Goal: Task Accomplishment & Management: Complete application form

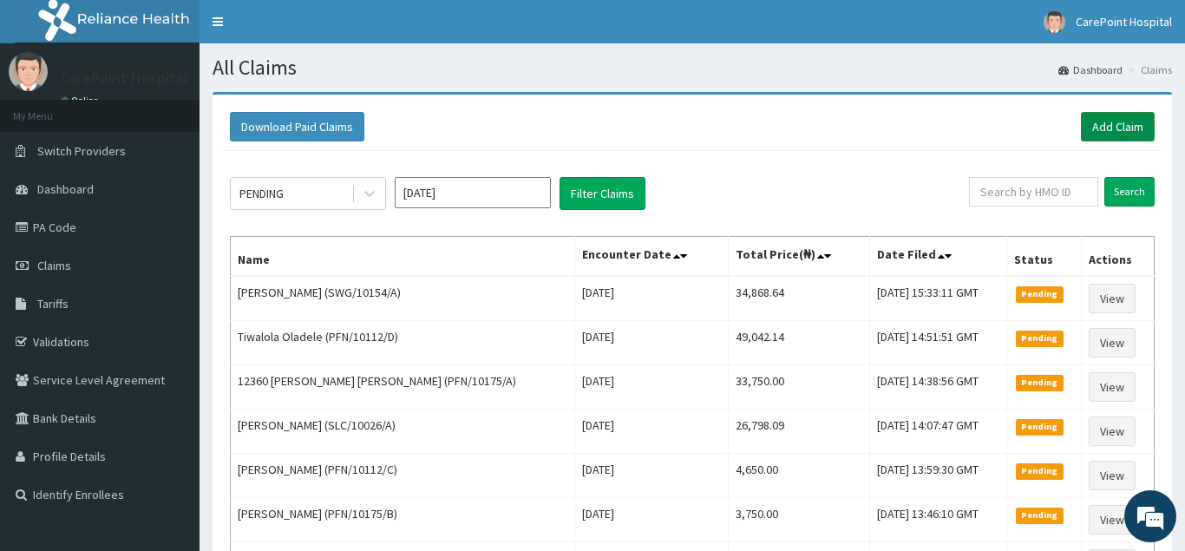
click at [1118, 129] on link "Add Claim" at bounding box center [1118, 126] width 74 height 29
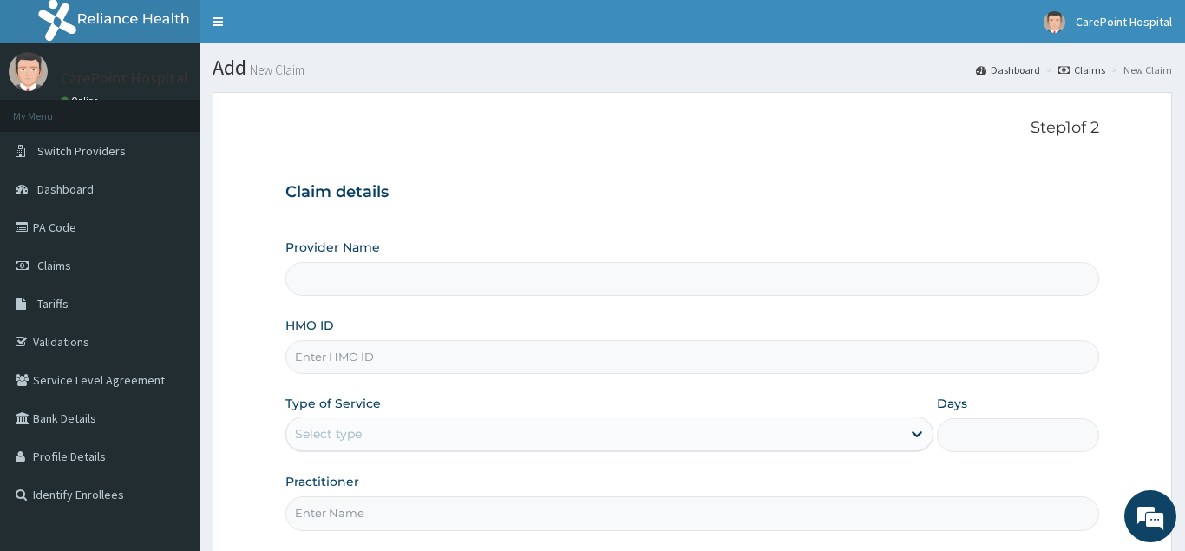
type input "[GEOGRAPHIC_DATA], [GEOGRAPHIC_DATA] ([GEOGRAPHIC_DATA])"
click at [344, 363] on input "HMO ID" at bounding box center [691, 357] width 813 height 34
paste input "PFN/10175/C"
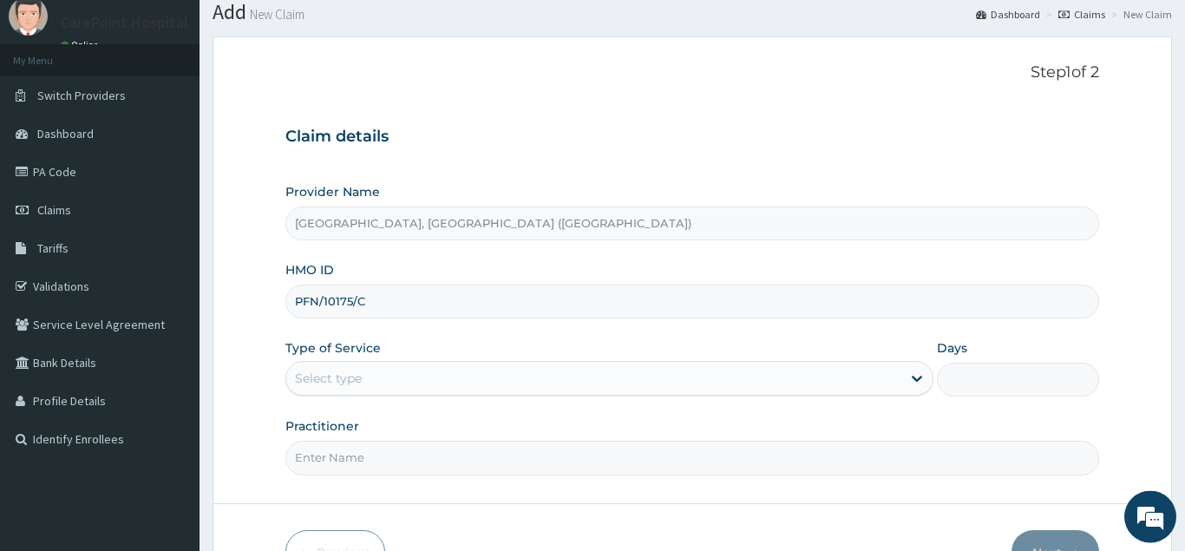
scroll to position [88, 0]
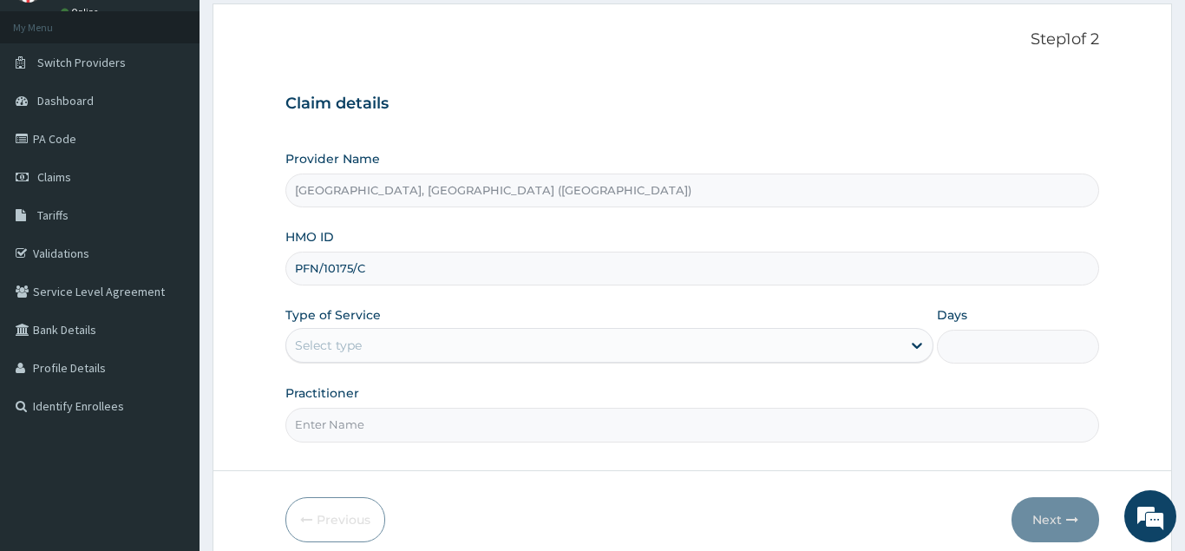
type input "PFN/10175/C"
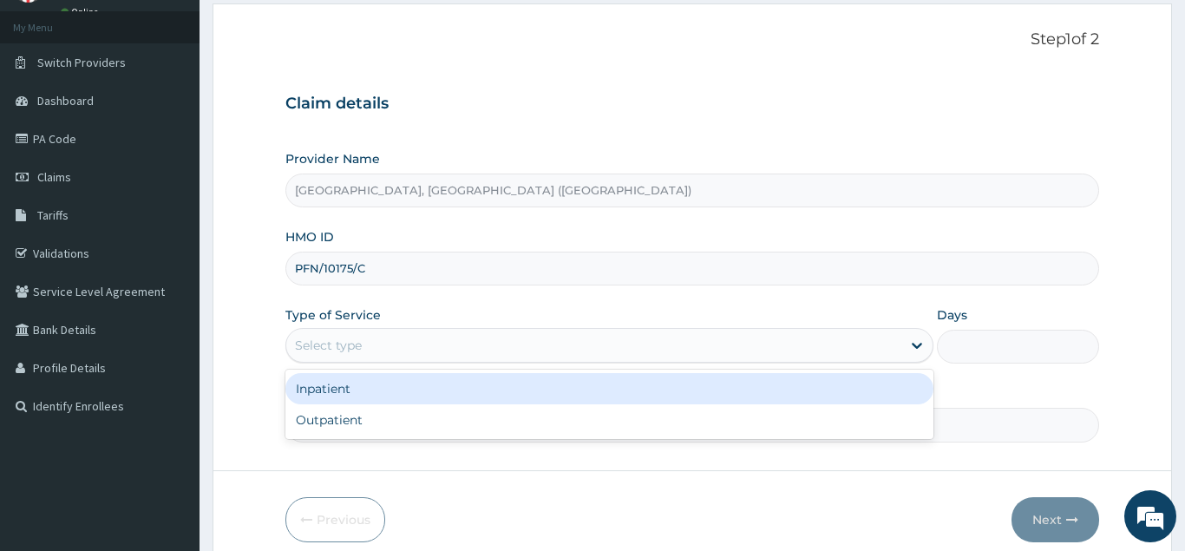
click at [390, 342] on div "Select type" at bounding box center [594, 345] width 616 height 28
click at [355, 383] on div "Inpatient" at bounding box center [609, 388] width 649 height 31
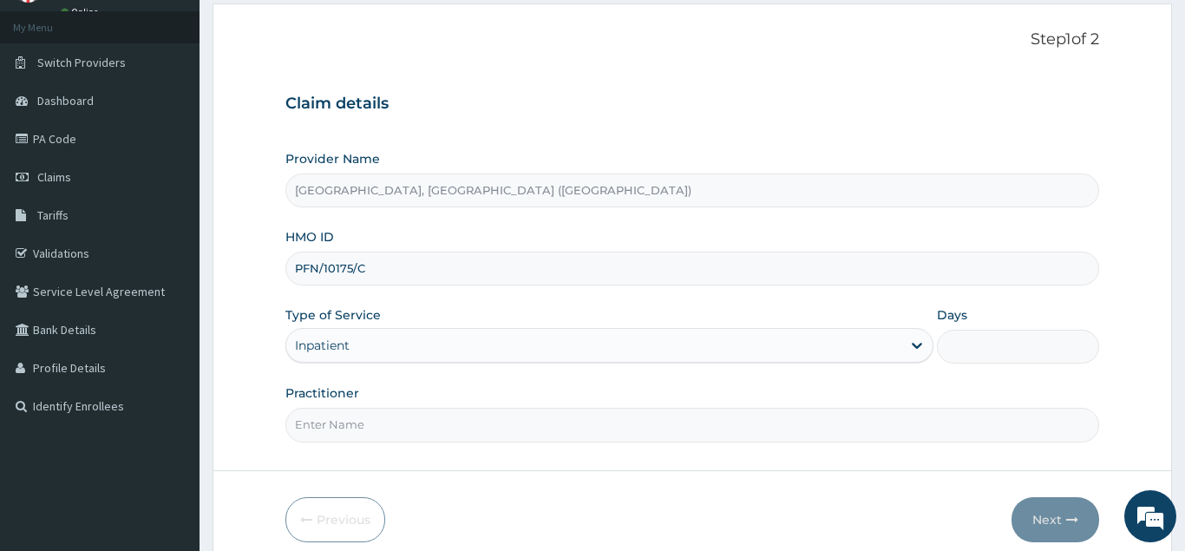
click at [977, 344] on input "Days" at bounding box center [1018, 347] width 162 height 34
type input "4"
click at [343, 433] on input "Practitioner" at bounding box center [691, 425] width 813 height 34
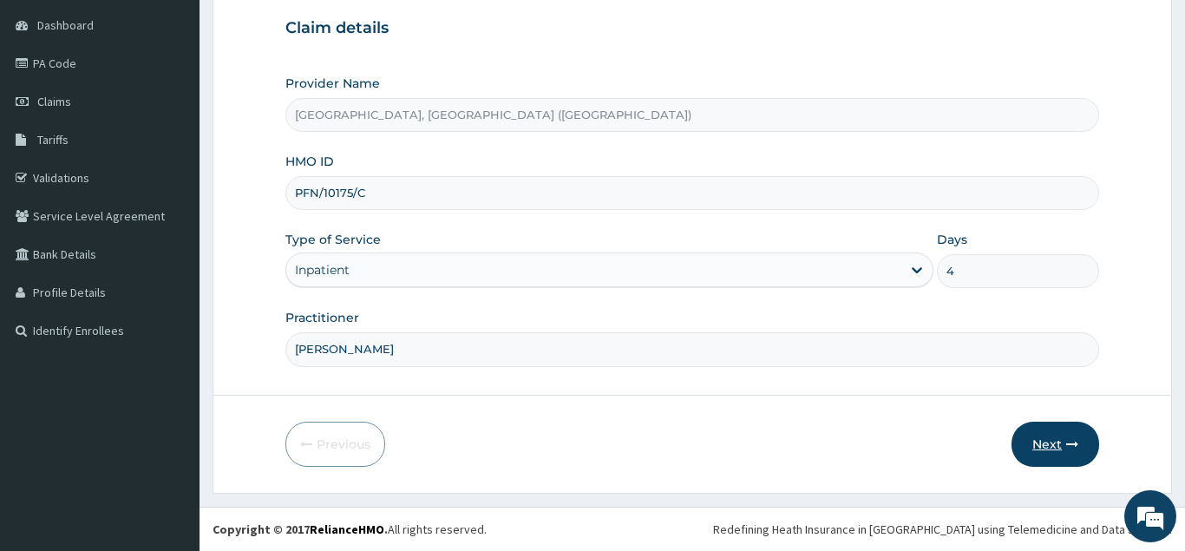
type input "[PERSON_NAME]"
click at [1059, 437] on button "Next" at bounding box center [1055, 443] width 88 height 45
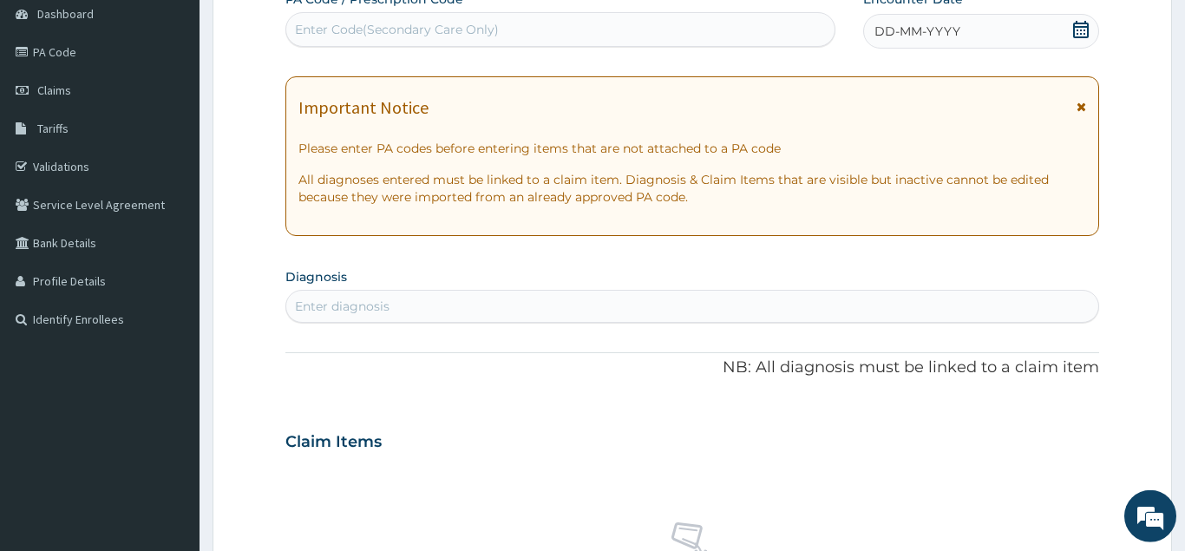
scroll to position [177, 0]
click at [395, 26] on div "Enter Code(Secondary Care Only)" at bounding box center [397, 27] width 204 height 17
paste input "PA/4C294D"
type input "PA/4C294D"
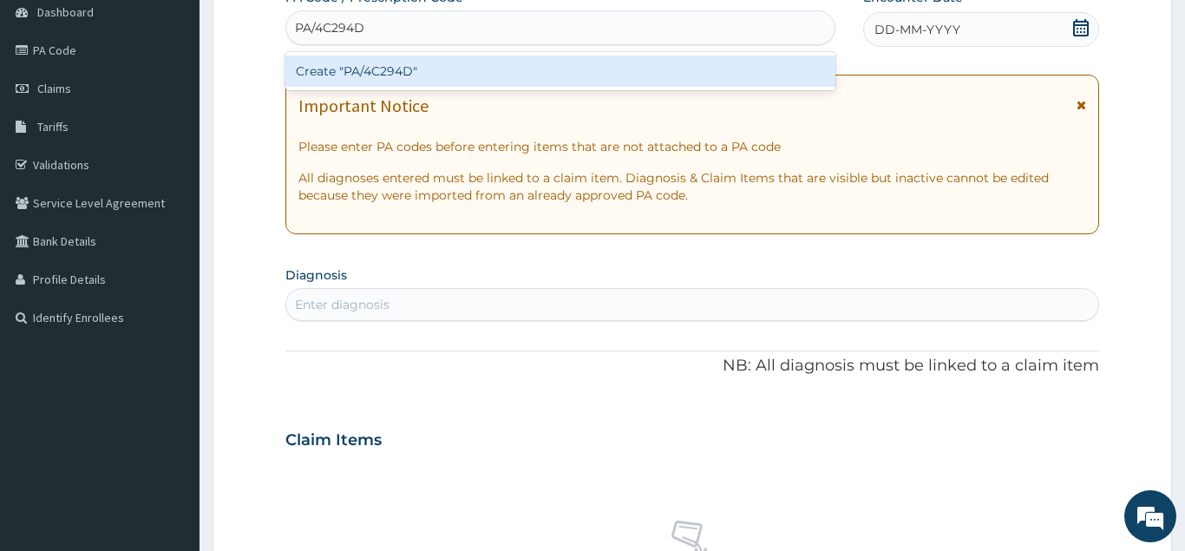
click at [386, 73] on div "Create "PA/4C294D"" at bounding box center [560, 71] width 550 height 31
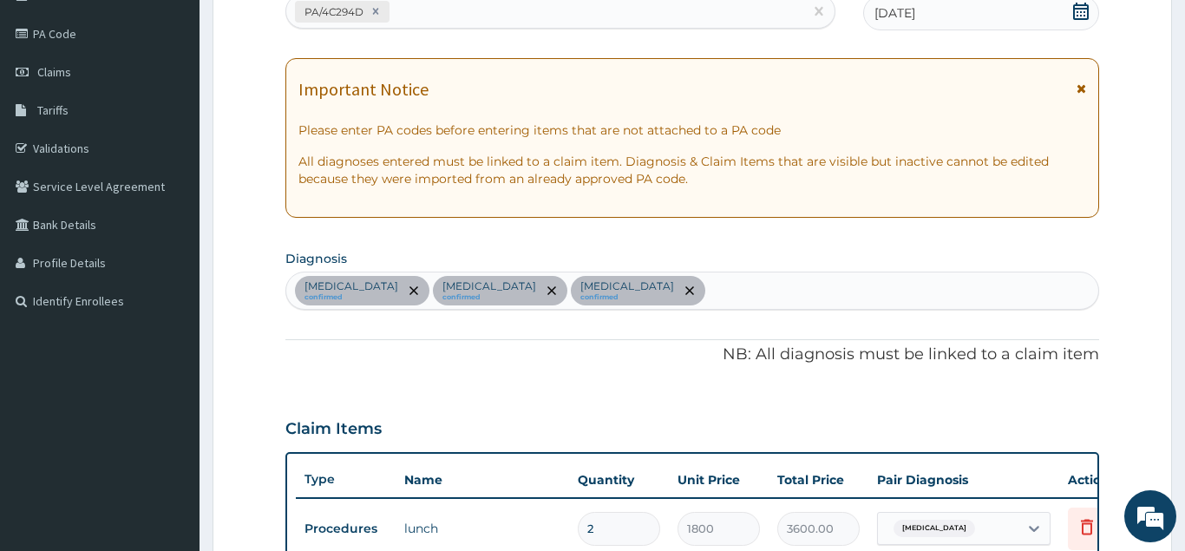
scroll to position [7, 0]
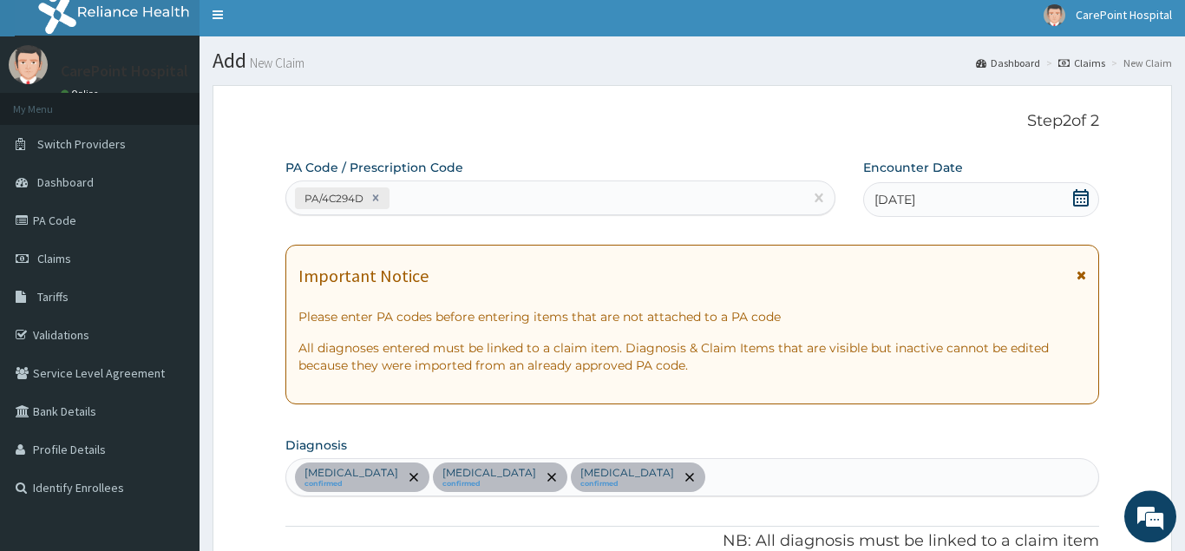
click at [422, 201] on div "PA/4C294D" at bounding box center [544, 198] width 517 height 29
paste input "PA/6DCC0B"
type input "PA/6DCC0B"
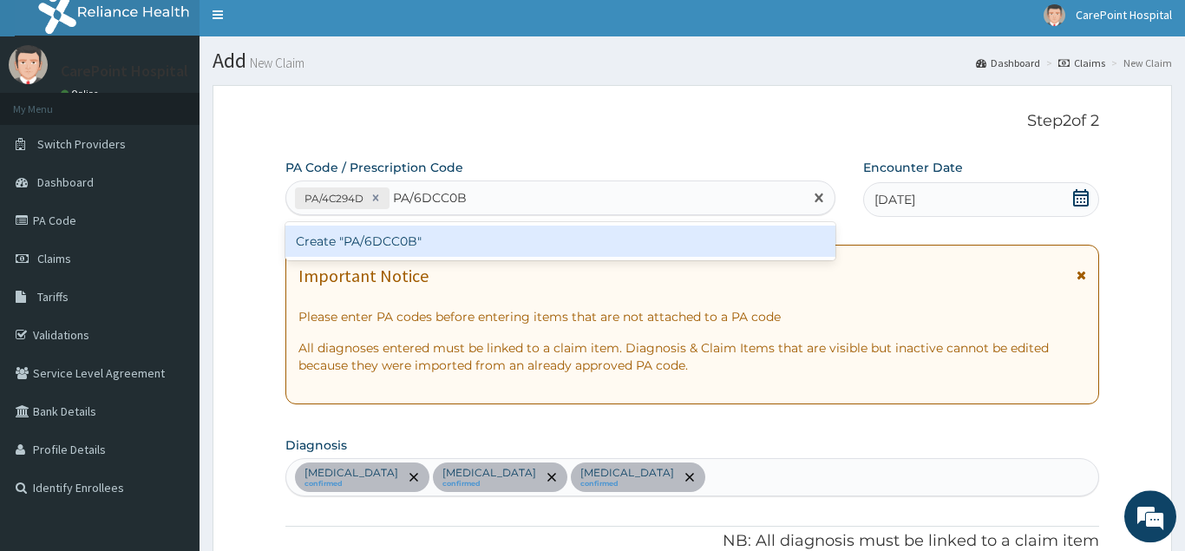
click at [411, 237] on div "Create "PA/6DCC0B"" at bounding box center [560, 240] width 550 height 31
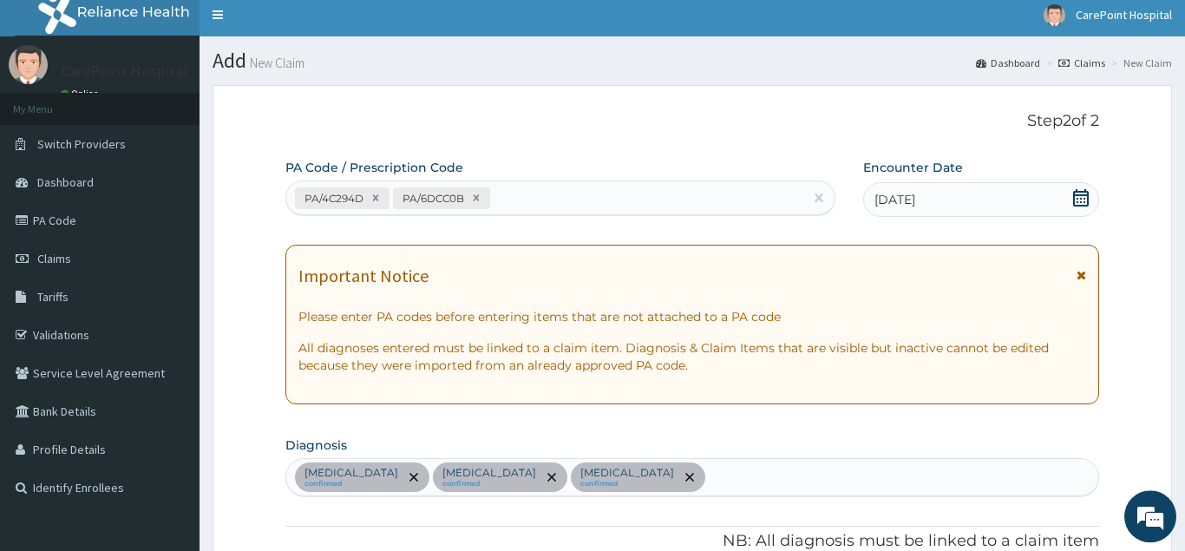
click at [529, 186] on div "PA/4C294D PA/6DCC0B" at bounding box center [544, 198] width 517 height 29
paste input "PA/8CEEA9"
type input "PA/8CEEA9"
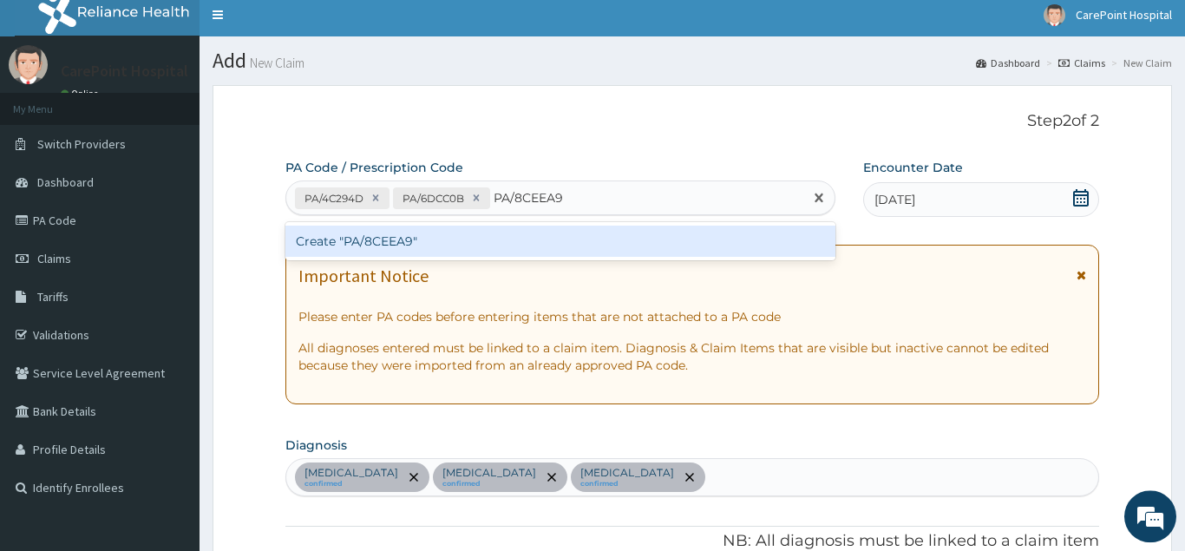
click at [380, 240] on div "Create "PA/8CEEA9"" at bounding box center [560, 240] width 550 height 31
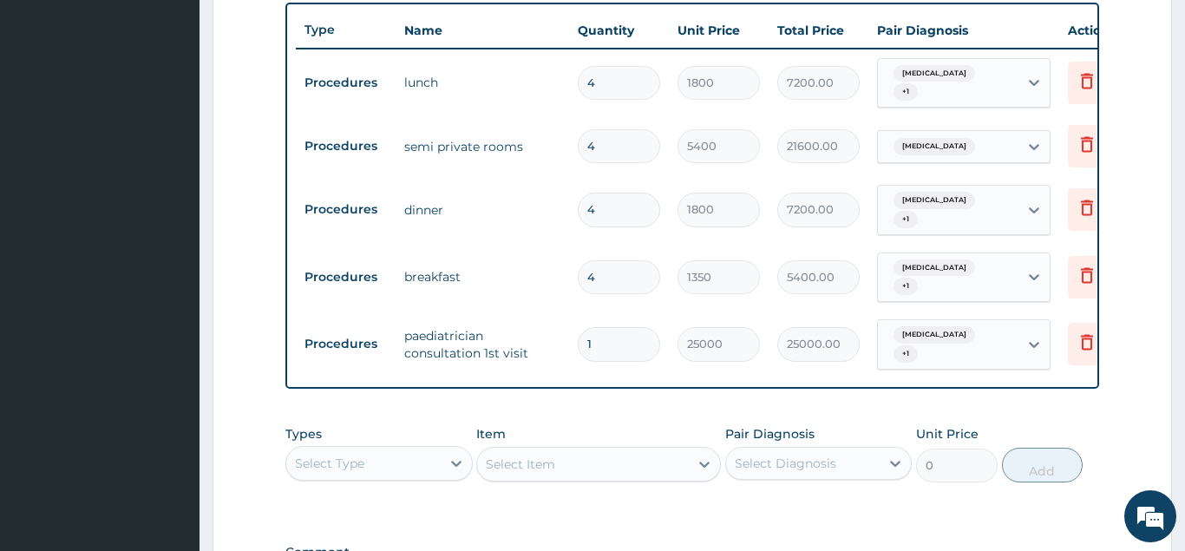
scroll to position [686, 0]
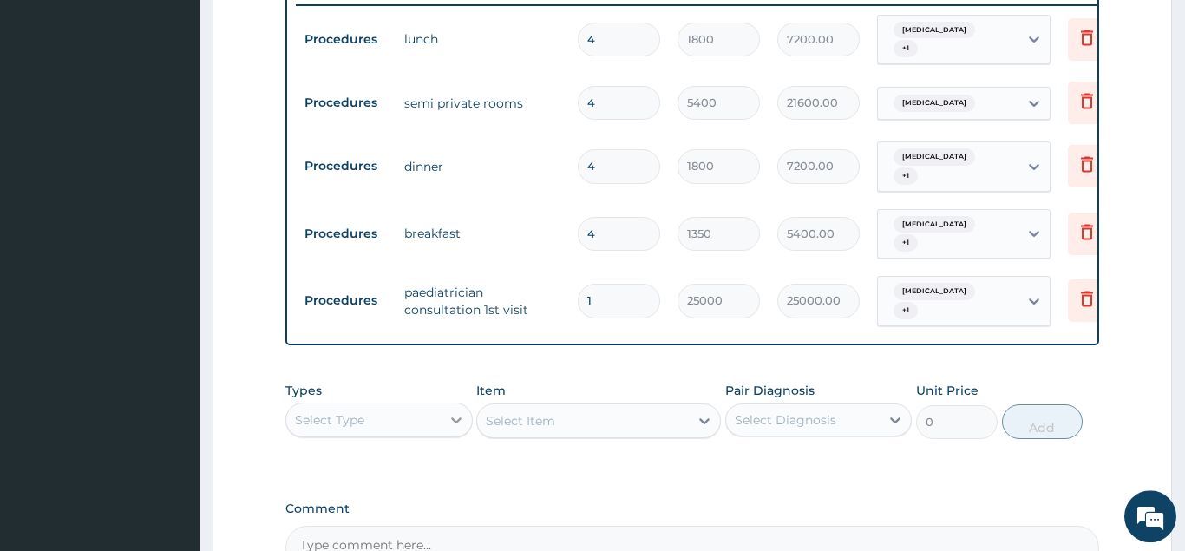
click at [458, 411] on icon at bounding box center [455, 419] width 17 height 17
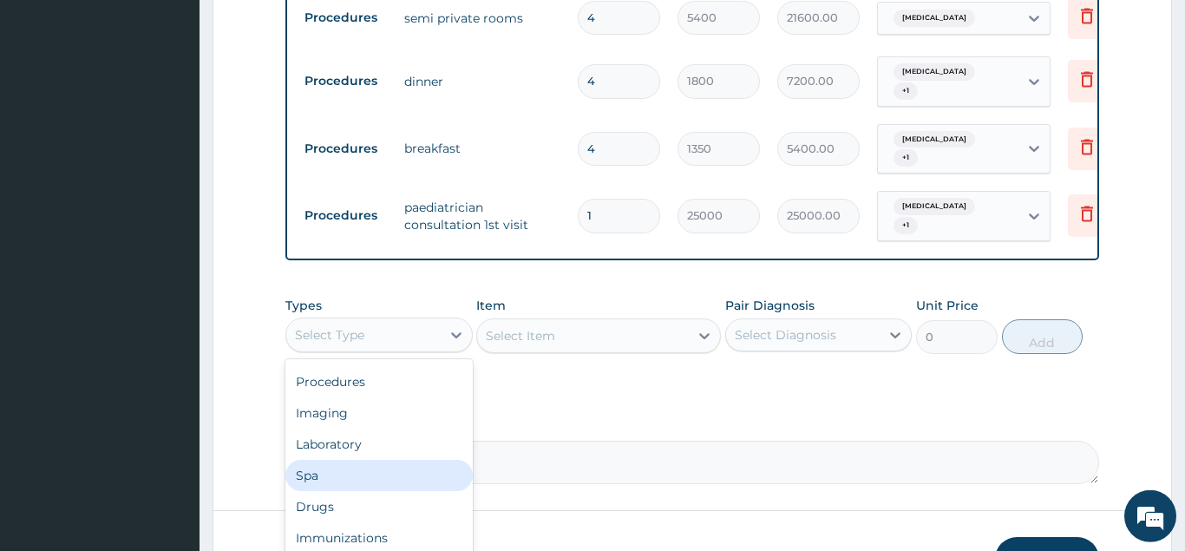
scroll to position [857, 0]
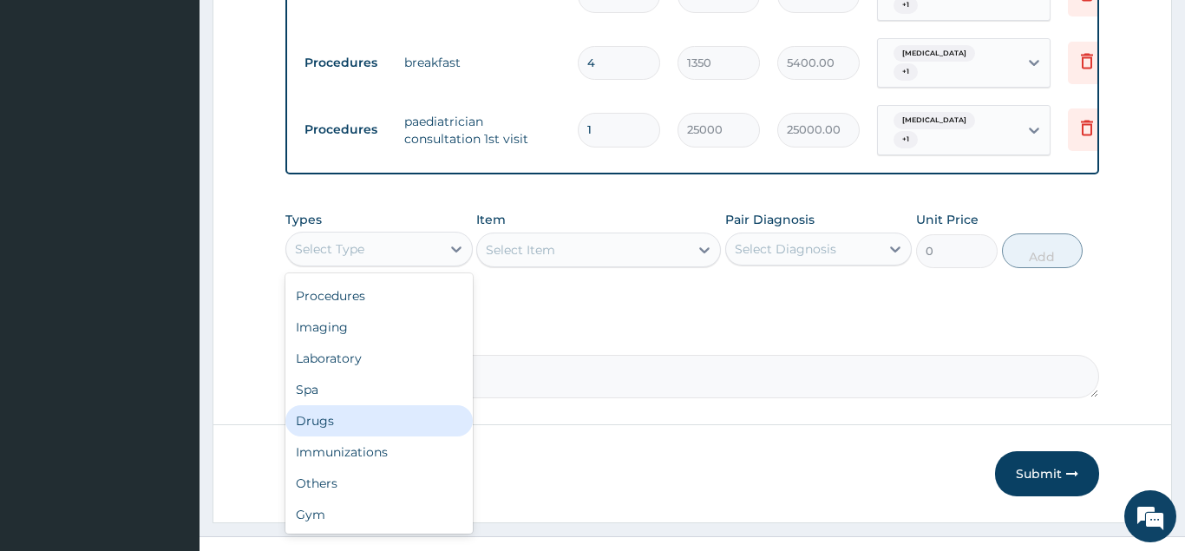
click at [338, 405] on div "Drugs" at bounding box center [378, 420] width 187 height 31
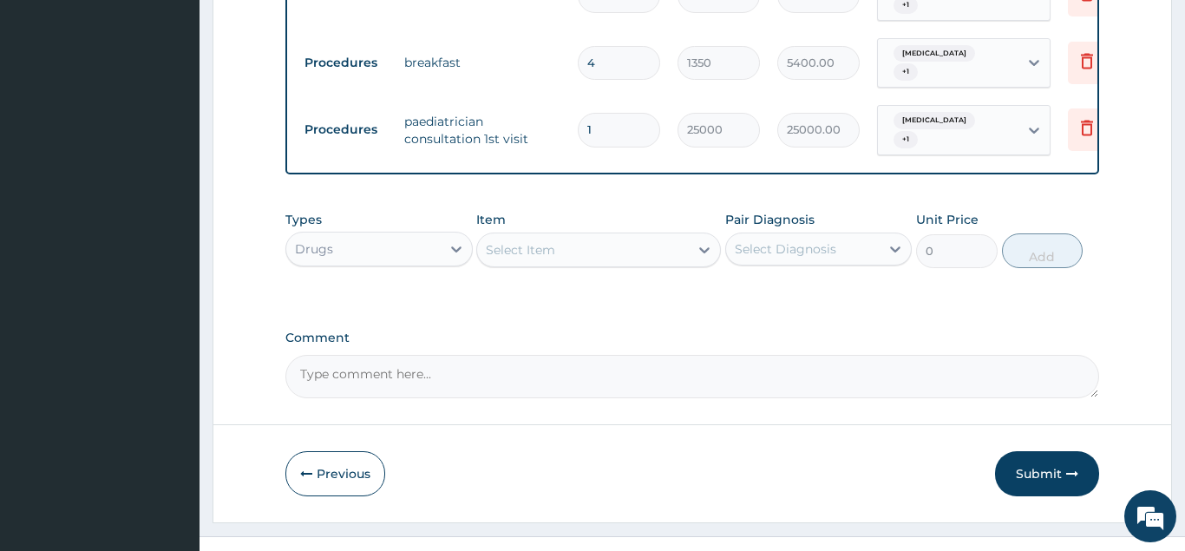
click at [585, 236] on div "Select Item" at bounding box center [583, 250] width 212 height 28
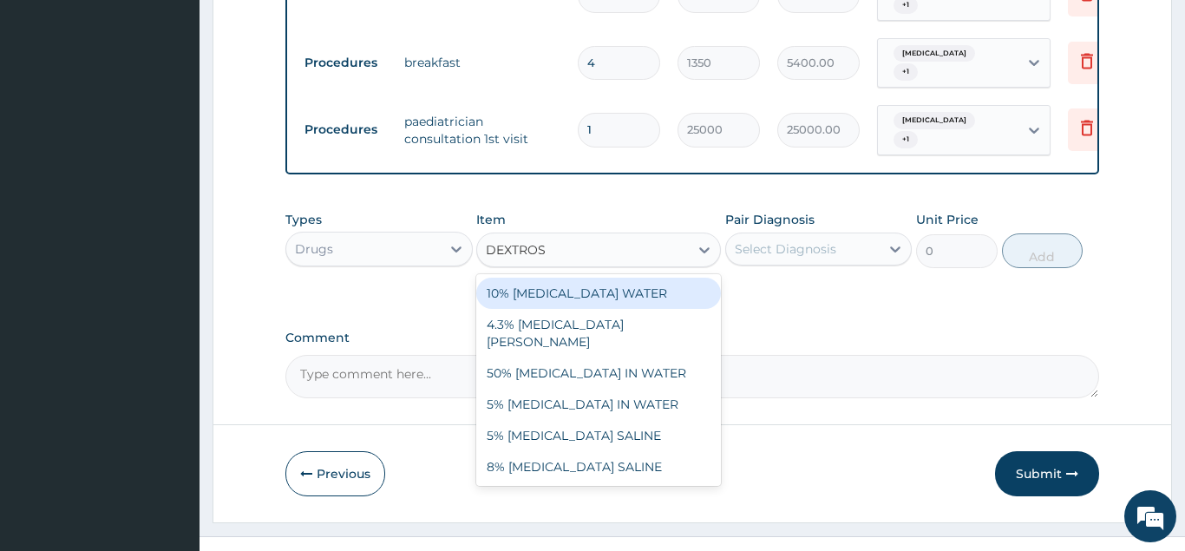
type input "DEXTROSE"
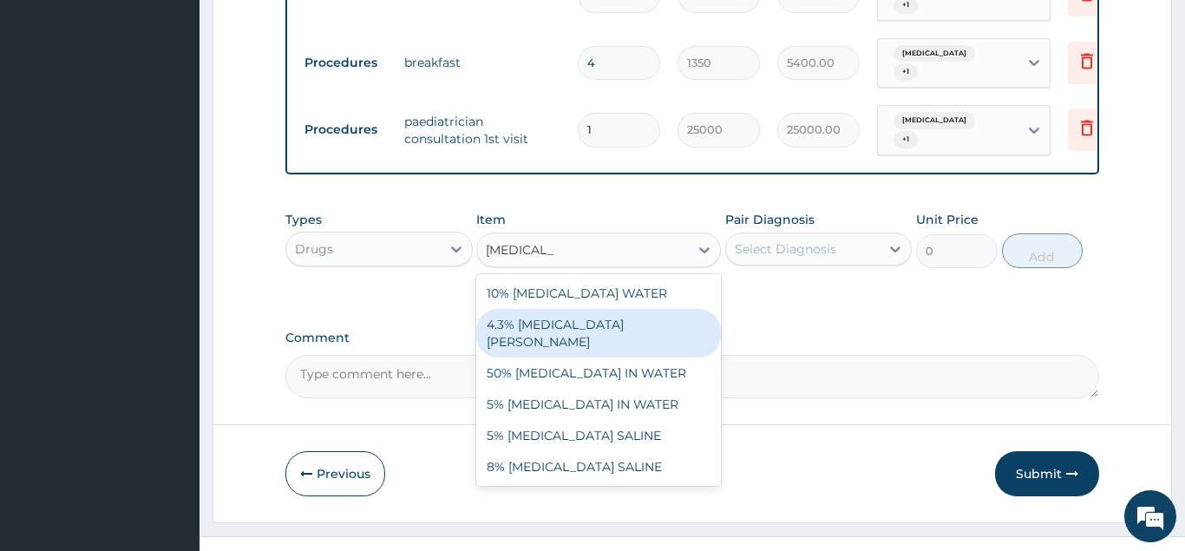
click at [578, 309] on div "4.3% DEXTROSE SALINE" at bounding box center [598, 333] width 245 height 49
type input "741.6"
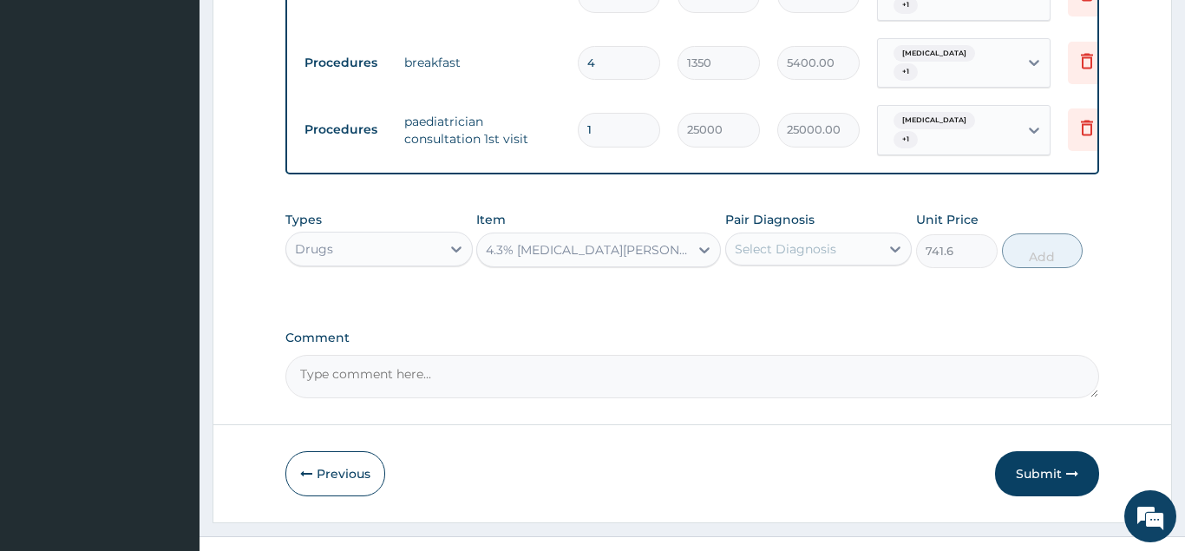
drag, startPoint x: 807, startPoint y: 218, endPoint x: 808, endPoint y: 231, distance: 13.0
click at [808, 240] on div "Select Diagnosis" at bounding box center [785, 248] width 101 height 17
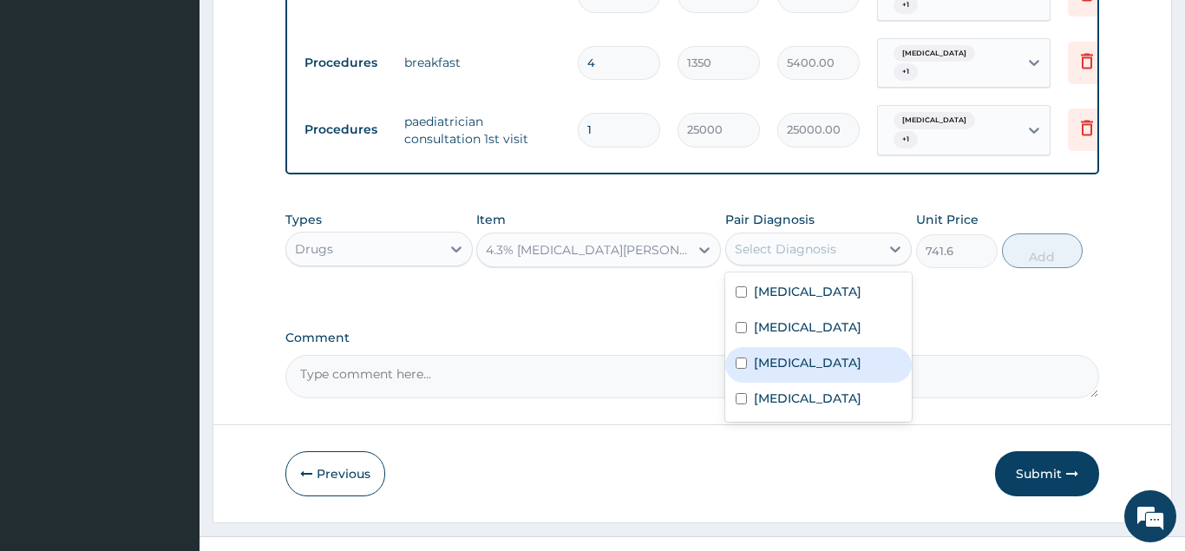
drag, startPoint x: 797, startPoint y: 335, endPoint x: 903, endPoint y: 288, distance: 115.7
click at [800, 347] on div "Malaria" at bounding box center [818, 365] width 187 height 36
checkbox input "true"
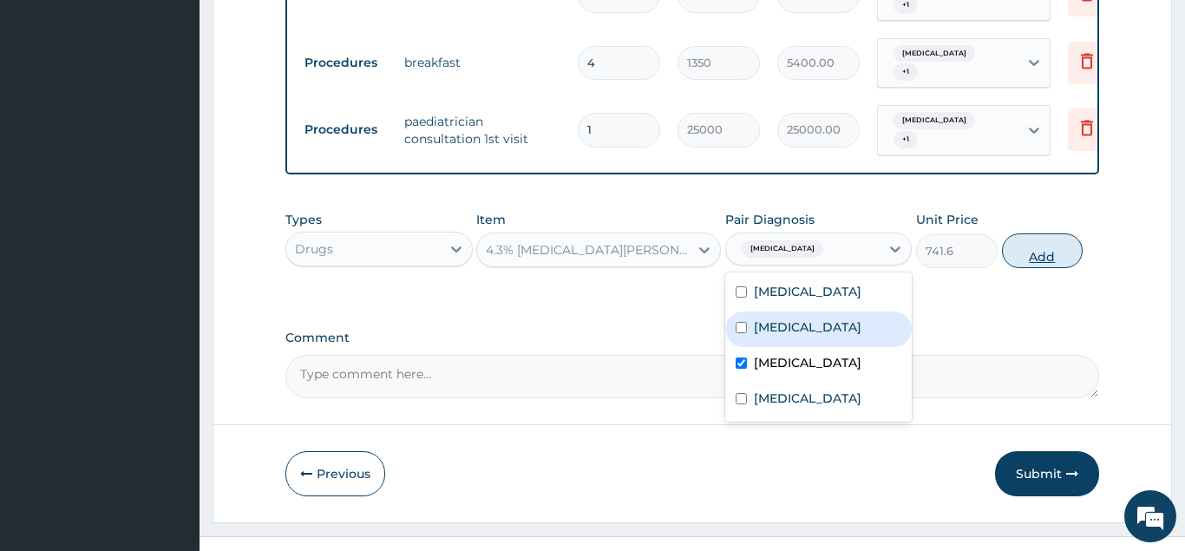
click at [1033, 233] on button "Add" at bounding box center [1043, 250] width 82 height 35
type input "0"
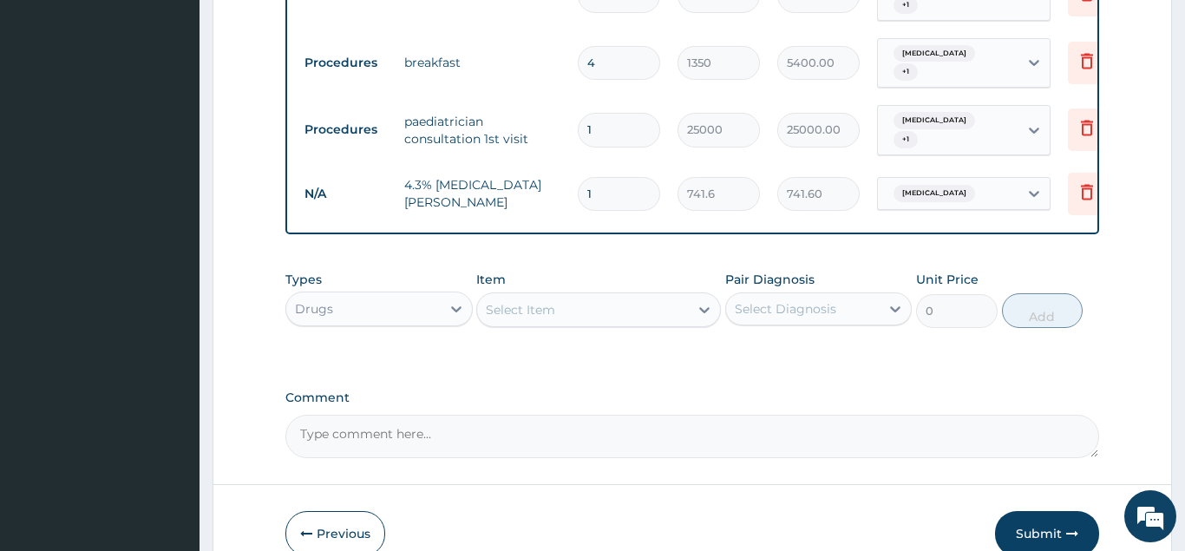
click at [567, 296] on div "Select Item" at bounding box center [583, 310] width 212 height 28
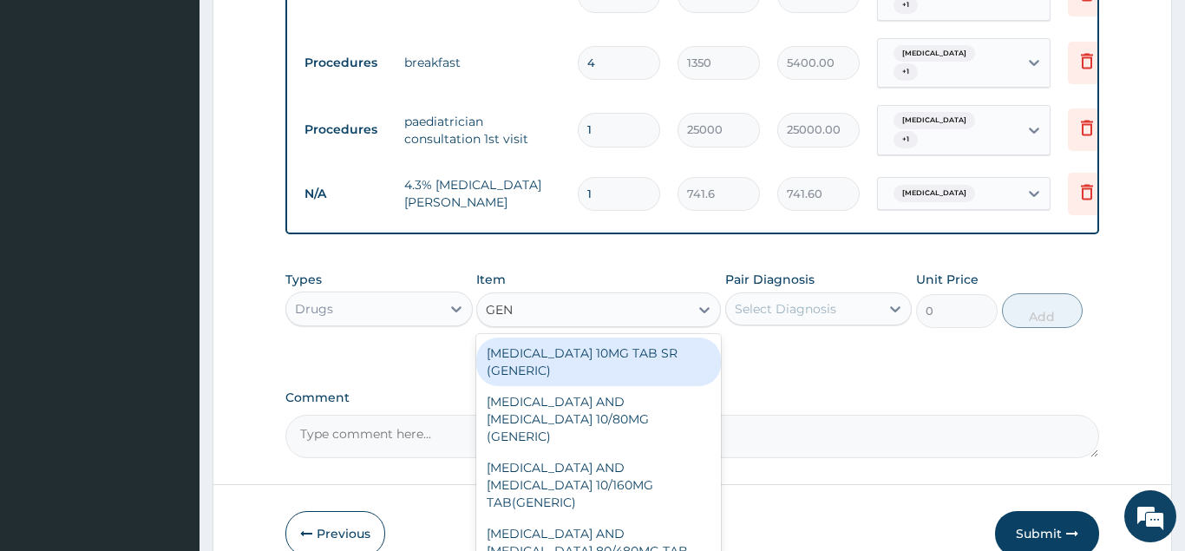
type input "GENT"
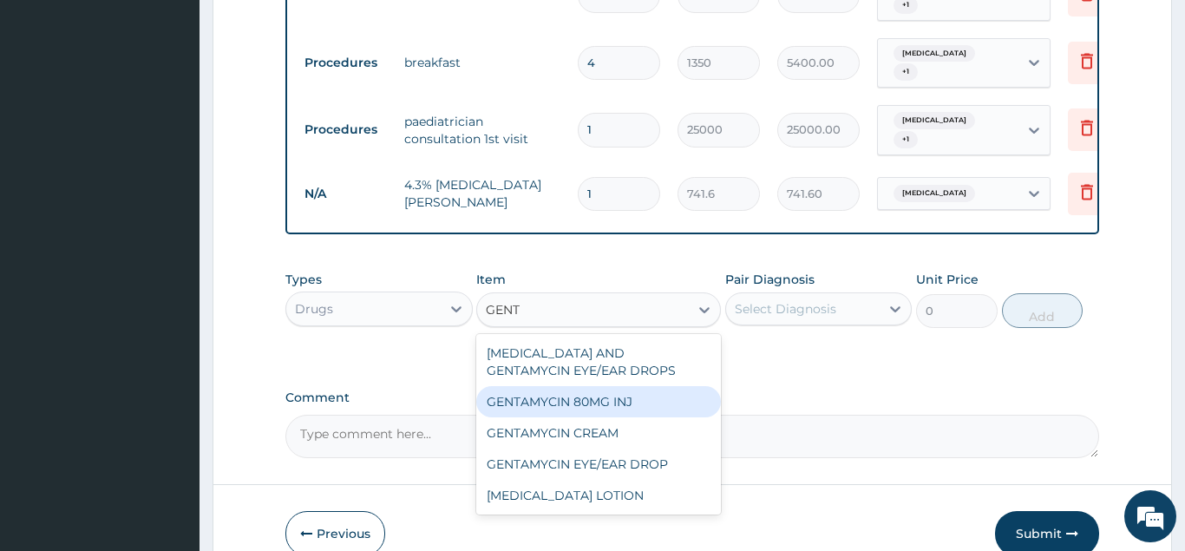
click at [615, 386] on div "GENTAMYCIN 80MG INJ" at bounding box center [598, 401] width 245 height 31
type input "231.75"
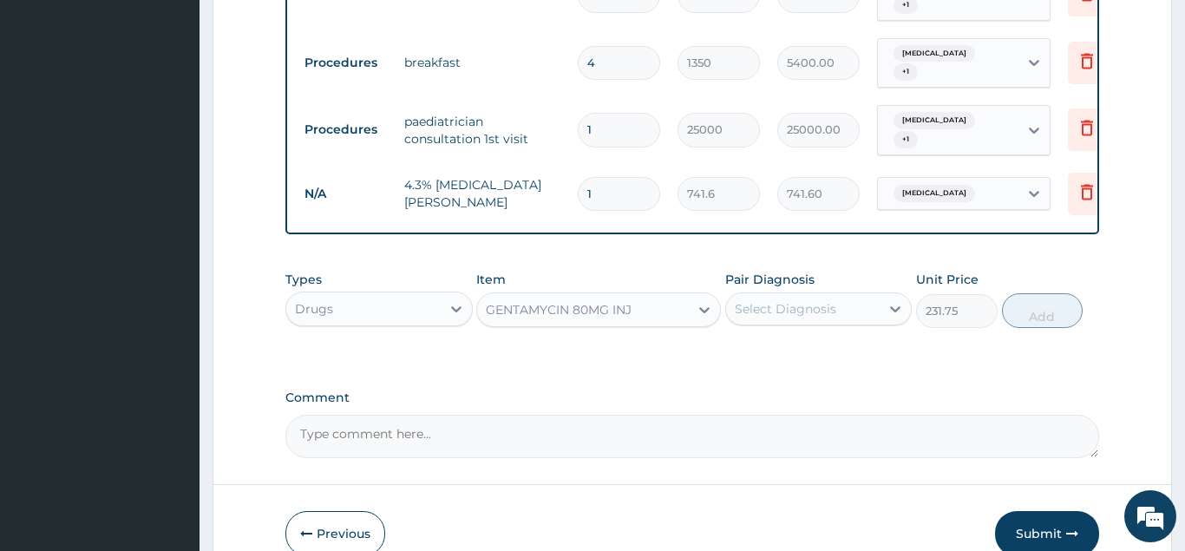
click at [792, 300] on div "Select Diagnosis" at bounding box center [785, 308] width 101 height 17
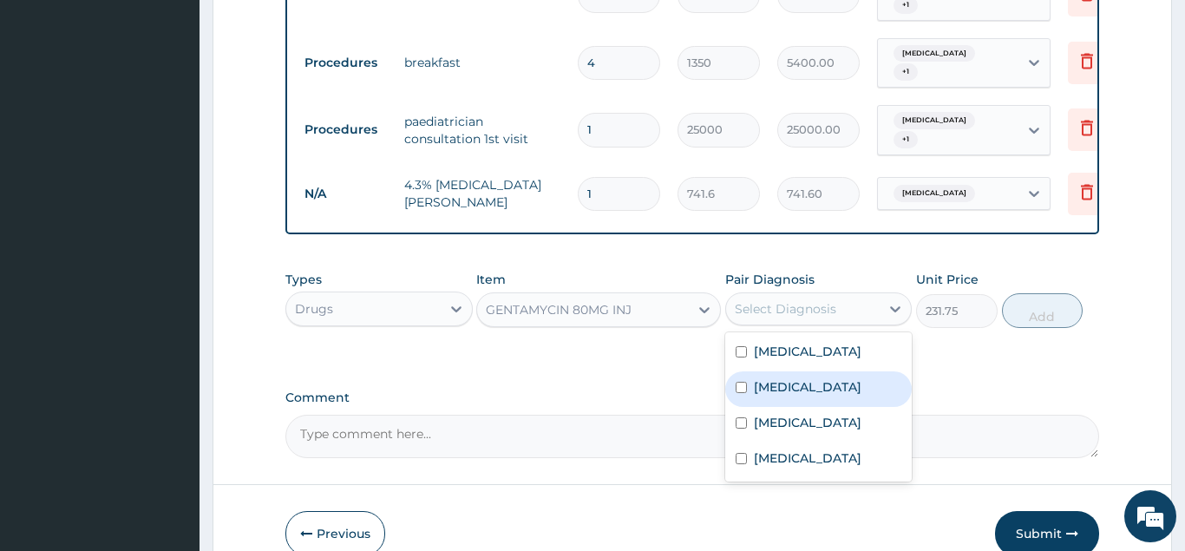
click at [789, 378] on label "Sepsis" at bounding box center [808, 386] width 108 height 17
checkbox input "true"
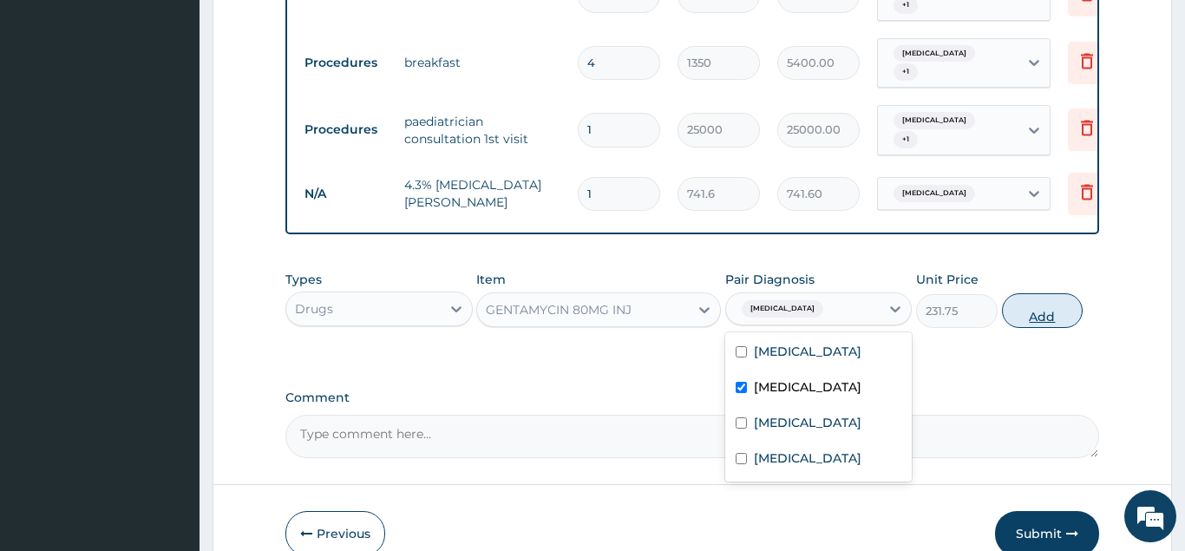
click at [1041, 293] on button "Add" at bounding box center [1043, 310] width 82 height 35
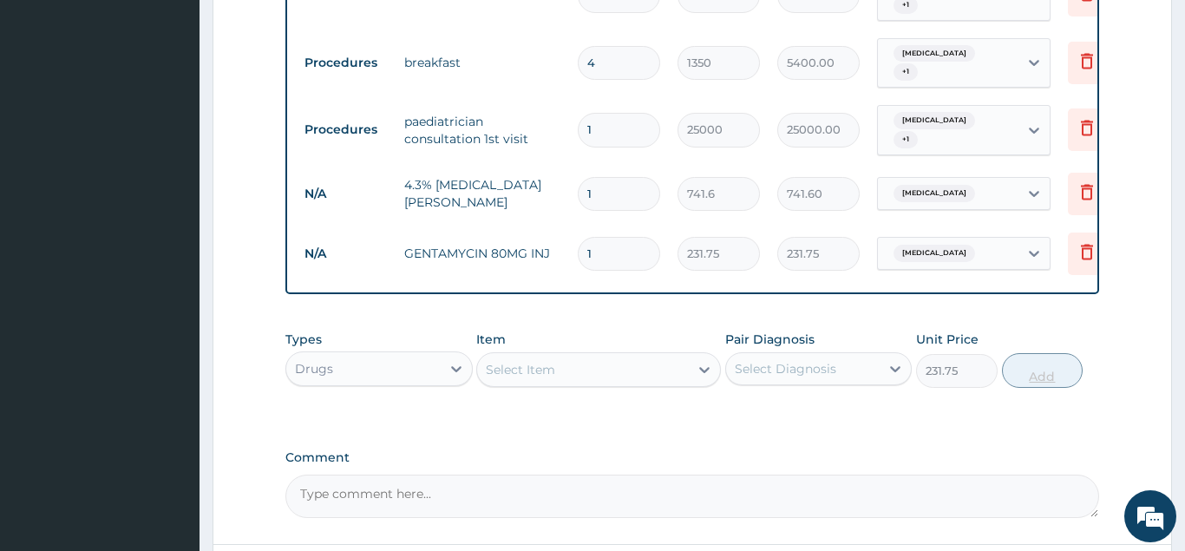
type input "0"
click at [537, 361] on div "Select Item" at bounding box center [520, 369] width 69 height 17
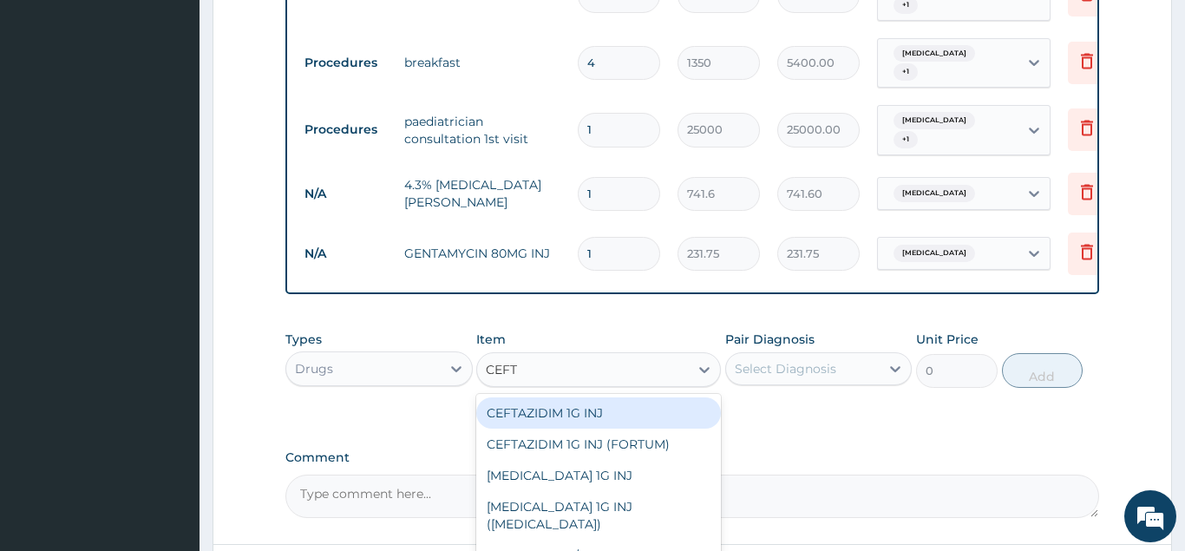
type input "CEFTR"
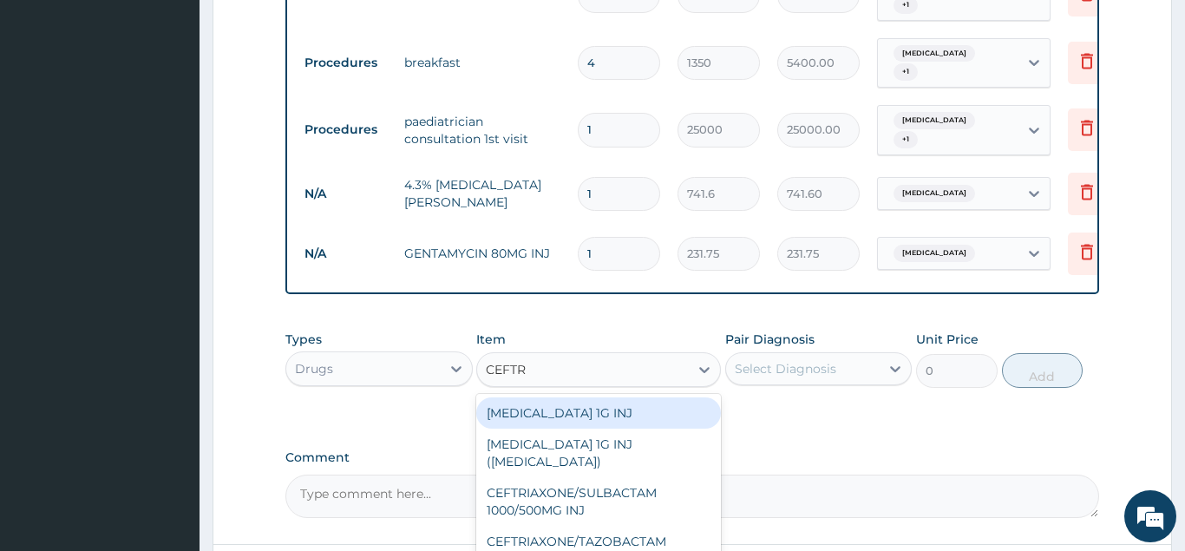
drag, startPoint x: 566, startPoint y: 383, endPoint x: 580, endPoint y: 382, distance: 14.0
click at [571, 397] on div "CEFTRIAXONE 1G INJ" at bounding box center [598, 412] width 245 height 31
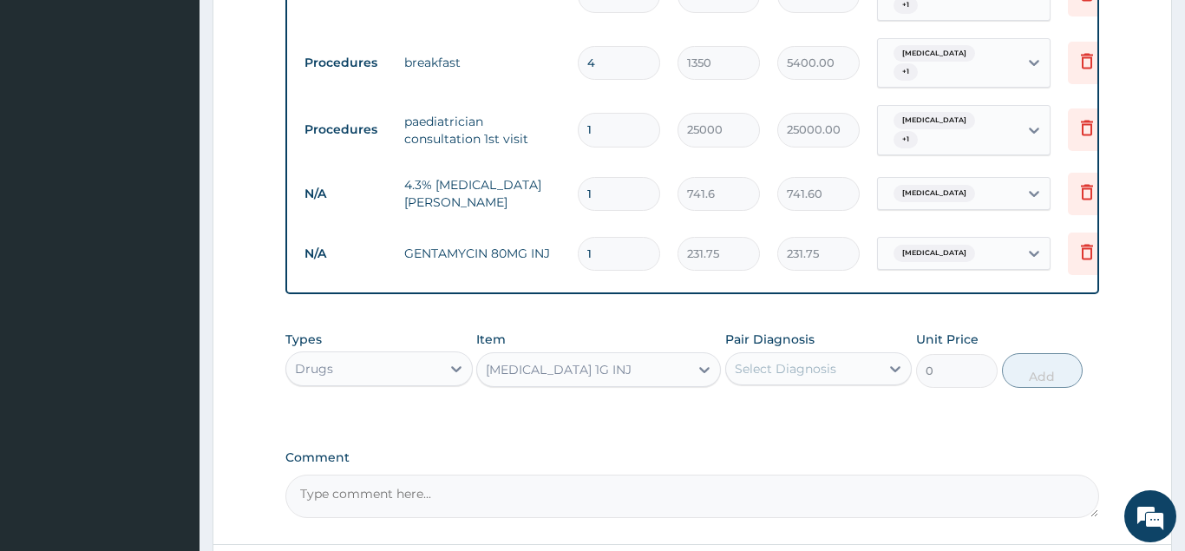
type input "871.38"
drag, startPoint x: 825, startPoint y: 345, endPoint x: 821, endPoint y: 360, distance: 15.1
click at [826, 360] on div "Select Diagnosis" at bounding box center [785, 368] width 101 height 17
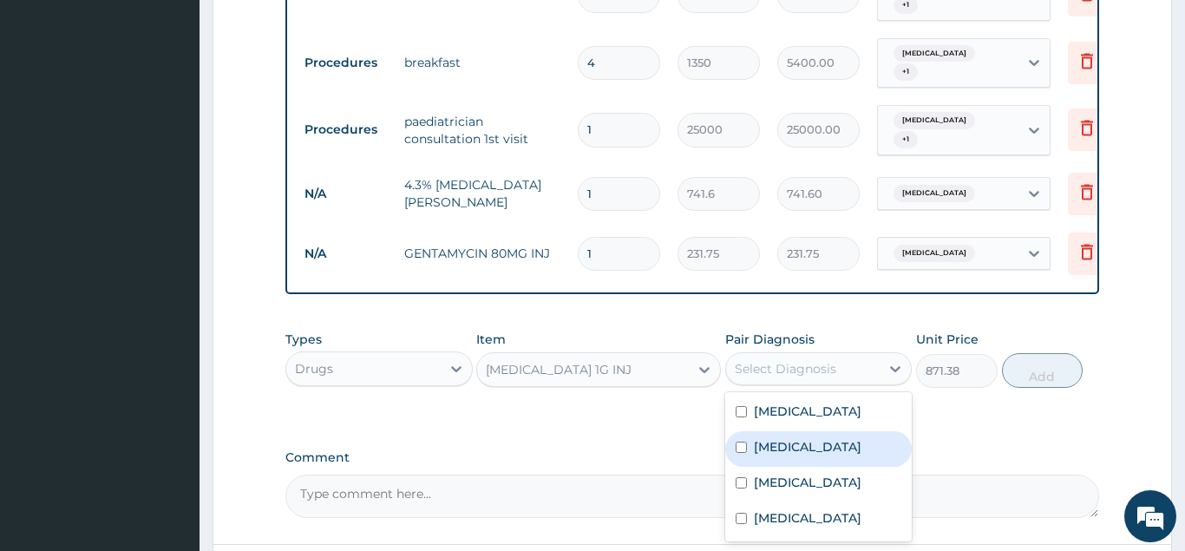
click at [794, 431] on div "Sepsis" at bounding box center [818, 449] width 187 height 36
checkbox input "true"
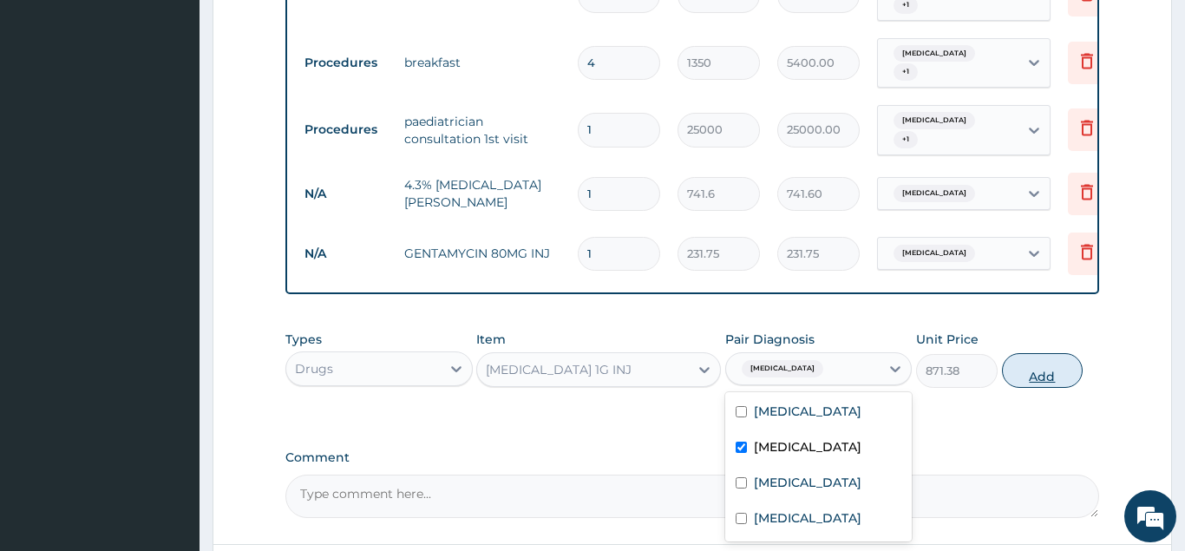
click at [1043, 353] on button "Add" at bounding box center [1043, 370] width 82 height 35
type input "0"
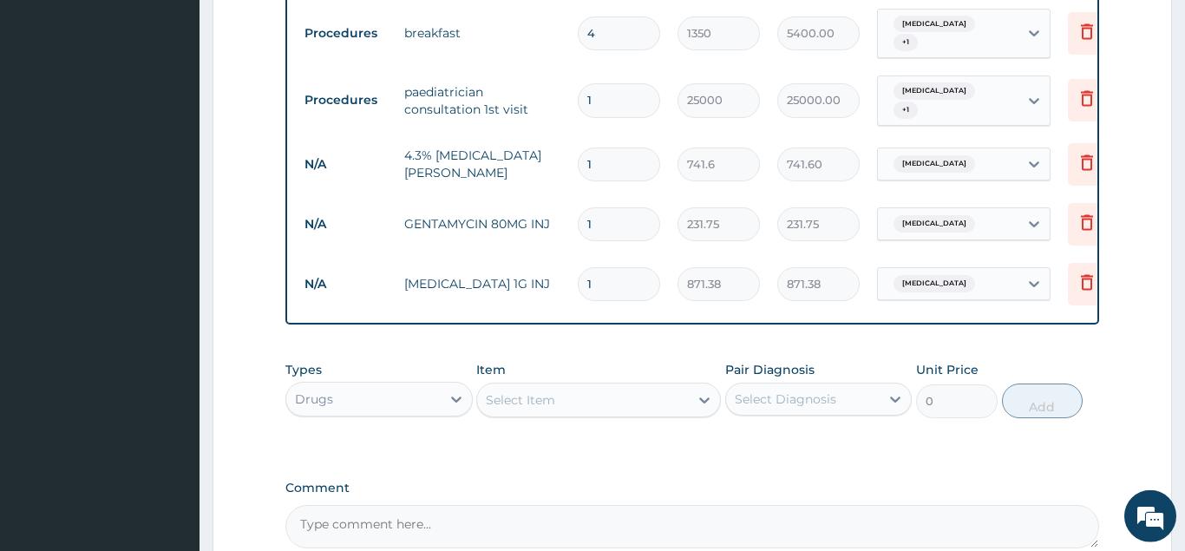
scroll to position [945, 0]
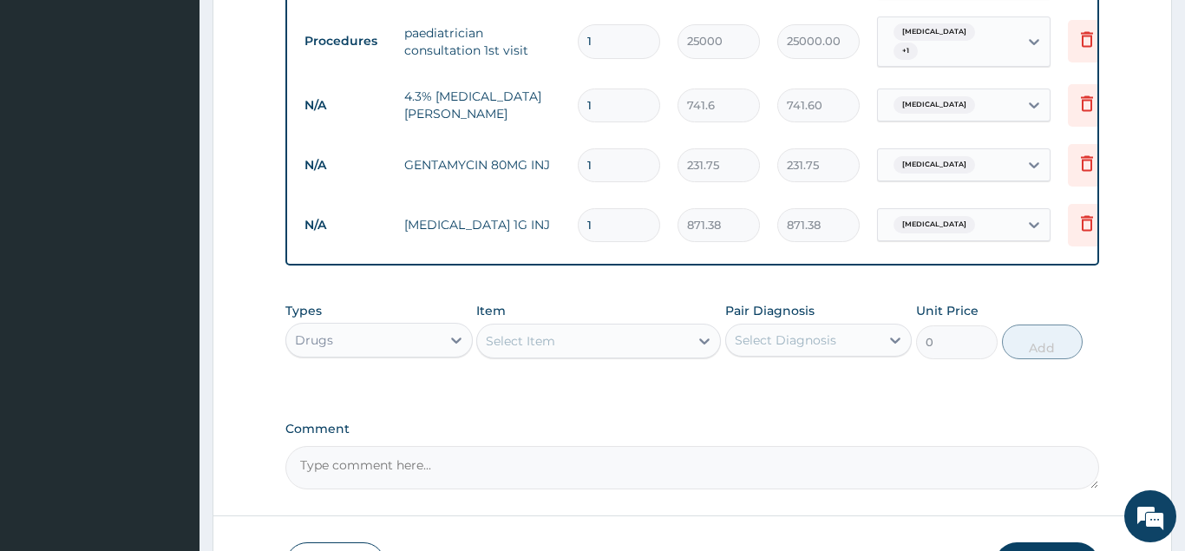
click at [560, 327] on div "Select Item" at bounding box center [583, 341] width 212 height 28
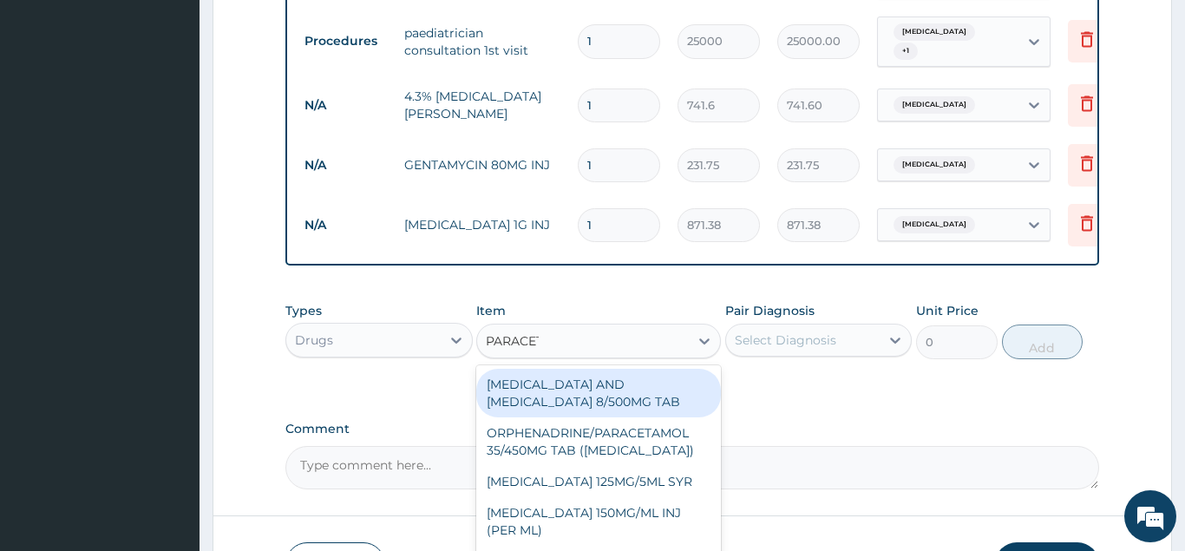
type input "PARACETA"
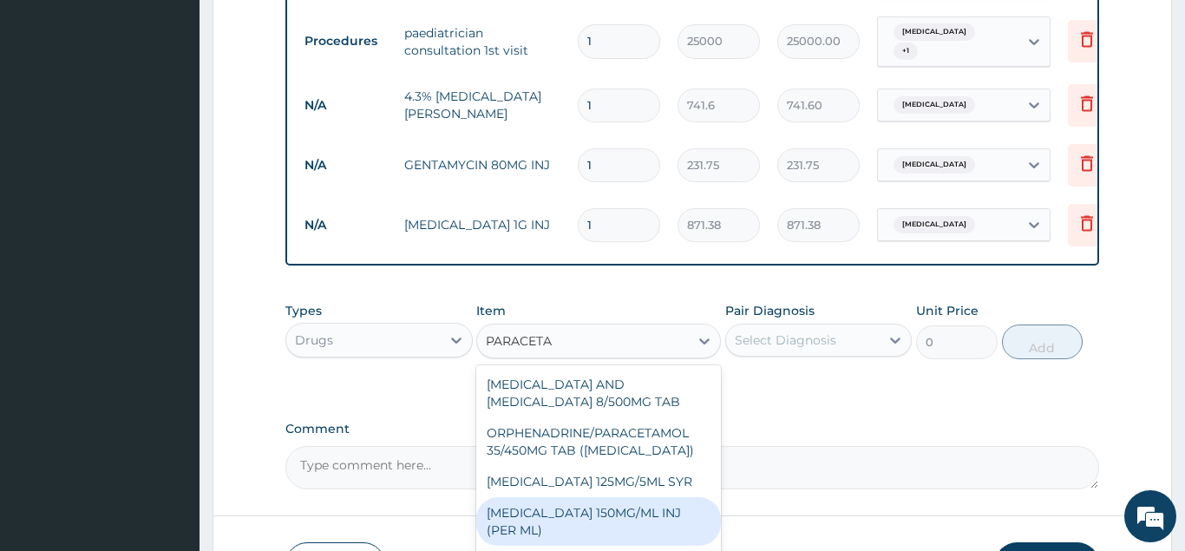
click at [608, 497] on div "PARACETAMOL 150MG/ML INJ (PER ML)" at bounding box center [598, 521] width 245 height 49
type input "74.16"
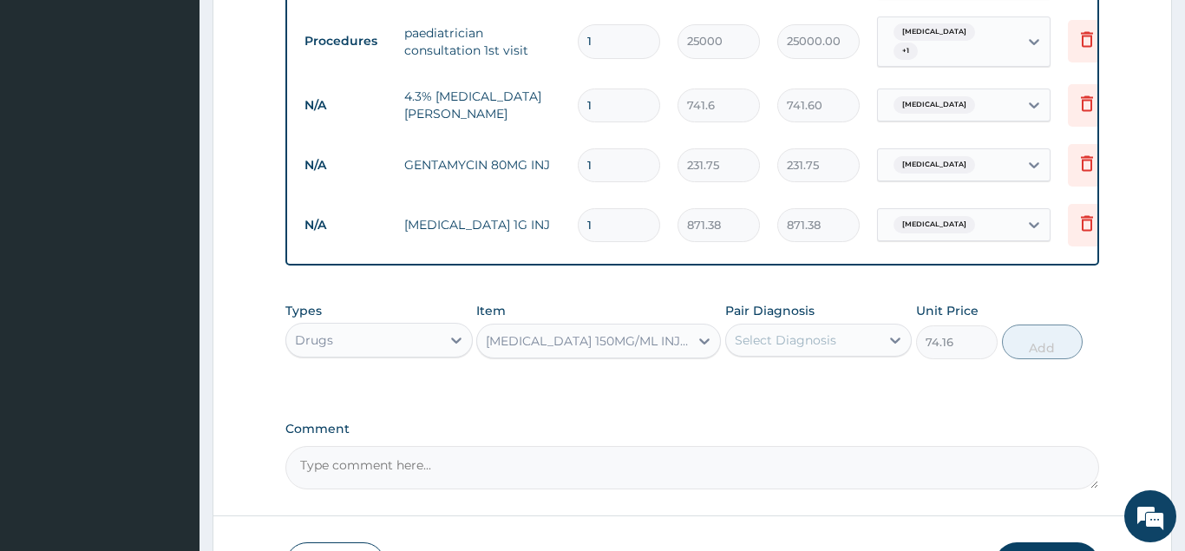
click at [779, 331] on div "Select Diagnosis" at bounding box center [785, 339] width 101 height 17
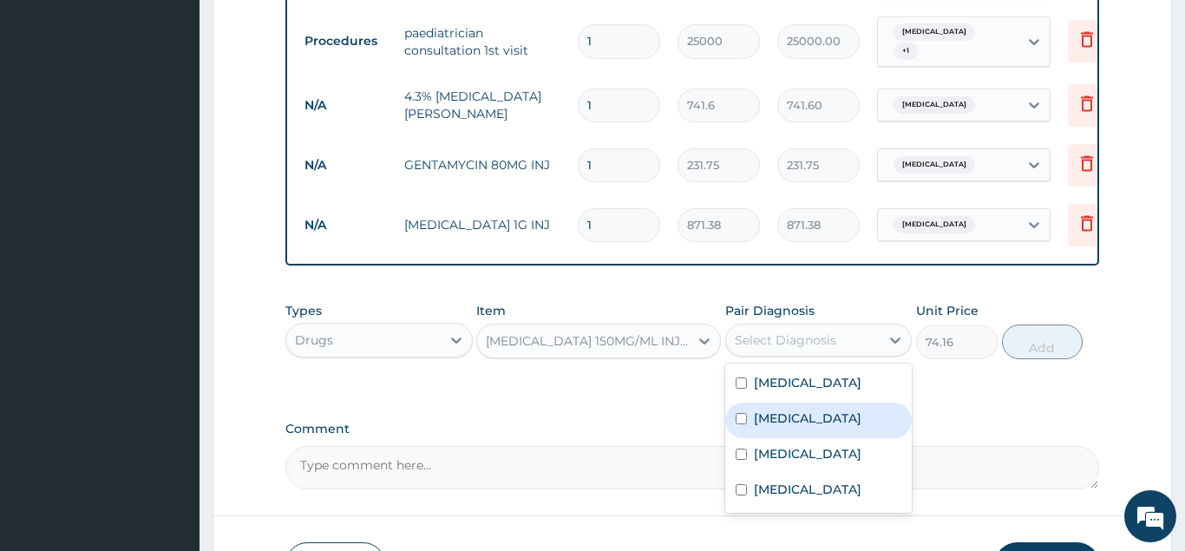
click at [793, 409] on label "Sepsis" at bounding box center [808, 417] width 108 height 17
checkbox input "true"
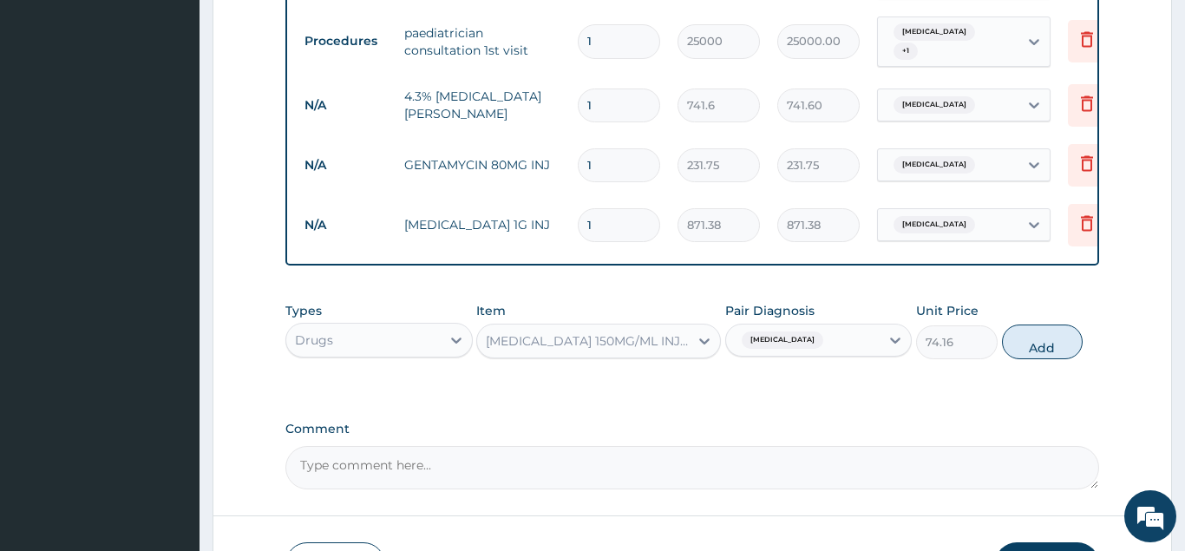
drag, startPoint x: 1012, startPoint y: 315, endPoint x: 969, endPoint y: 317, distance: 43.4
click at [1013, 324] on button "Add" at bounding box center [1043, 341] width 82 height 35
type input "0"
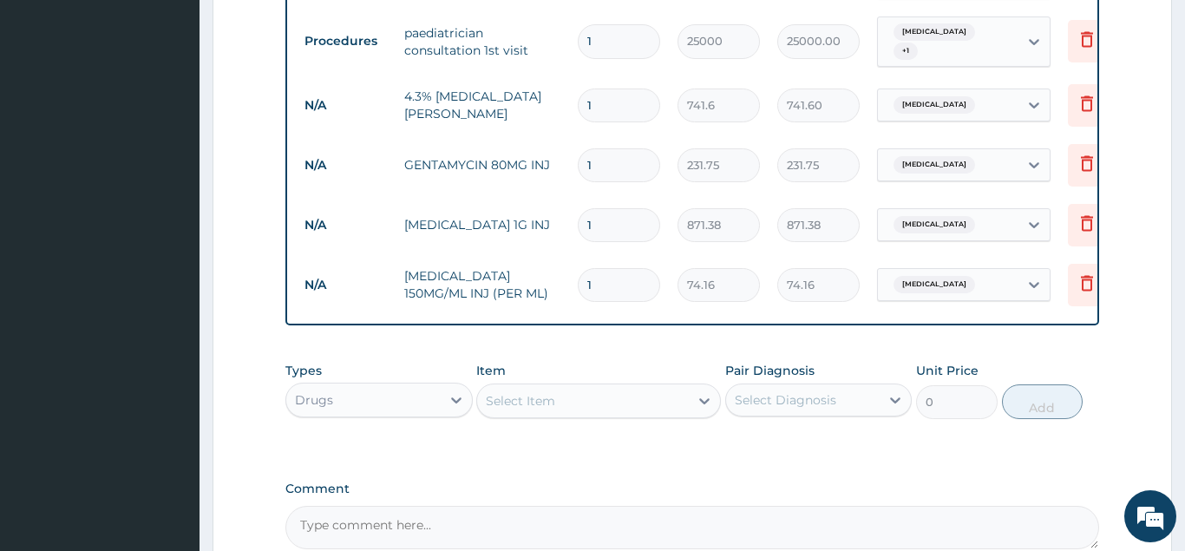
type input "0.00"
type input "4"
type input "296.64"
type input "4"
click at [541, 387] on div "Select Item" at bounding box center [583, 401] width 212 height 28
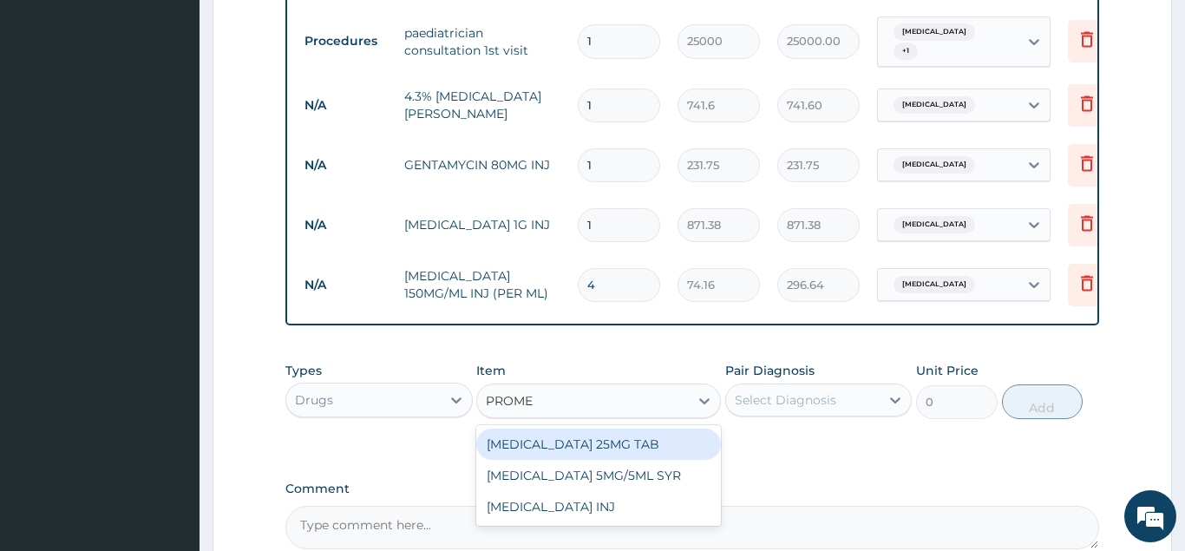
type input "PROMET"
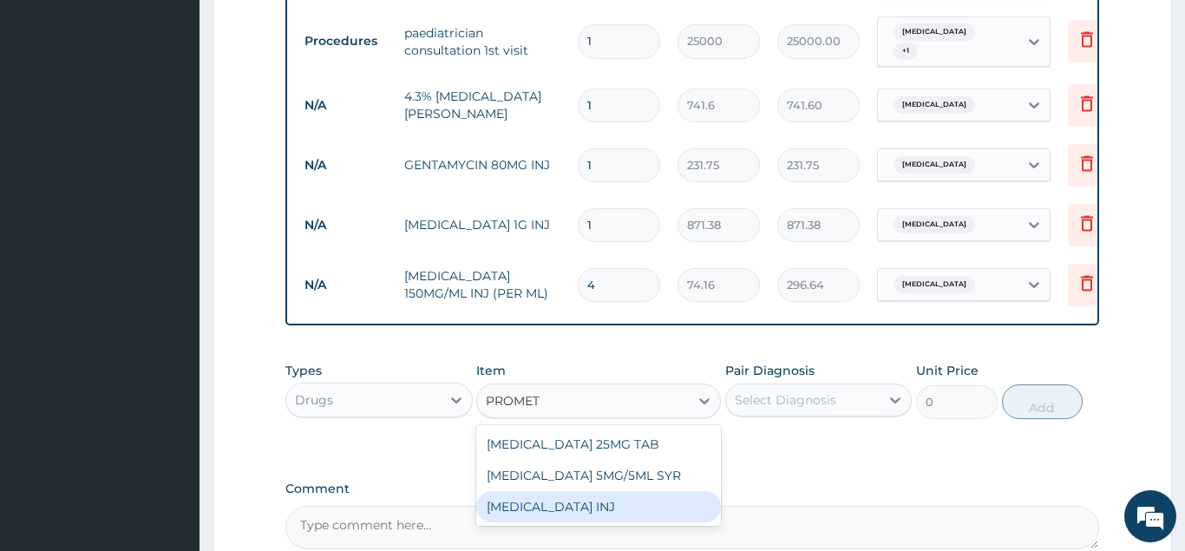
drag, startPoint x: 606, startPoint y: 480, endPoint x: 741, endPoint y: 429, distance: 143.8
click at [607, 491] on div "PROMETHAZINE INJ" at bounding box center [598, 506] width 245 height 31
type input "101.97"
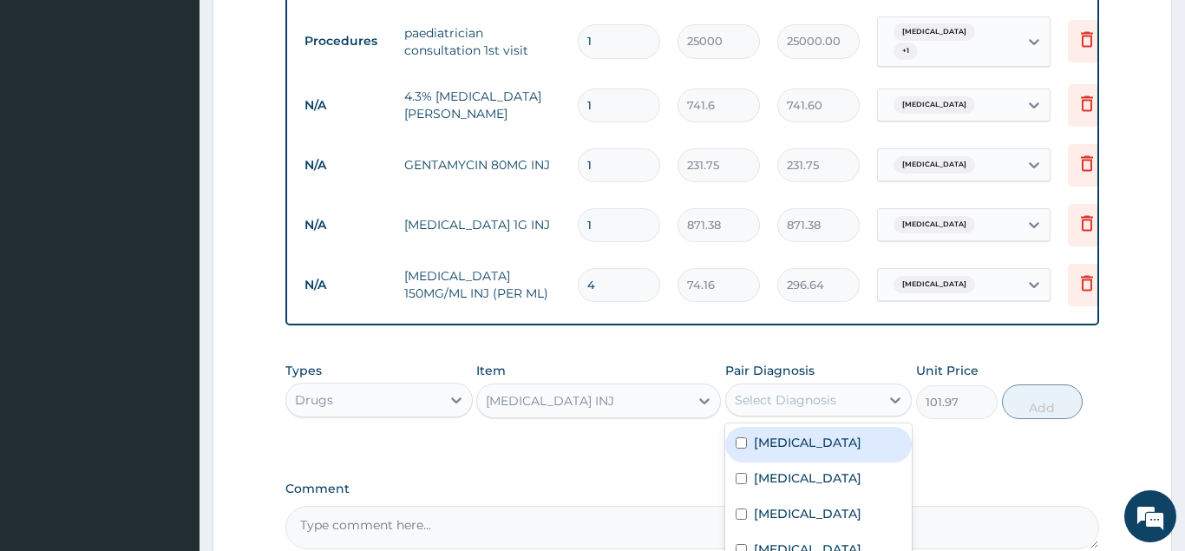
click at [807, 391] on div "Select Diagnosis" at bounding box center [785, 399] width 101 height 17
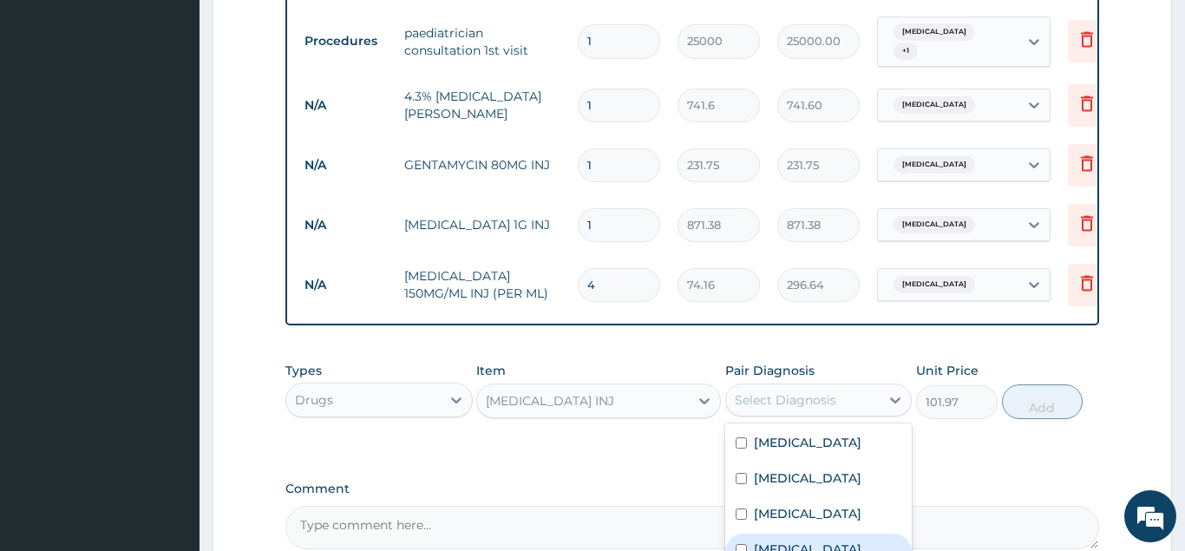
click at [829, 540] on label "Septicemic plague" at bounding box center [808, 548] width 108 height 17
checkbox input "true"
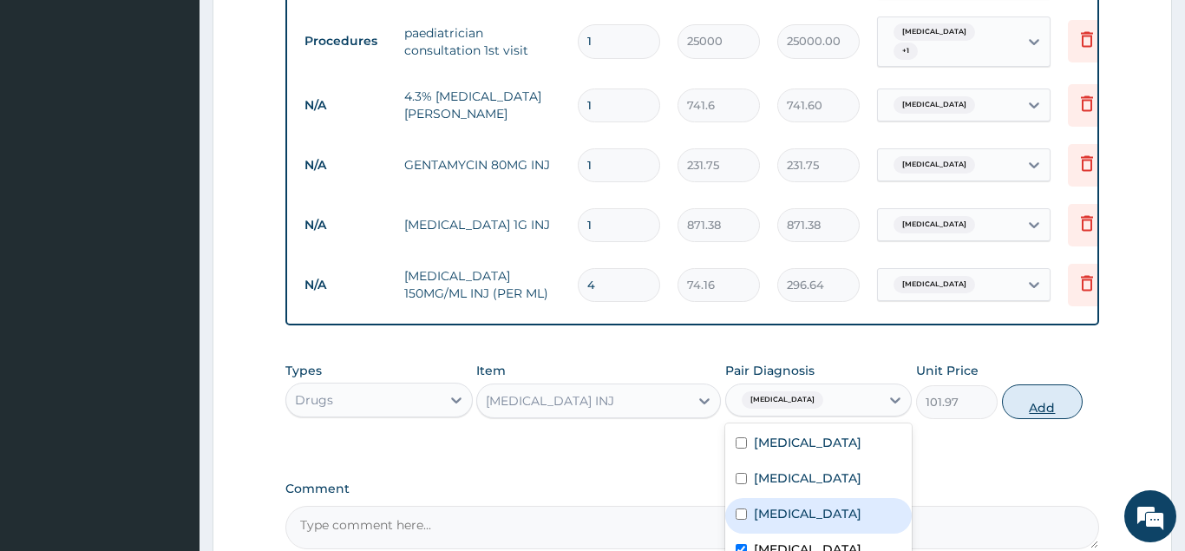
click at [1040, 384] on button "Add" at bounding box center [1043, 401] width 82 height 35
type input "0"
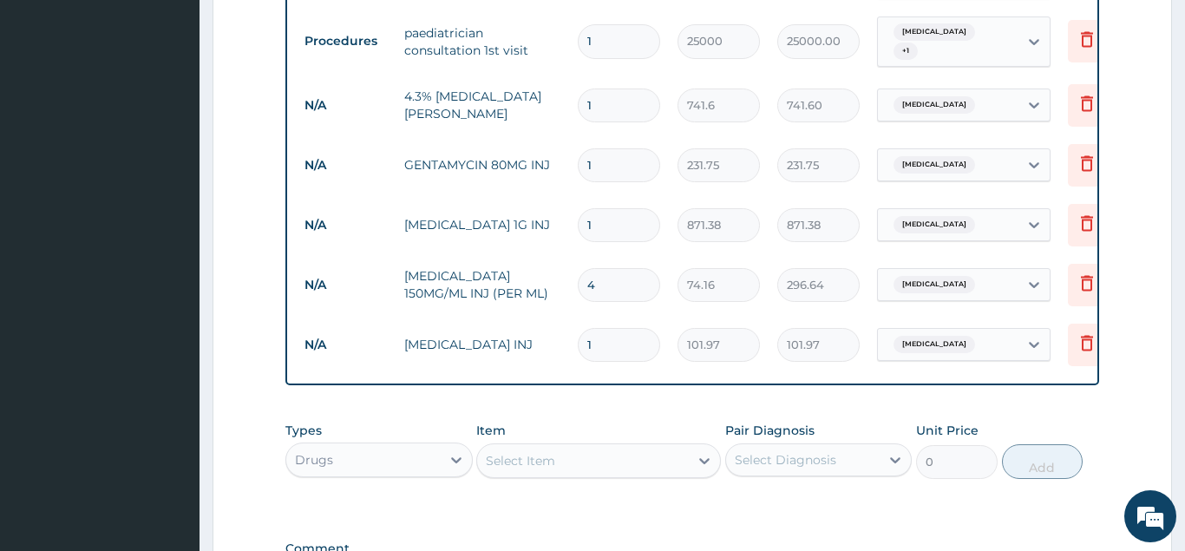
drag, startPoint x: 601, startPoint y: 189, endPoint x: 529, endPoint y: 206, distance: 74.0
click at [578, 208] on input "1" at bounding box center [619, 225] width 82 height 34
type input "2"
type input "1742.76"
type input "2"
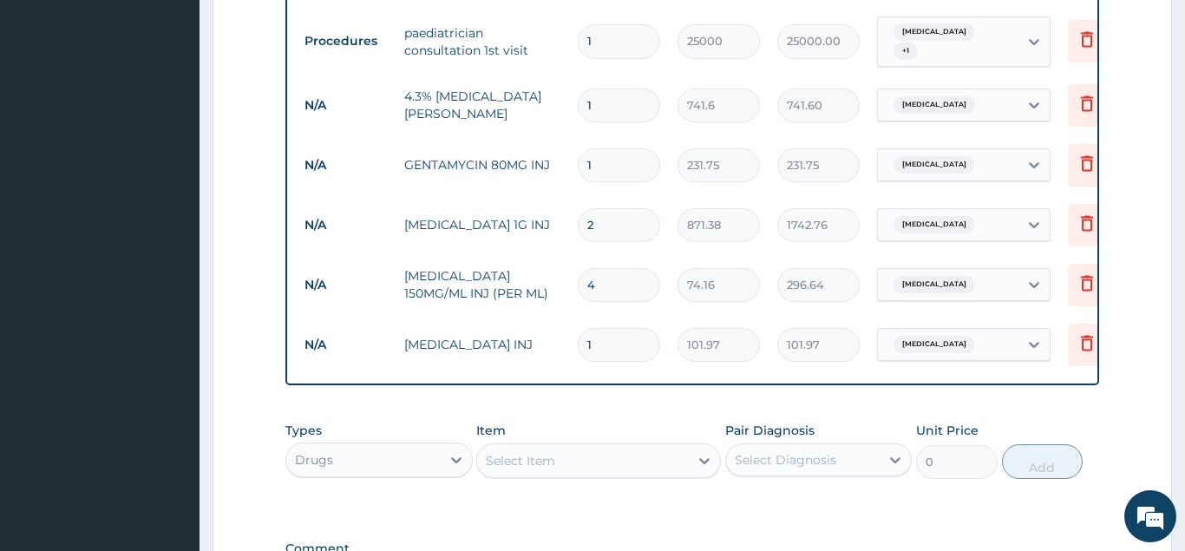
drag, startPoint x: 579, startPoint y: 81, endPoint x: 525, endPoint y: 83, distance: 54.7
click at [578, 88] on input "1" at bounding box center [619, 105] width 82 height 34
type input "2"
type input "1483.20"
drag, startPoint x: 599, startPoint y: 73, endPoint x: 545, endPoint y: 91, distance: 57.6
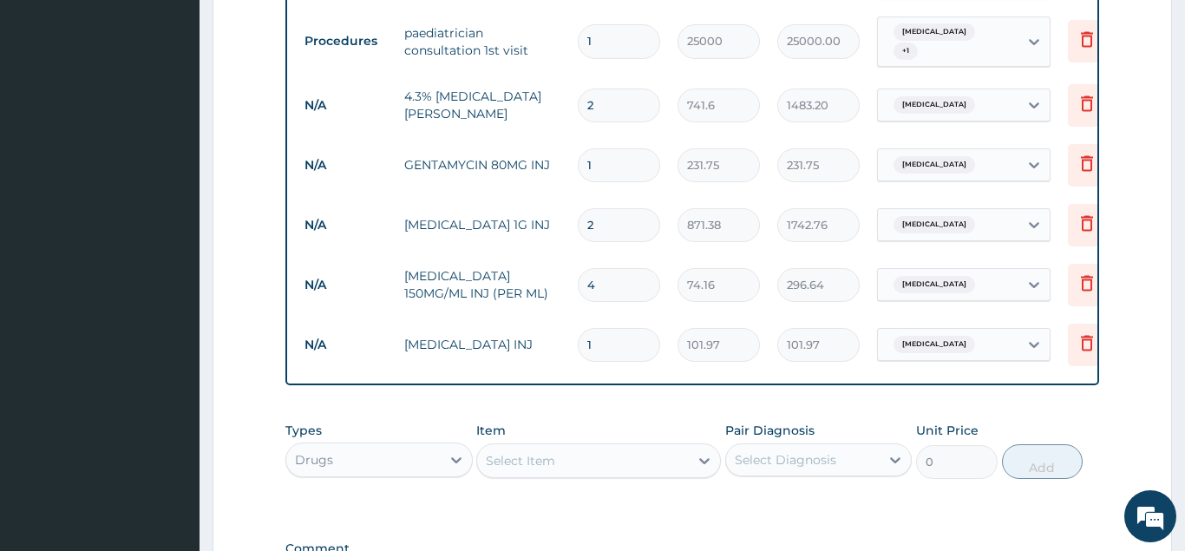
click at [578, 90] on input "2" at bounding box center [619, 105] width 82 height 34
type input "3"
type input "2224.80"
type input "3"
click at [533, 452] on div "Select Item" at bounding box center [520, 460] width 69 height 17
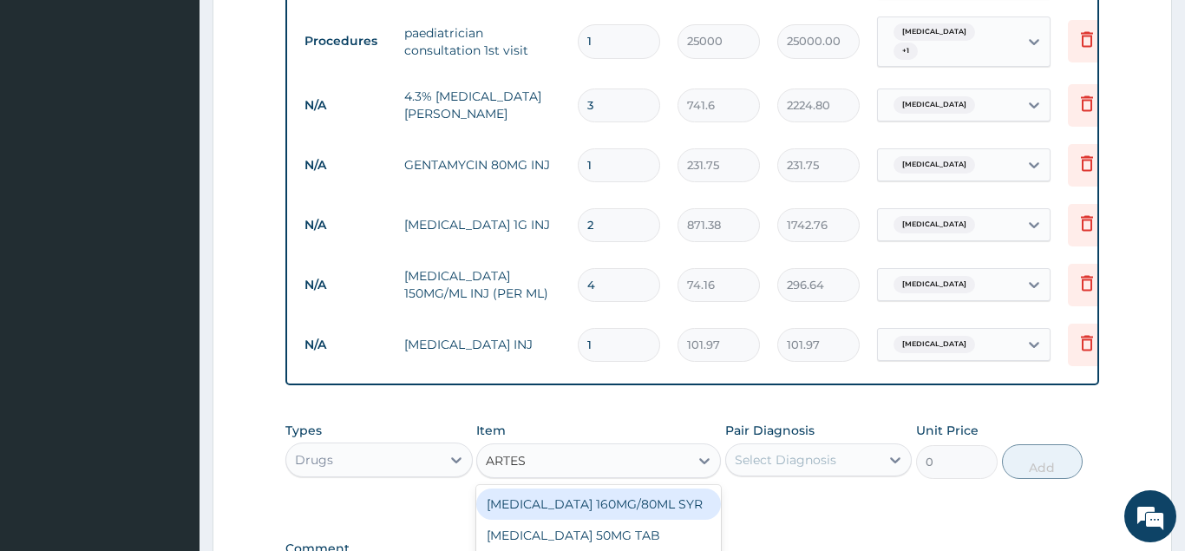
type input "ARTESU"
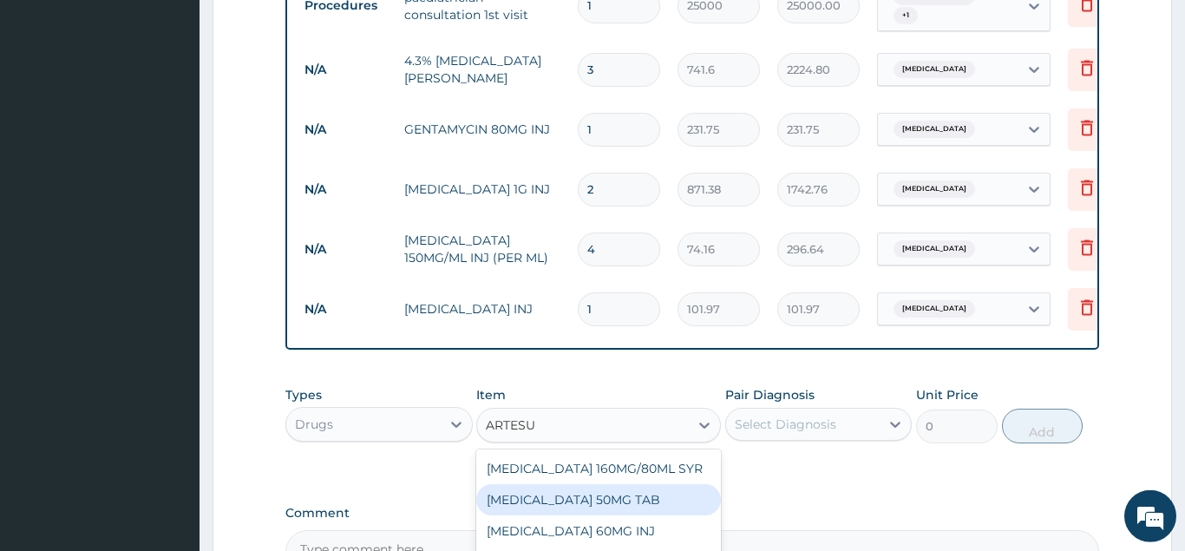
scroll to position [1034, 0]
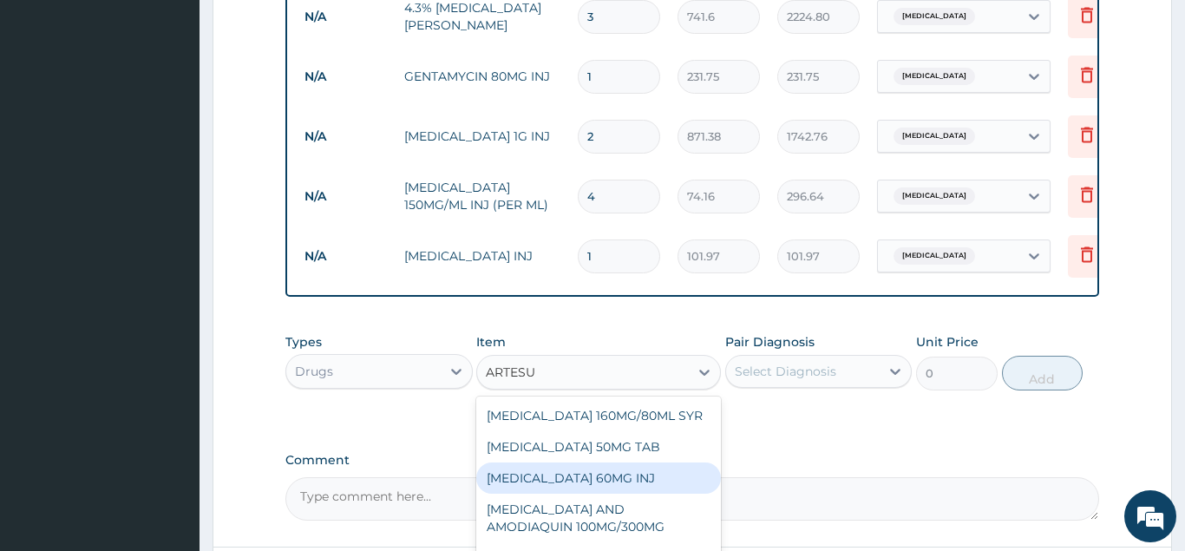
click at [624, 462] on div "ARTESUNATE 60MG INJ" at bounding box center [598, 477] width 245 height 31
type input "1297.8"
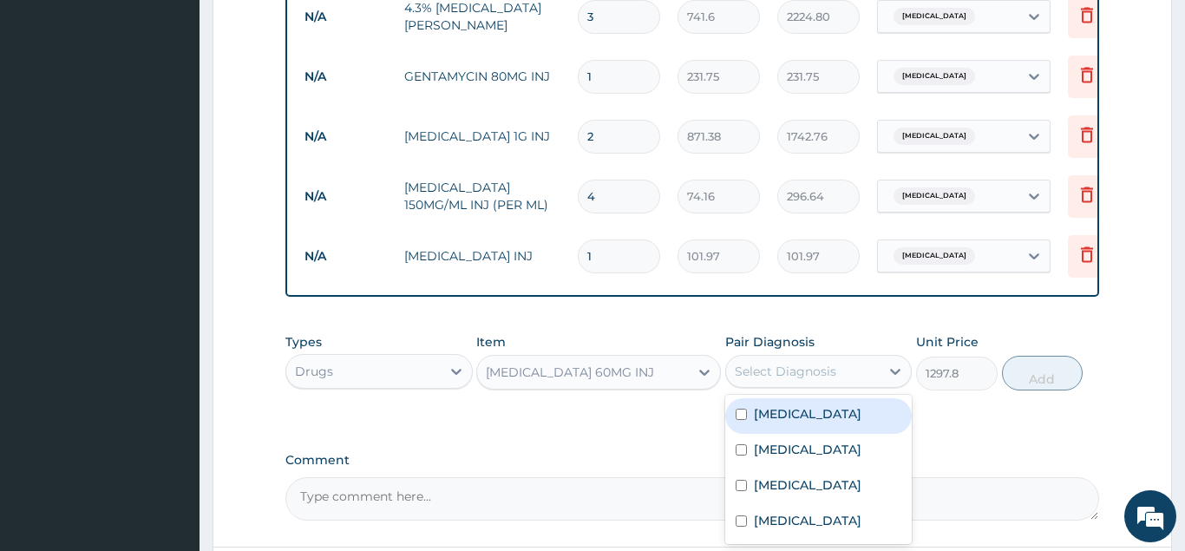
click at [778, 362] on div "Select Diagnosis" at bounding box center [785, 370] width 101 height 17
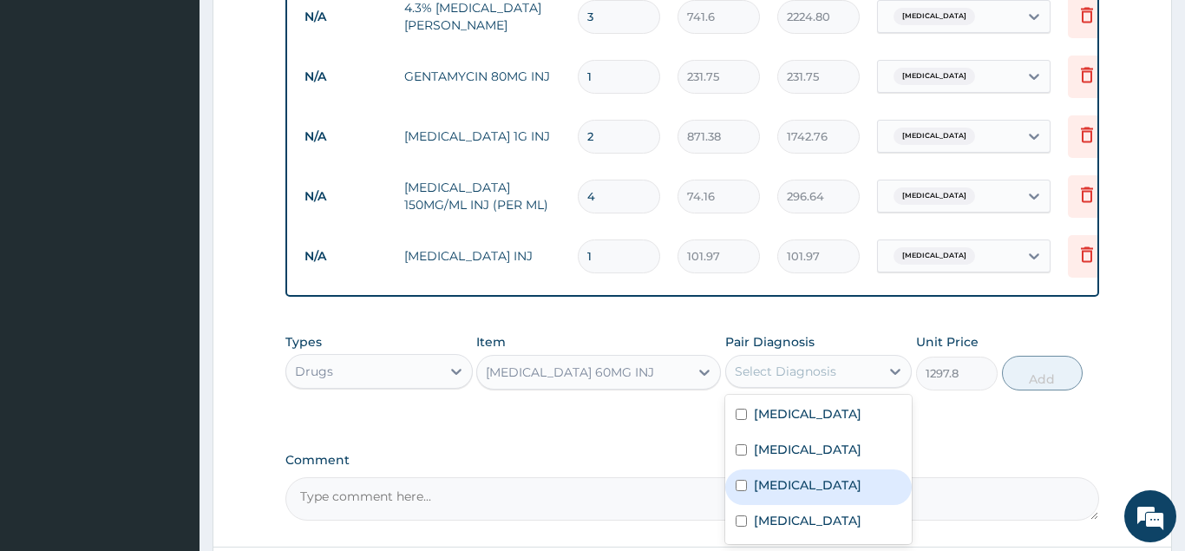
click at [782, 476] on label "Malaria" at bounding box center [808, 484] width 108 height 17
checkbox input "true"
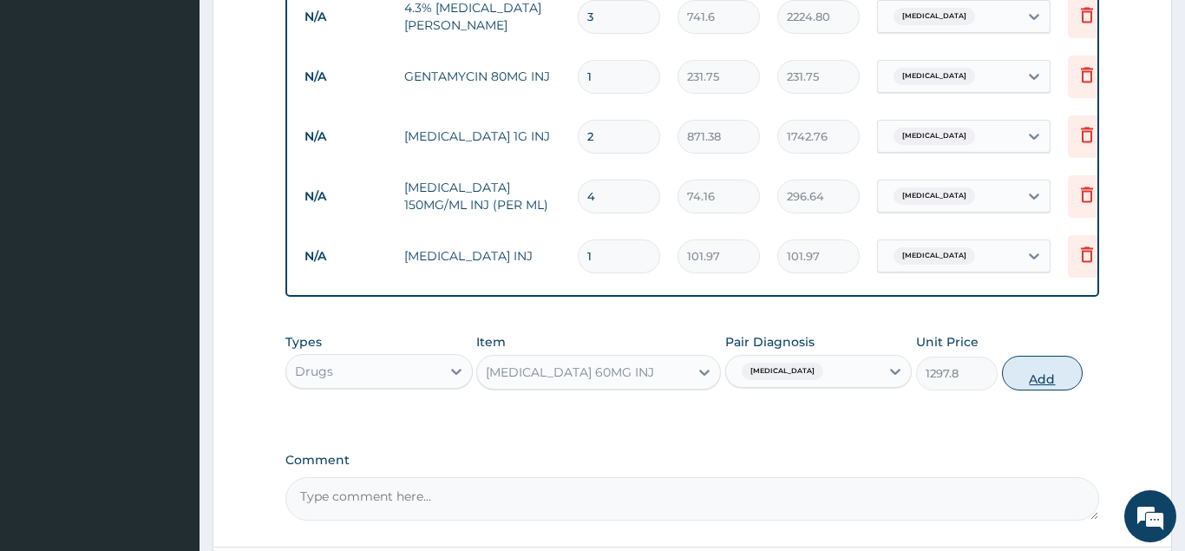
click at [1030, 356] on button "Add" at bounding box center [1043, 373] width 82 height 35
type input "0"
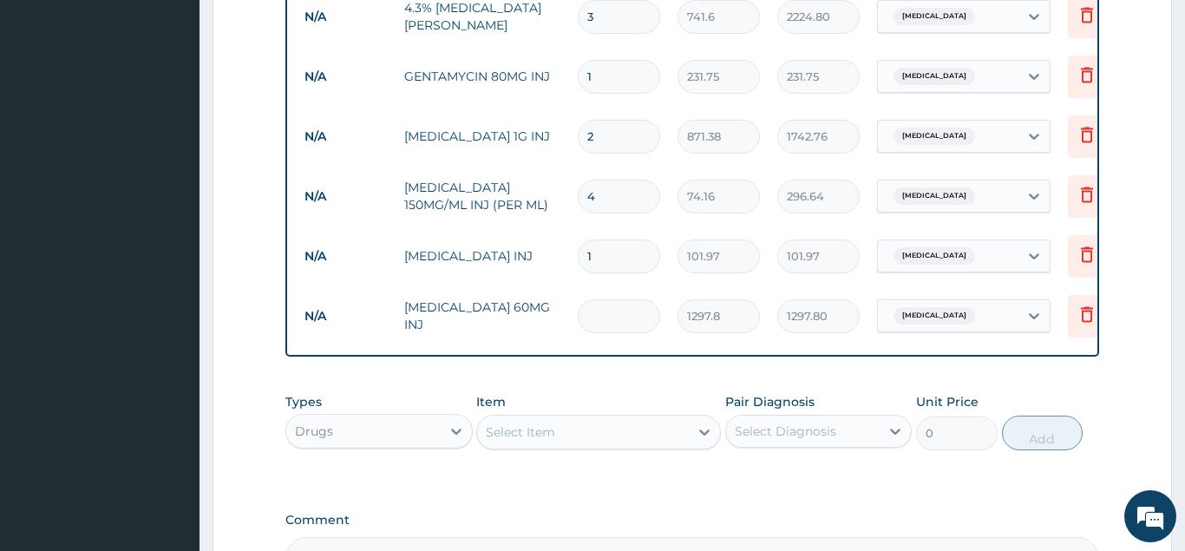
type input "0.00"
type input "2"
type input "2595.60"
type input "2"
drag, startPoint x: 609, startPoint y: 232, endPoint x: 545, endPoint y: 243, distance: 64.3
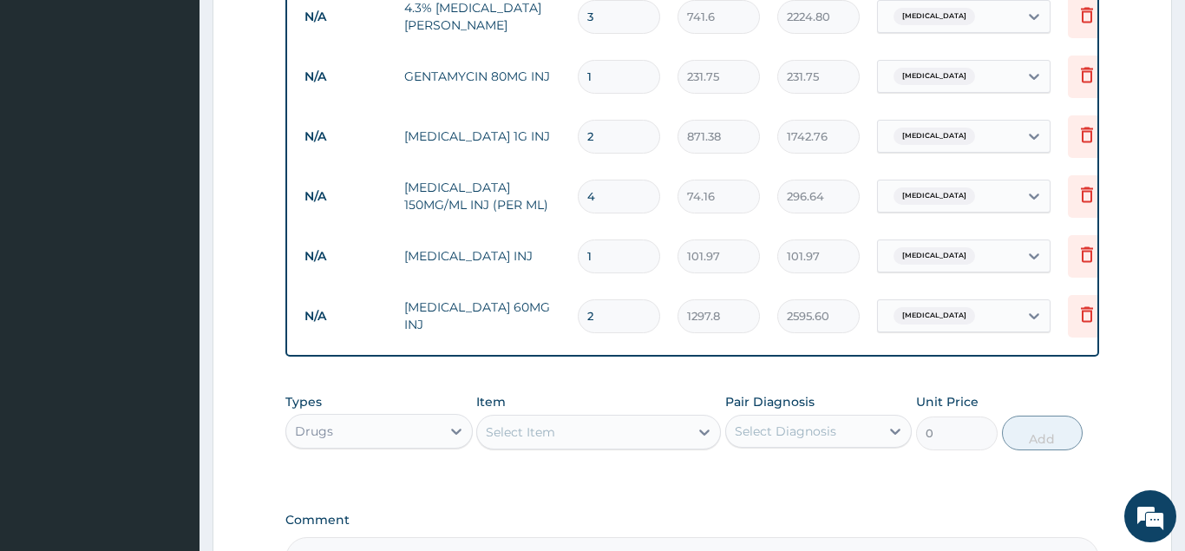
click at [578, 243] on input "1" at bounding box center [619, 256] width 82 height 34
type input "2"
type input "203.94"
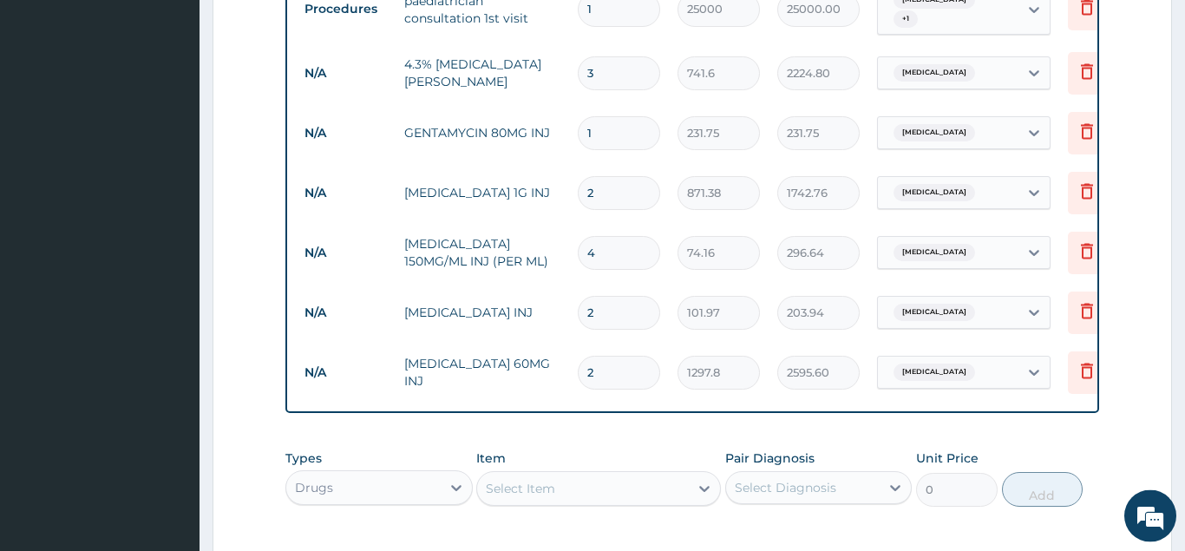
scroll to position [945, 0]
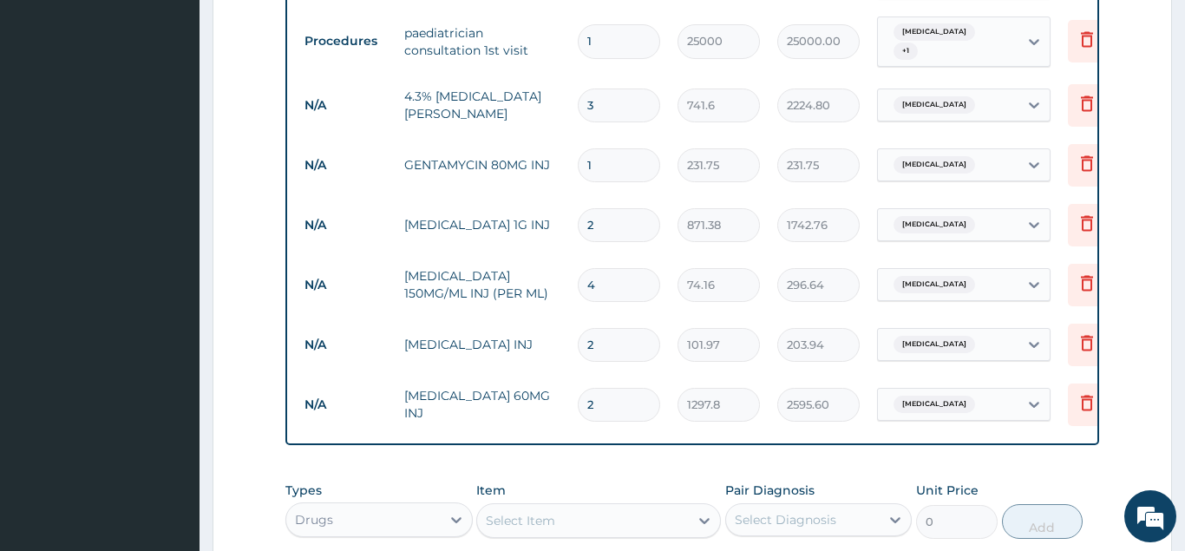
type input "2"
drag, startPoint x: 604, startPoint y: 75, endPoint x: 523, endPoint y: 101, distance: 85.8
click at [578, 101] on input "3" at bounding box center [619, 105] width 82 height 34
type input "4"
type input "2966.40"
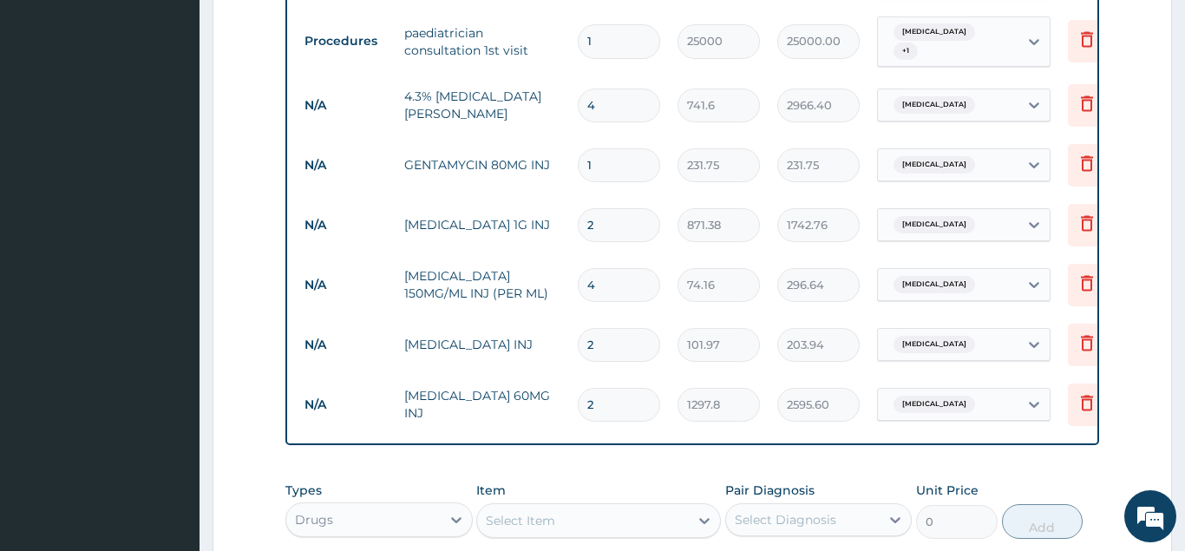
drag, startPoint x: 606, startPoint y: 75, endPoint x: 454, endPoint y: 82, distance: 151.9
click at [578, 88] on input "4" at bounding box center [619, 105] width 82 height 34
type input "5"
type input "3708.00"
type input "5"
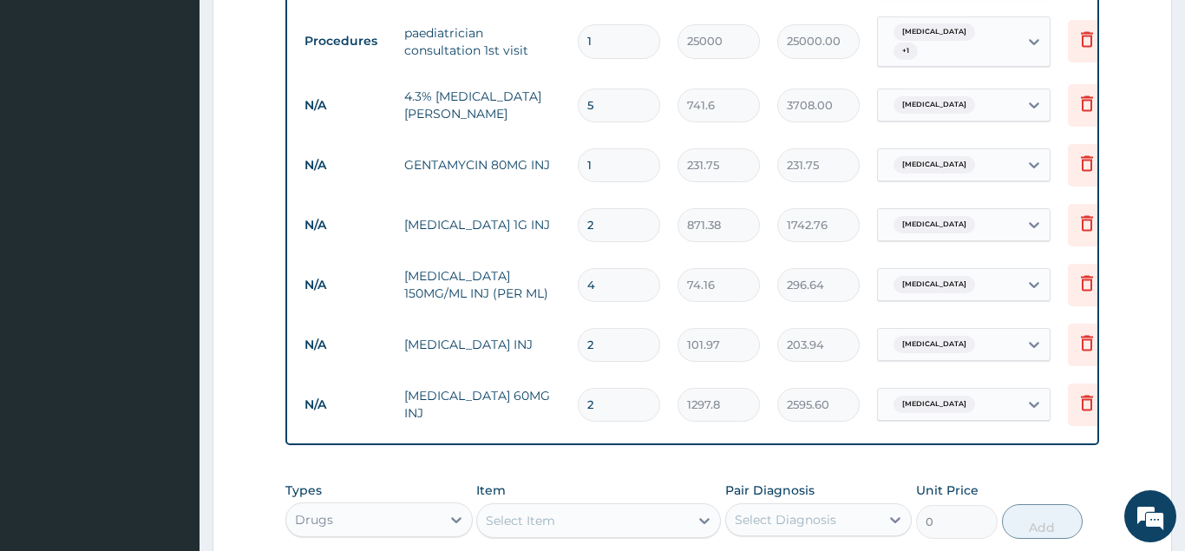
drag, startPoint x: 608, startPoint y: 317, endPoint x: 501, endPoint y: 336, distance: 108.4
click at [578, 336] on input "2" at bounding box center [619, 345] width 82 height 34
type input "3"
type input "305.91"
type input "3"
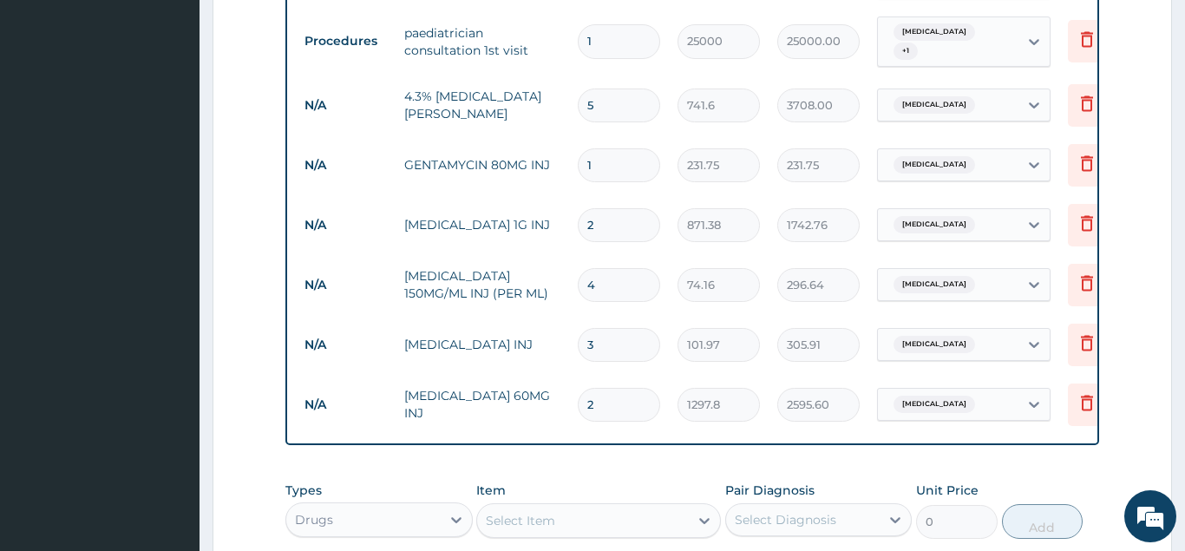
click at [535, 512] on div "Select Item" at bounding box center [520, 520] width 69 height 17
type input "DICLOFE"
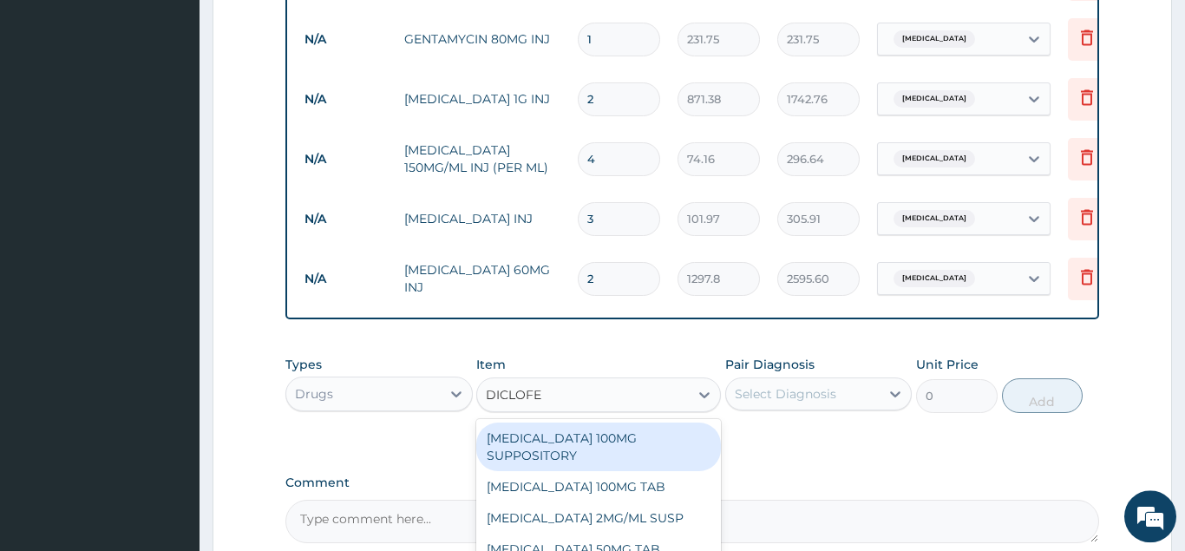
scroll to position [1122, 0]
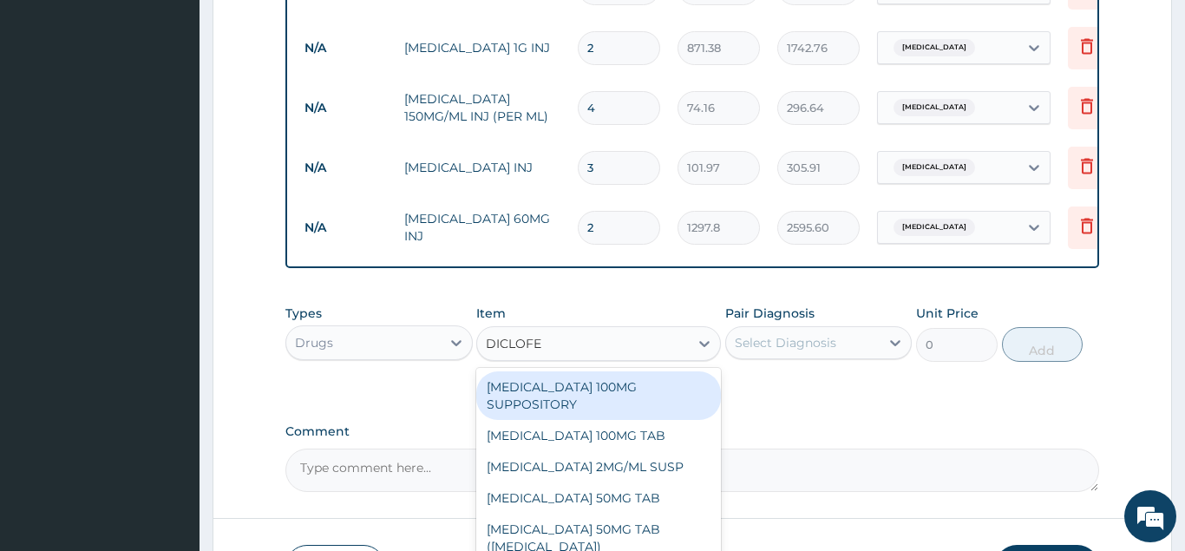
click at [637, 371] on div "DICLOFENAC 100MG SUPPOSITORY" at bounding box center [598, 395] width 245 height 49
type input "537.66"
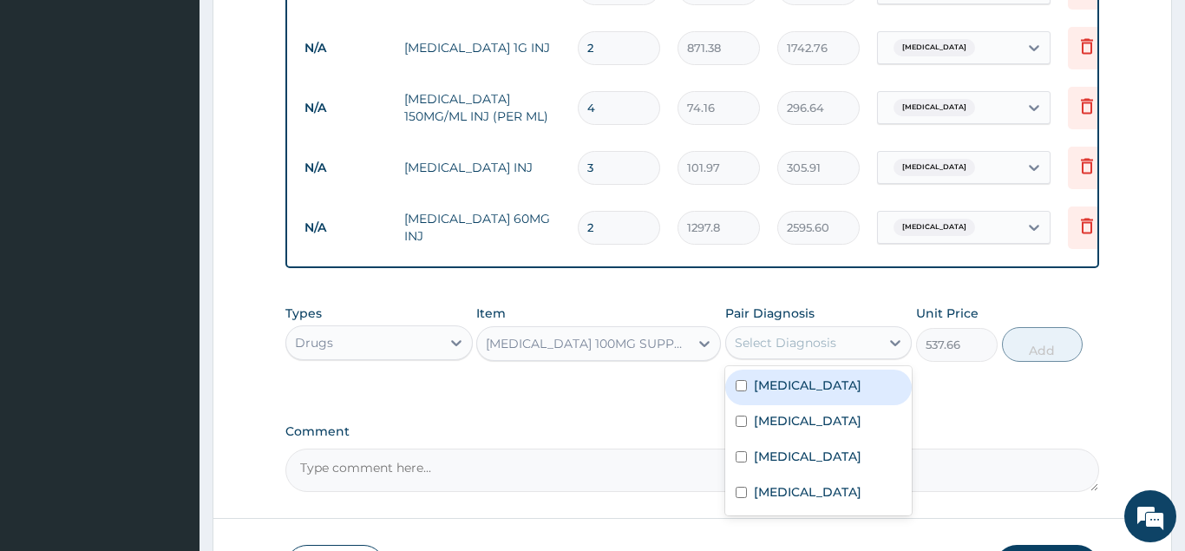
click at [775, 334] on div "Select Diagnosis" at bounding box center [785, 342] width 101 height 17
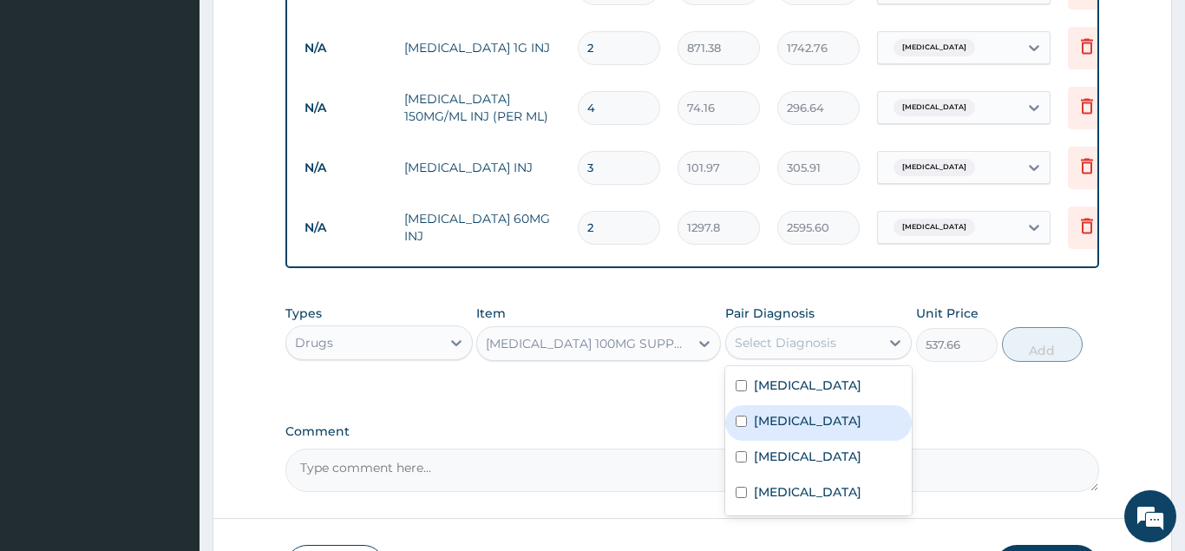
click at [778, 412] on label "Sepsis" at bounding box center [808, 420] width 108 height 17
checkbox input "true"
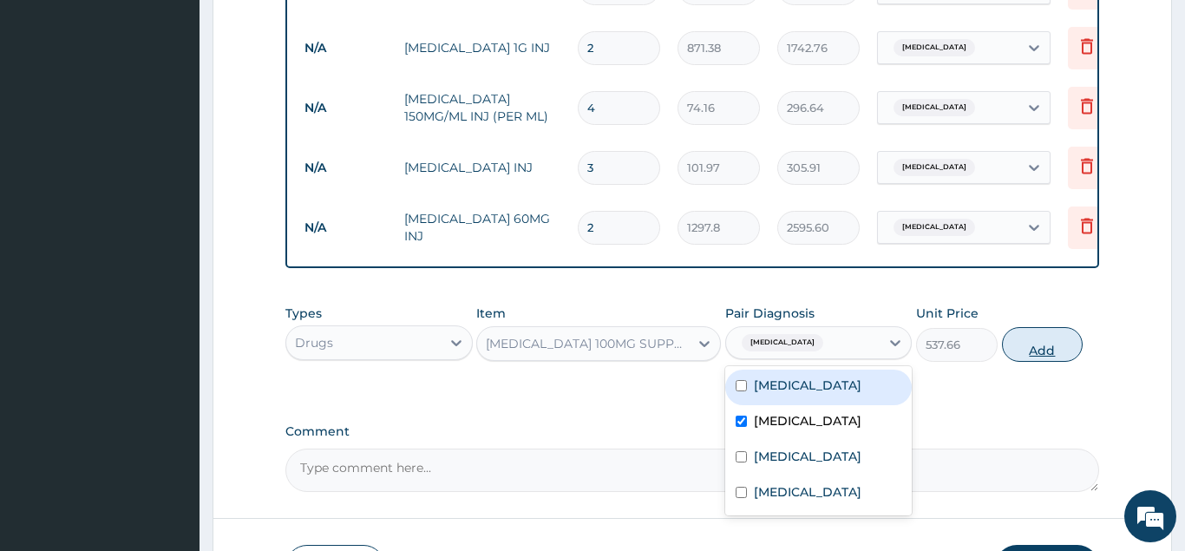
click at [1028, 327] on button "Add" at bounding box center [1043, 344] width 82 height 35
type input "0"
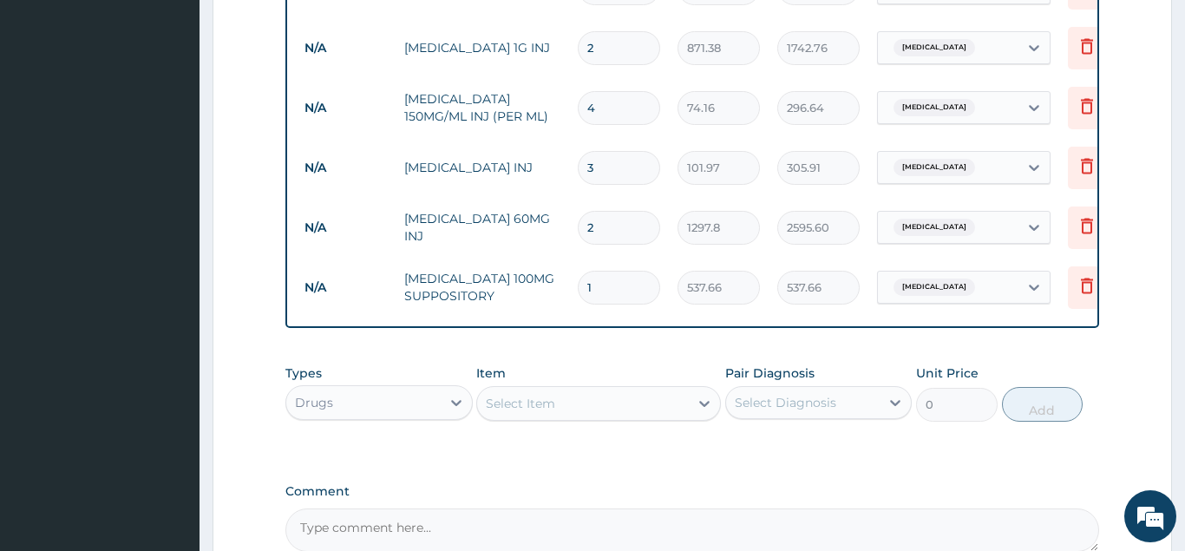
drag, startPoint x: 607, startPoint y: 80, endPoint x: 549, endPoint y: 95, distance: 59.9
click at [578, 95] on input "4" at bounding box center [619, 108] width 82 height 34
type input "8"
type input "593.28"
type input "8"
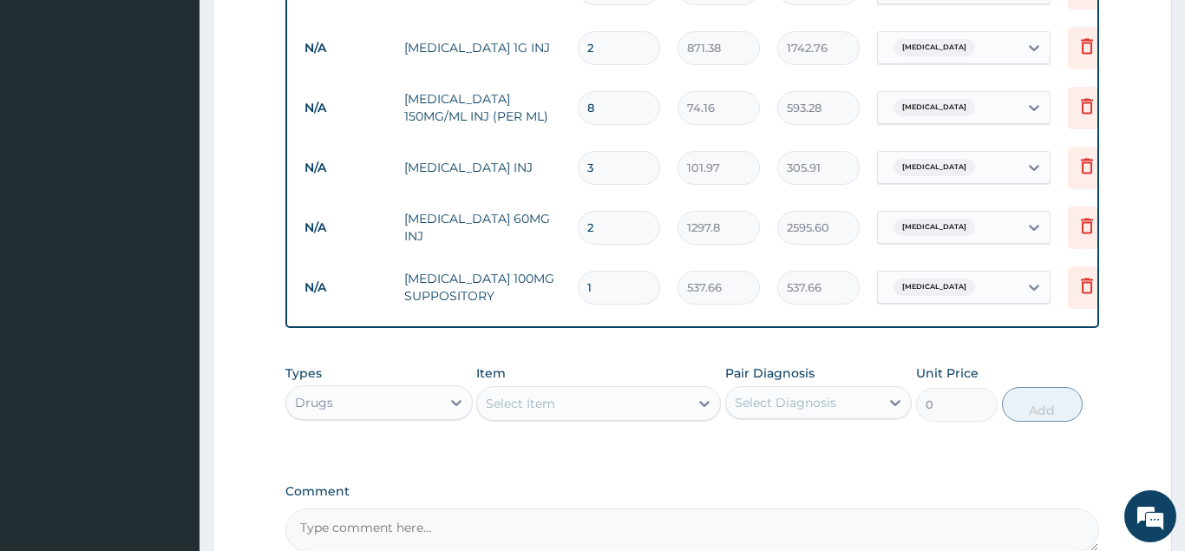
click at [545, 395] on div "Select Item" at bounding box center [520, 403] width 69 height 17
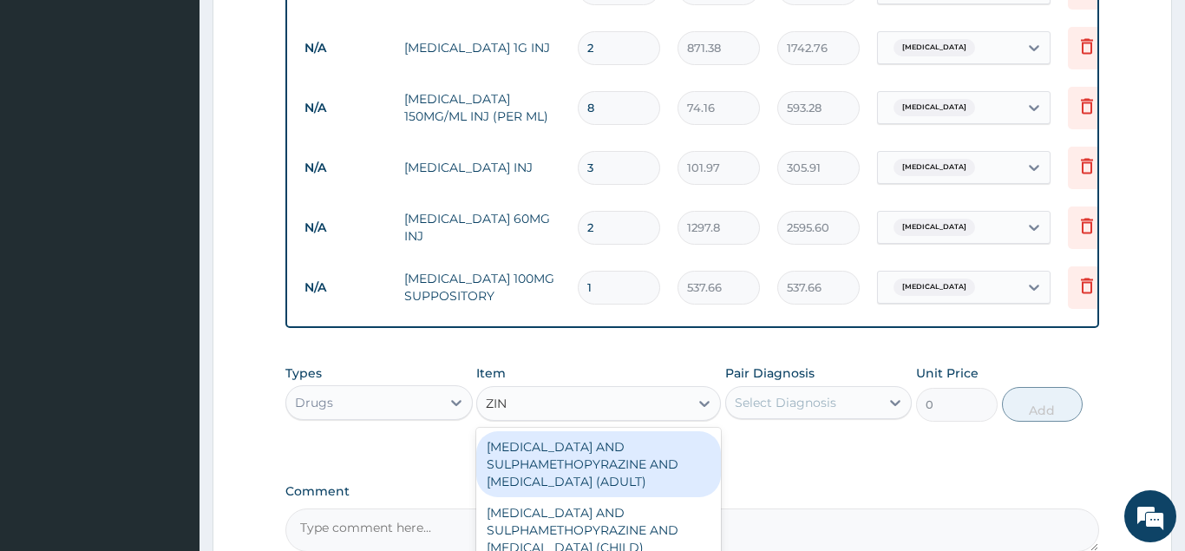
type input "ZINC"
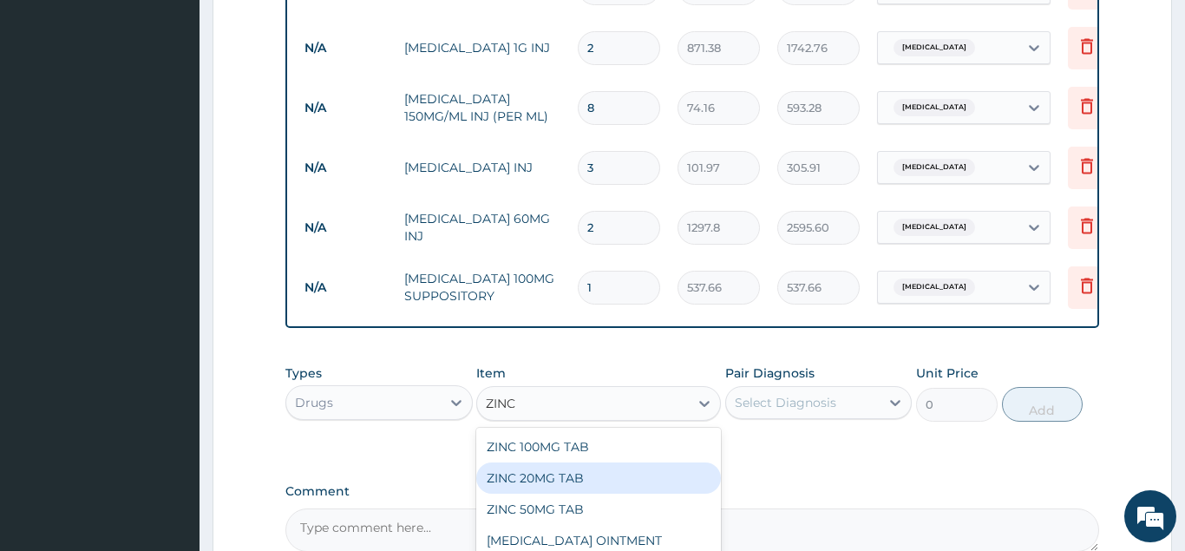
click at [558, 462] on div "ZINC 20MG TAB" at bounding box center [598, 477] width 245 height 31
type input "37.08"
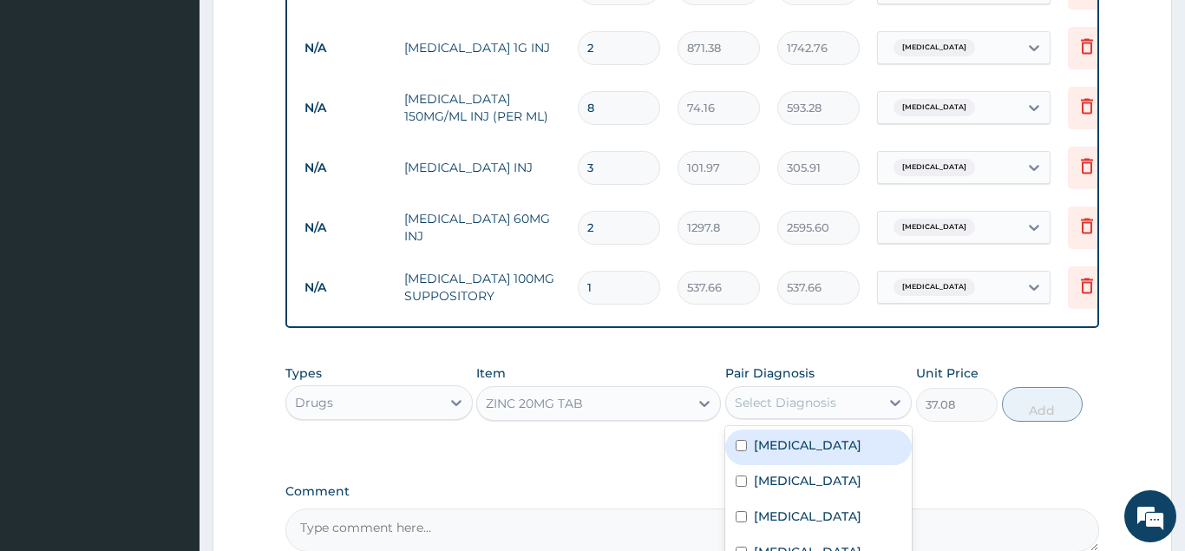
click at [827, 394] on div "Select Diagnosis" at bounding box center [785, 402] width 101 height 17
click at [804, 436] on label "Diarrhea" at bounding box center [808, 444] width 108 height 17
checkbox input "true"
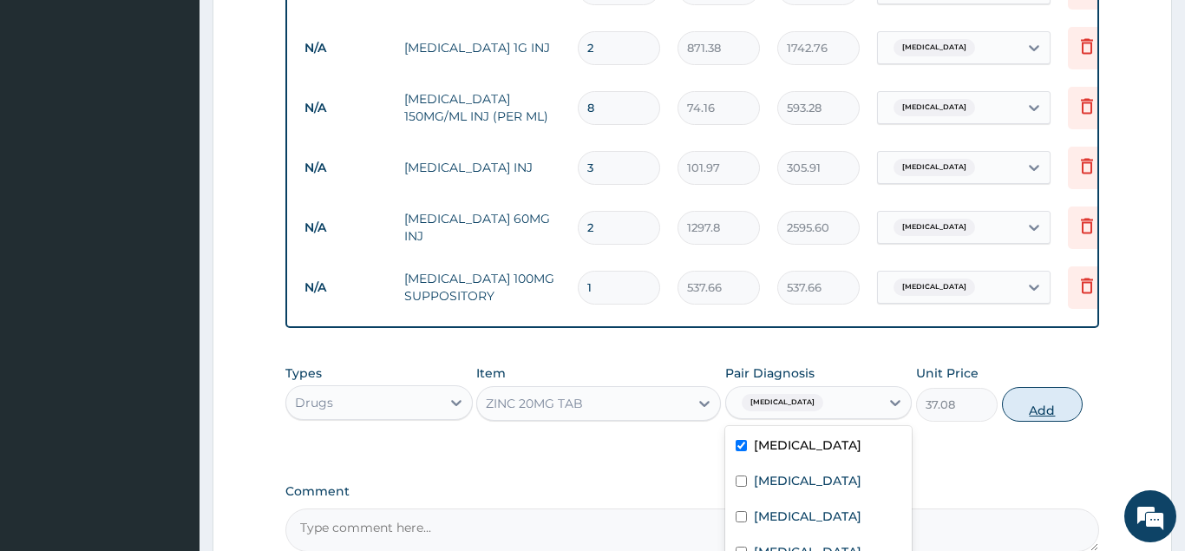
click at [1056, 392] on div "Types Drugs Item ZINC 20MG TAB Pair Diagnosis option Diarrhea, selected. option…" at bounding box center [691, 393] width 813 height 75
click at [1055, 387] on button "Add" at bounding box center [1043, 404] width 82 height 35
type input "0"
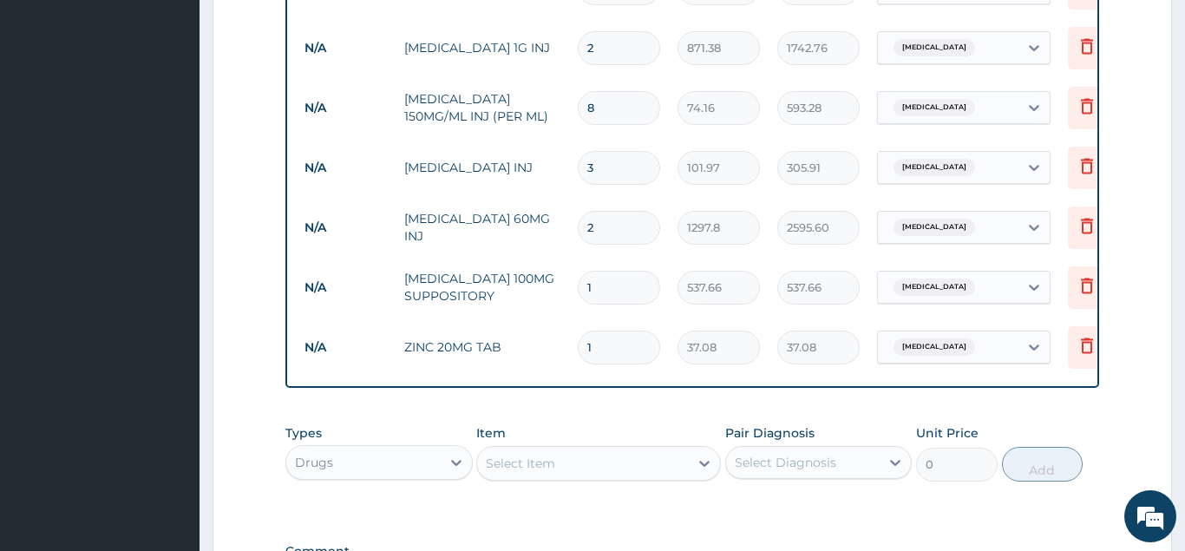
type input "10"
type input "370.80"
type input "10"
click at [602, 449] on div "Select Item" at bounding box center [583, 463] width 212 height 28
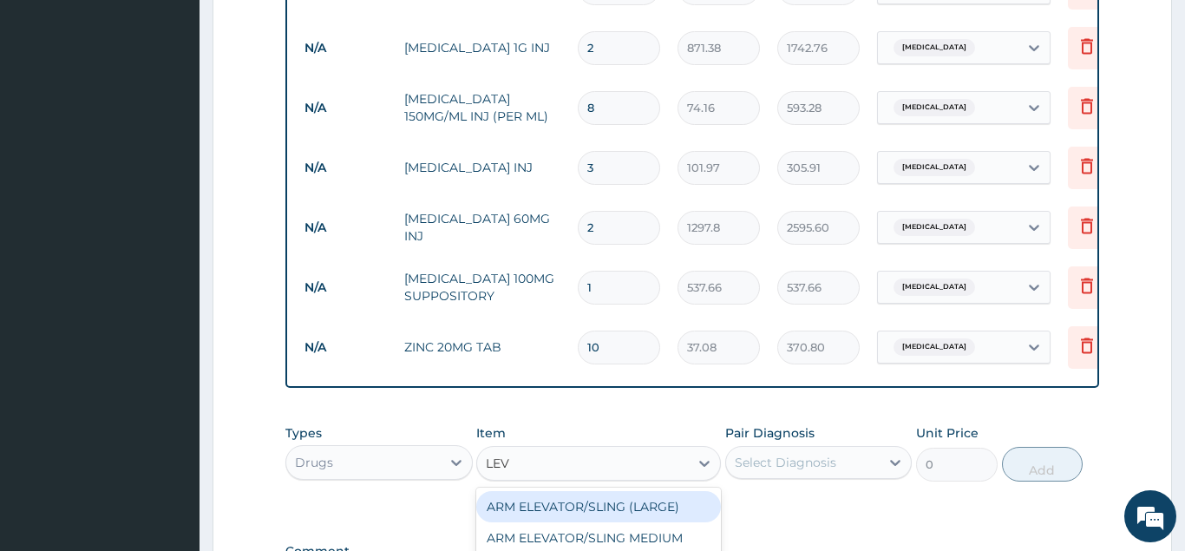
type input "LEVO"
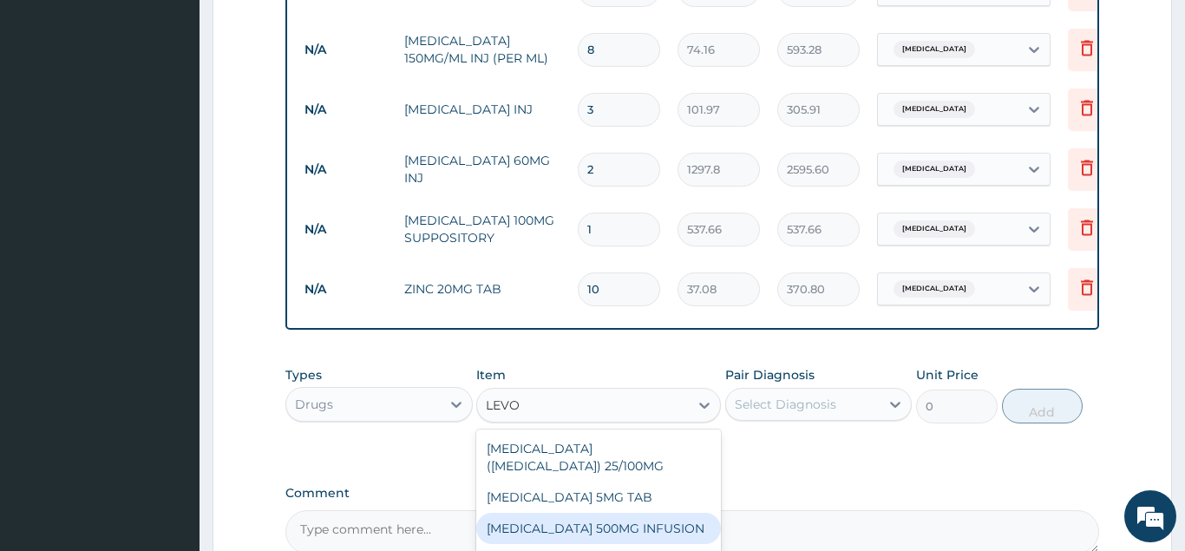
scroll to position [1211, 0]
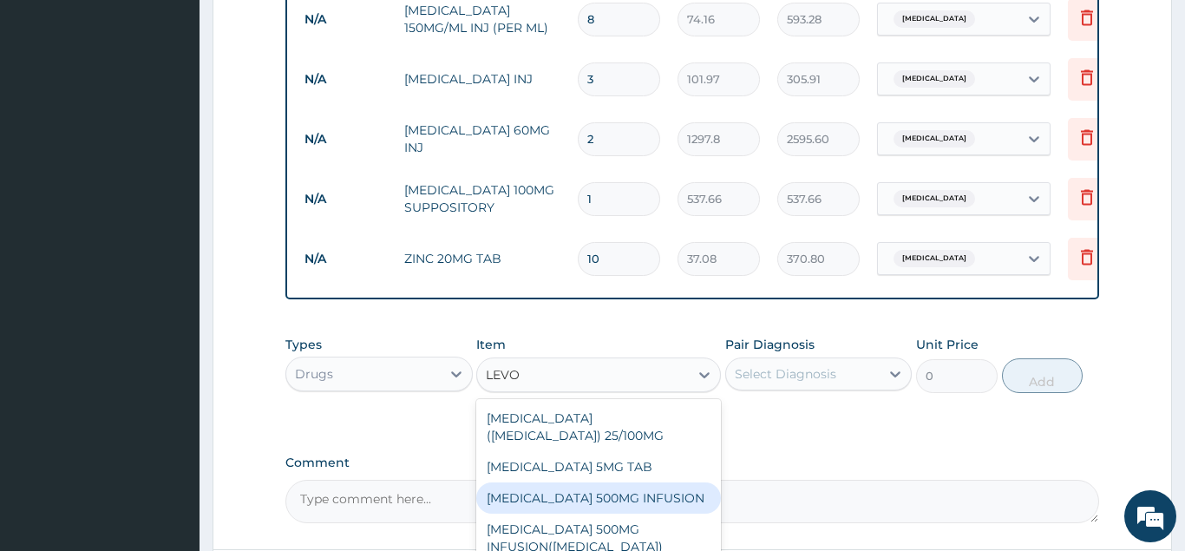
click at [667, 482] on div "LEVOFLOXACIN 500MG INFUSION" at bounding box center [598, 497] width 245 height 31
type input "3151.8"
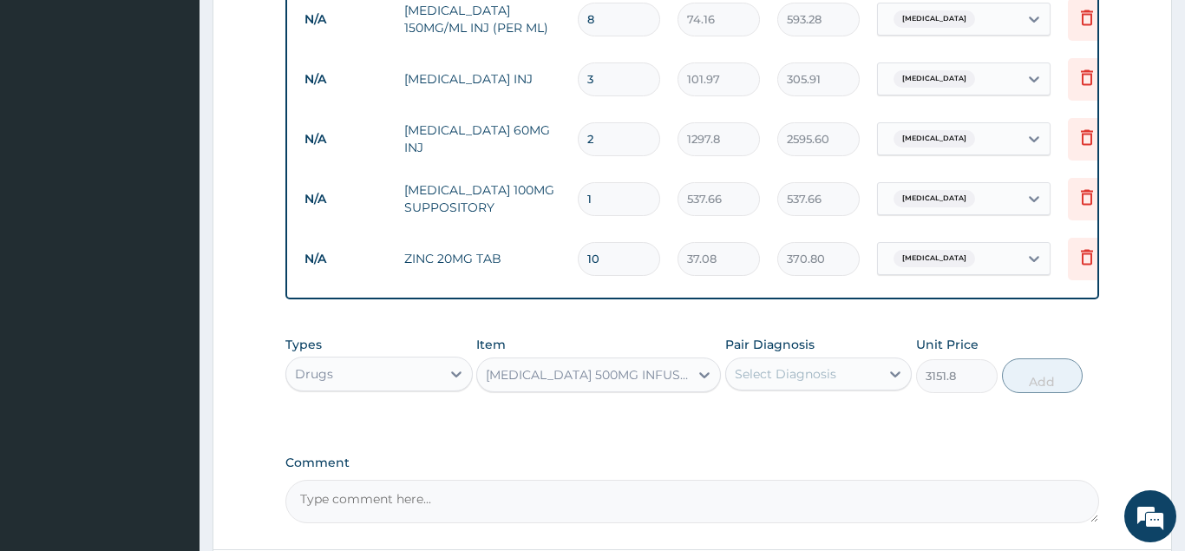
click at [791, 360] on div "Select Diagnosis" at bounding box center [818, 373] width 187 height 33
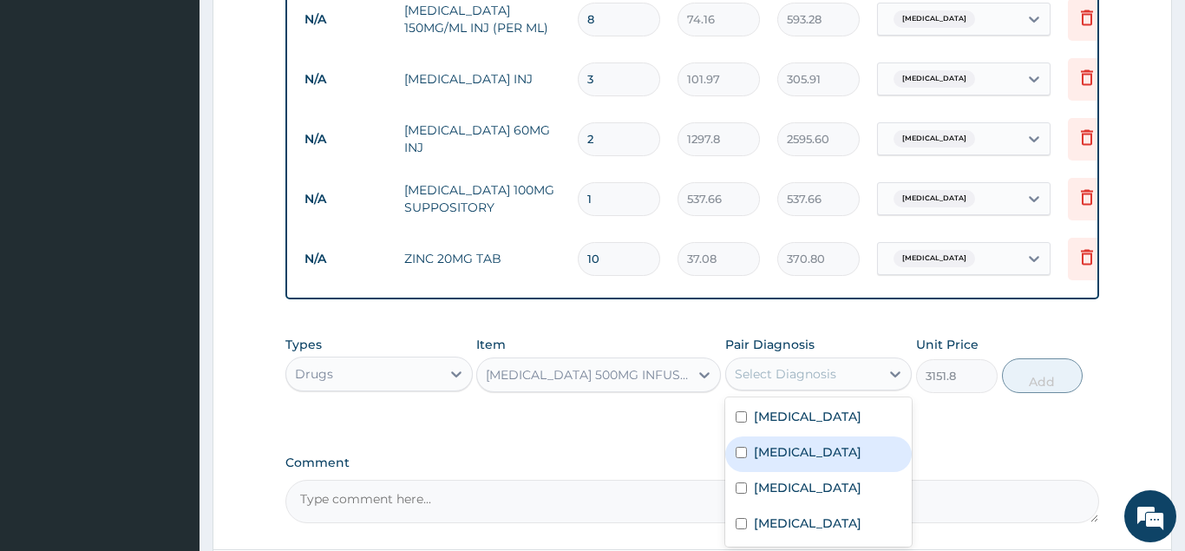
click at [780, 436] on div "Sepsis" at bounding box center [818, 454] width 187 height 36
checkbox input "true"
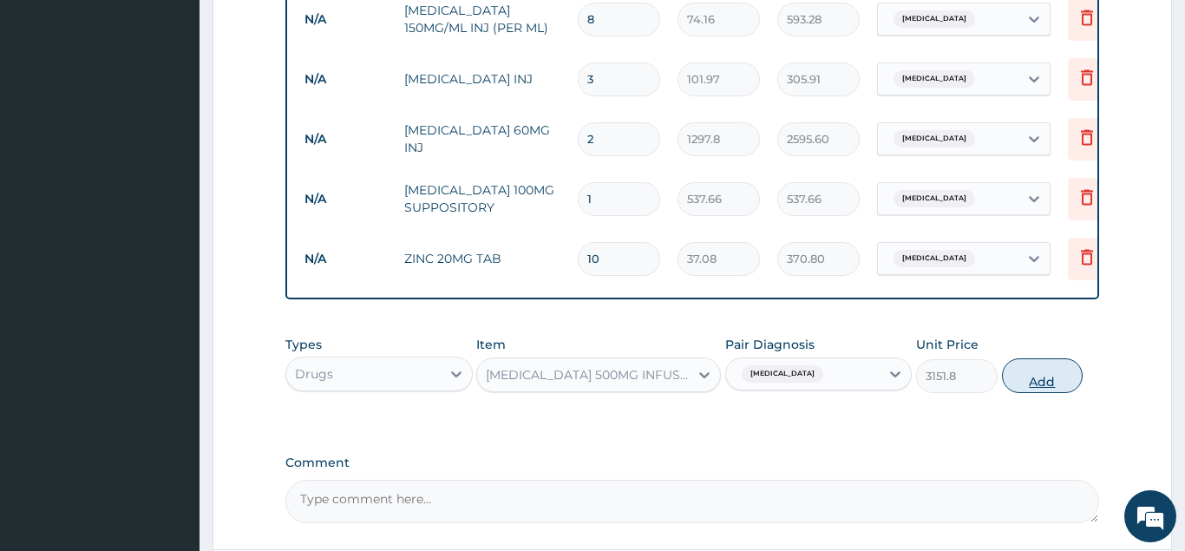
click at [1059, 358] on button "Add" at bounding box center [1043, 375] width 82 height 35
type input "0"
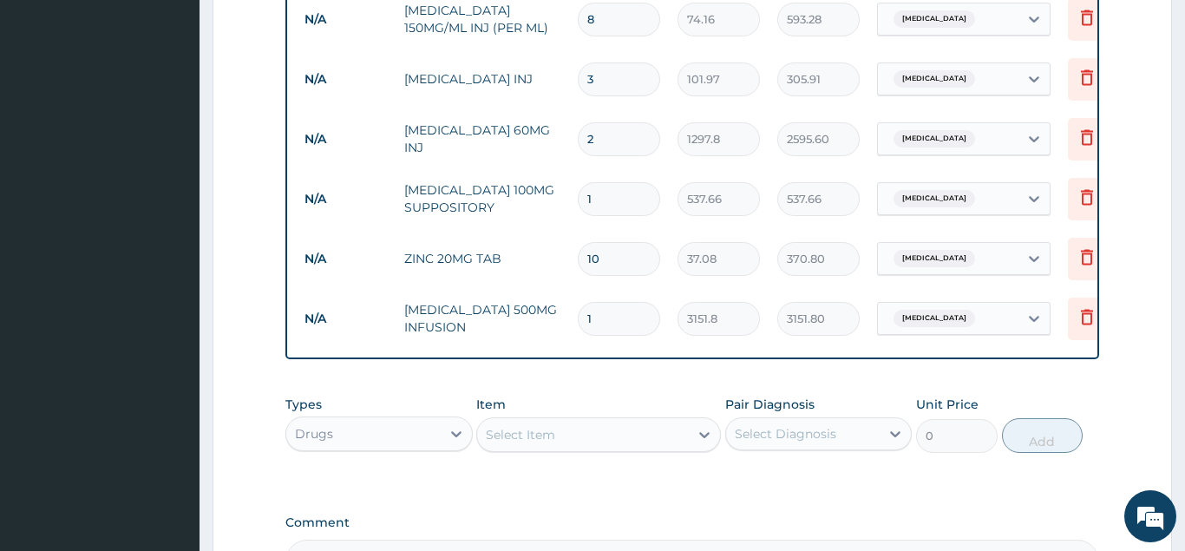
drag, startPoint x: 532, startPoint y: 402, endPoint x: 544, endPoint y: 395, distance: 13.7
click at [532, 426] on div "Select Item" at bounding box center [520, 434] width 69 height 17
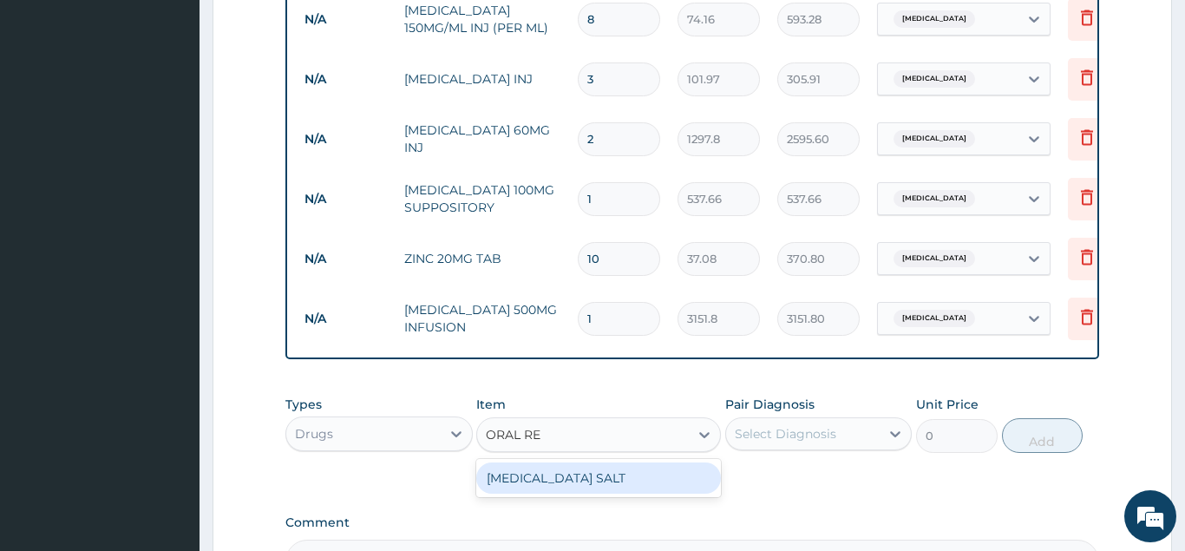
type input "ORAL REH"
click at [531, 462] on div "ORAL REHYDRATION SALT" at bounding box center [598, 477] width 245 height 31
type input "107.0685"
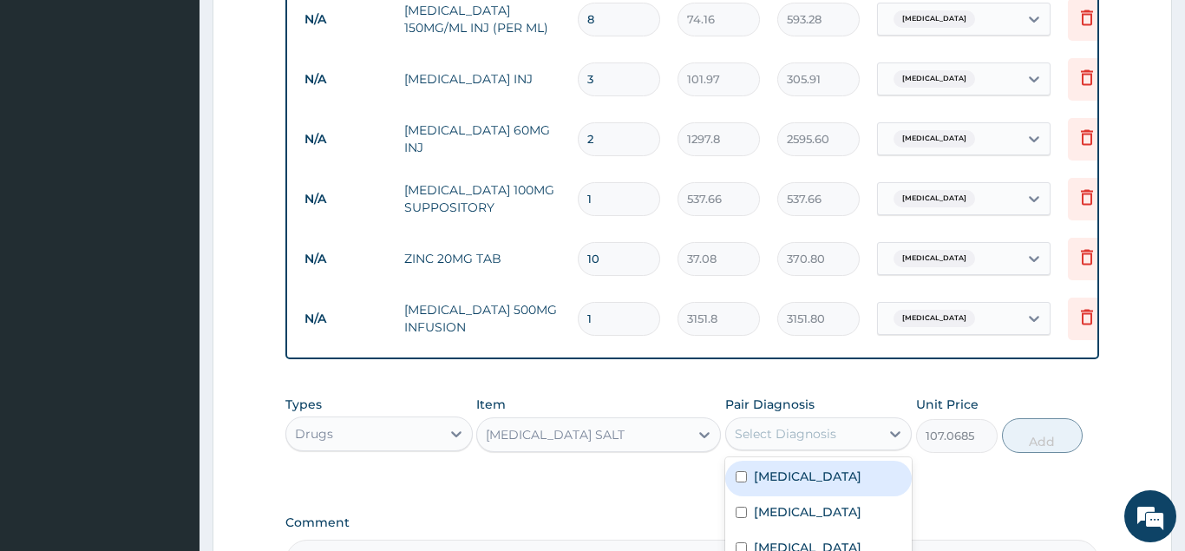
click at [778, 425] on div "Select Diagnosis" at bounding box center [785, 433] width 101 height 17
click at [805, 467] on label "Diarrhea" at bounding box center [808, 475] width 108 height 17
checkbox input "true"
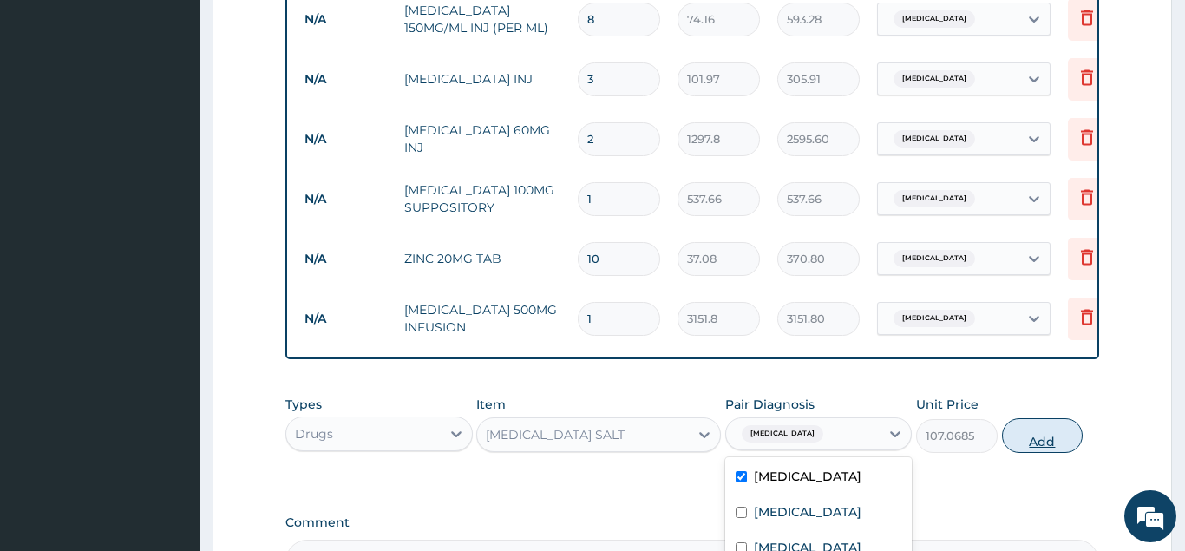
drag, startPoint x: 1029, startPoint y: 408, endPoint x: 955, endPoint y: 414, distance: 73.9
click at [1029, 418] on button "Add" at bounding box center [1043, 435] width 82 height 35
type input "0"
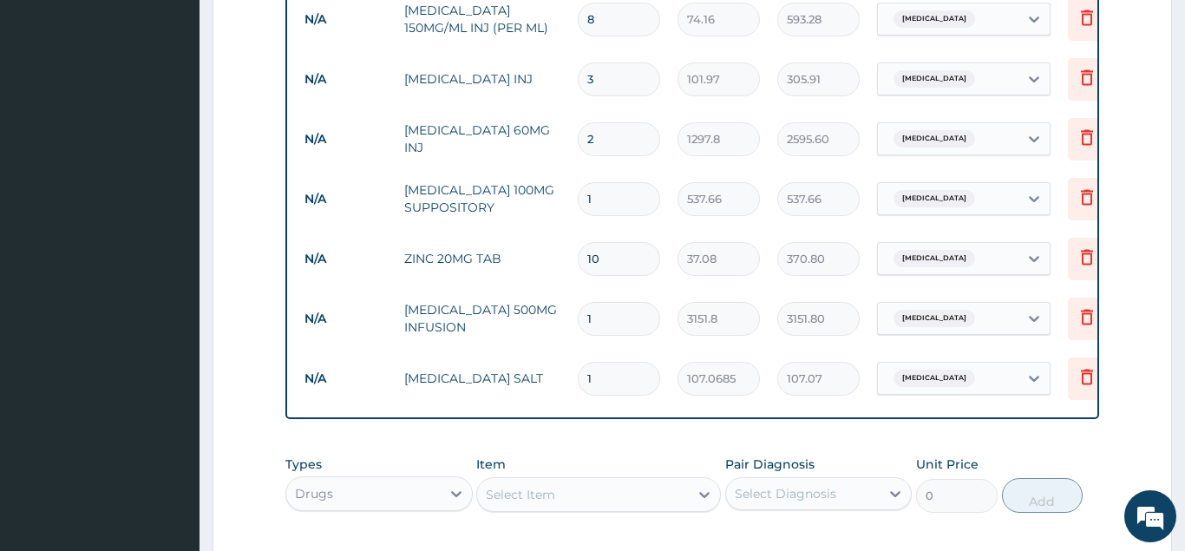
click at [541, 486] on div "Select Item" at bounding box center [520, 494] width 69 height 17
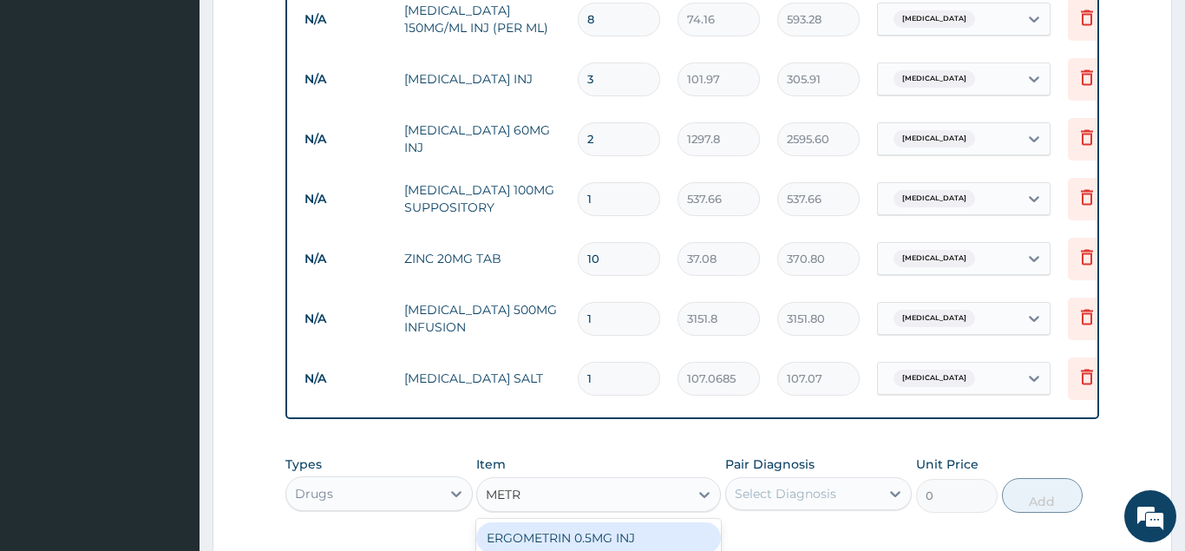
type input "METRO"
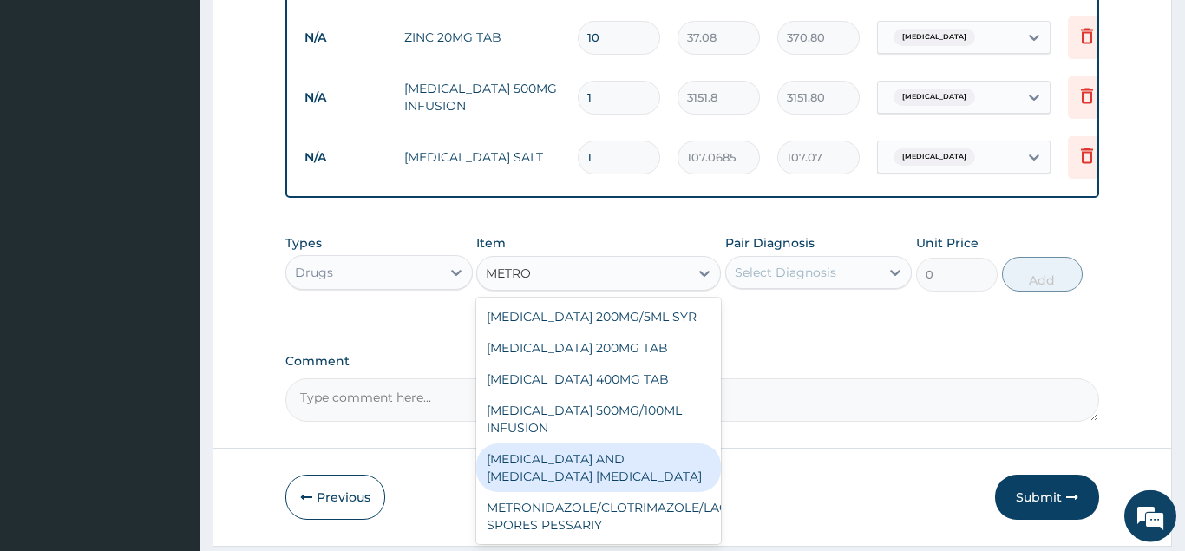
scroll to position [1455, 0]
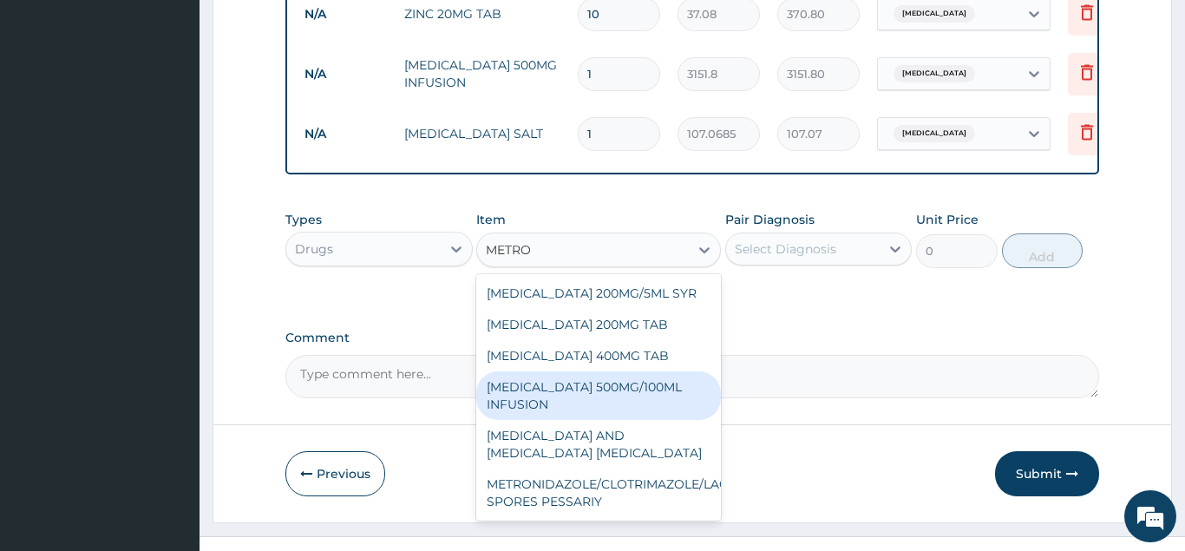
click at [539, 376] on div "METRONIDAZOLE 500MG/100ML INFUSION" at bounding box center [598, 395] width 245 height 49
type input "834.3"
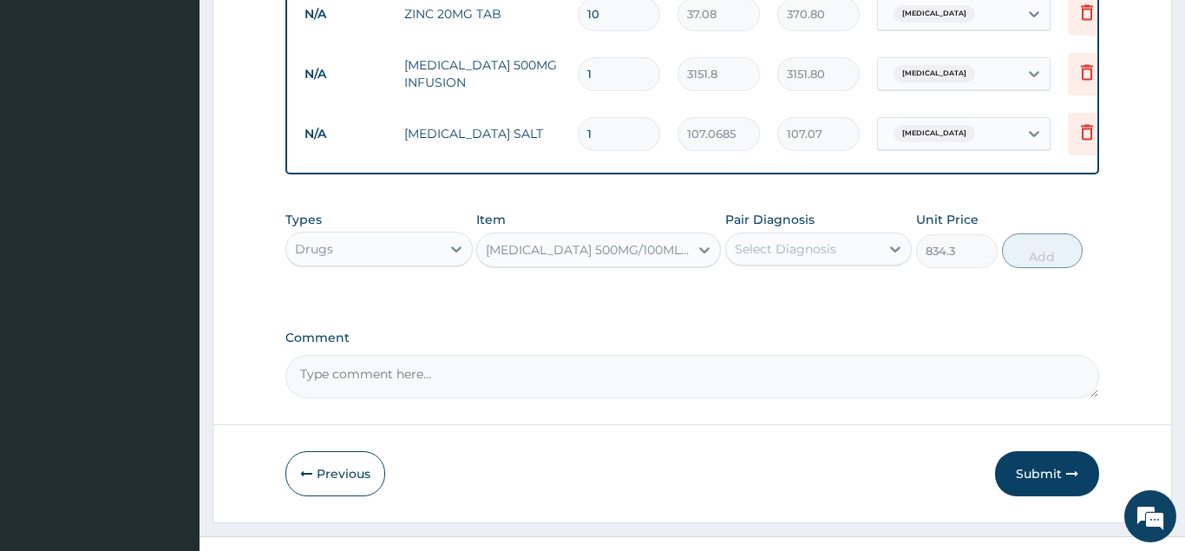
click at [789, 240] on div "Select Diagnosis" at bounding box center [785, 248] width 101 height 17
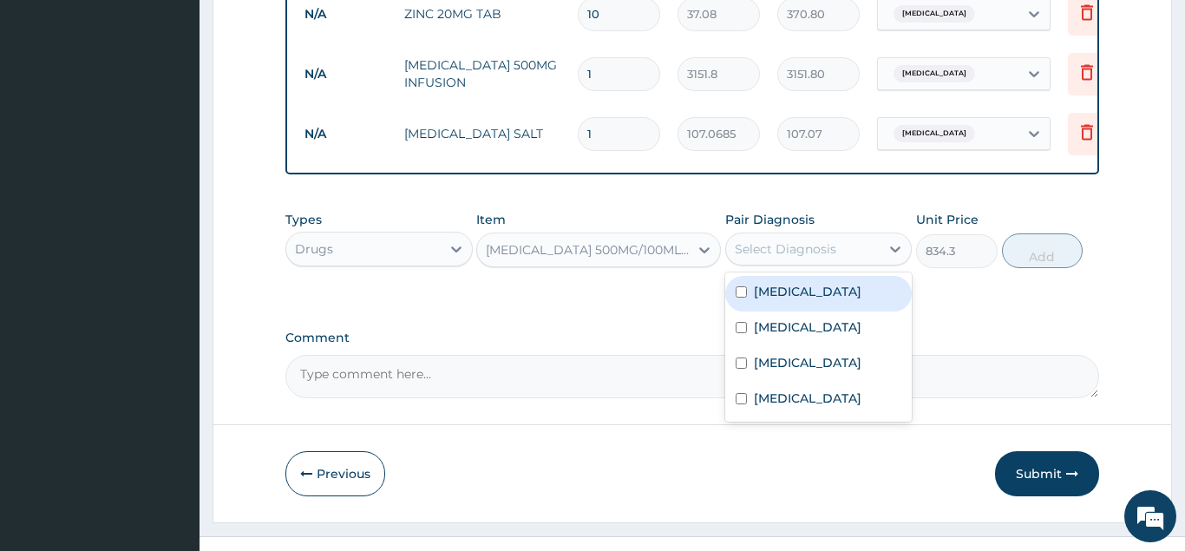
click at [799, 283] on label "Diarrhea" at bounding box center [808, 291] width 108 height 17
checkbox input "true"
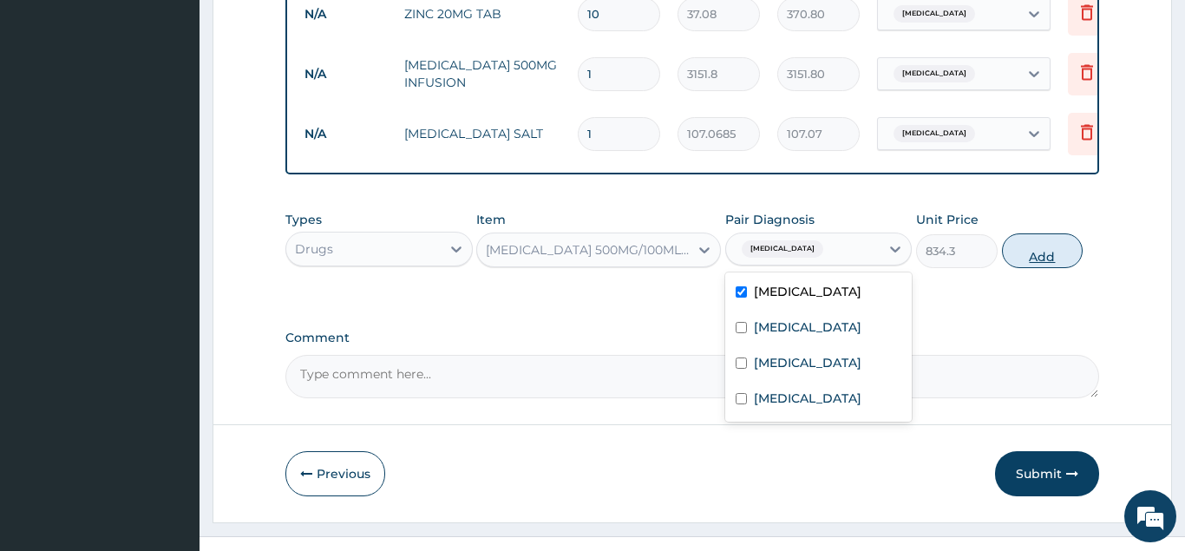
click at [1047, 233] on button "Add" at bounding box center [1043, 250] width 82 height 35
type input "0"
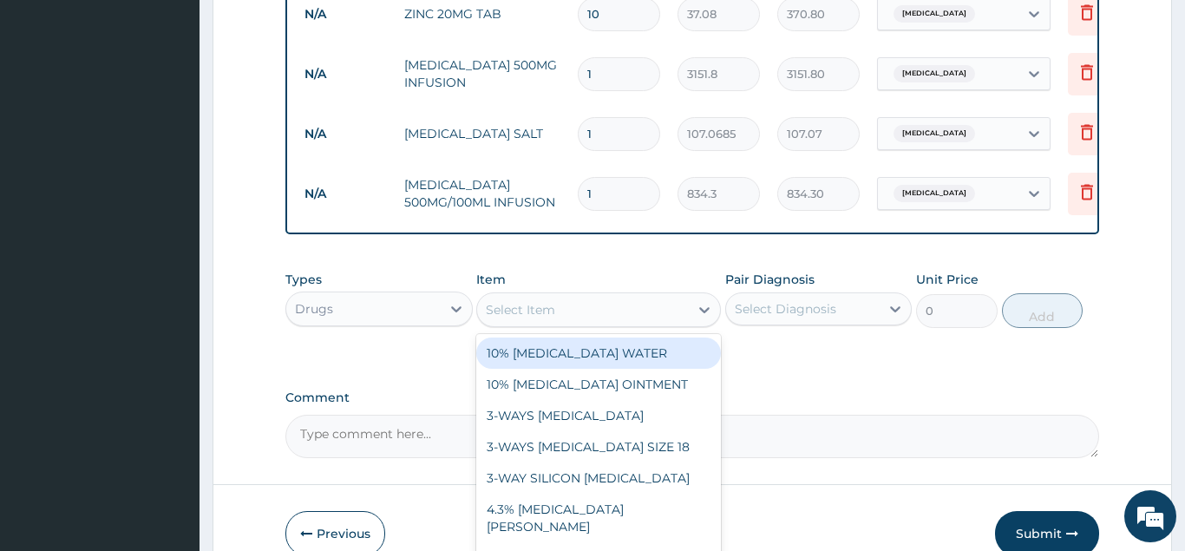
click at [526, 301] on div "Select Item" at bounding box center [520, 309] width 69 height 17
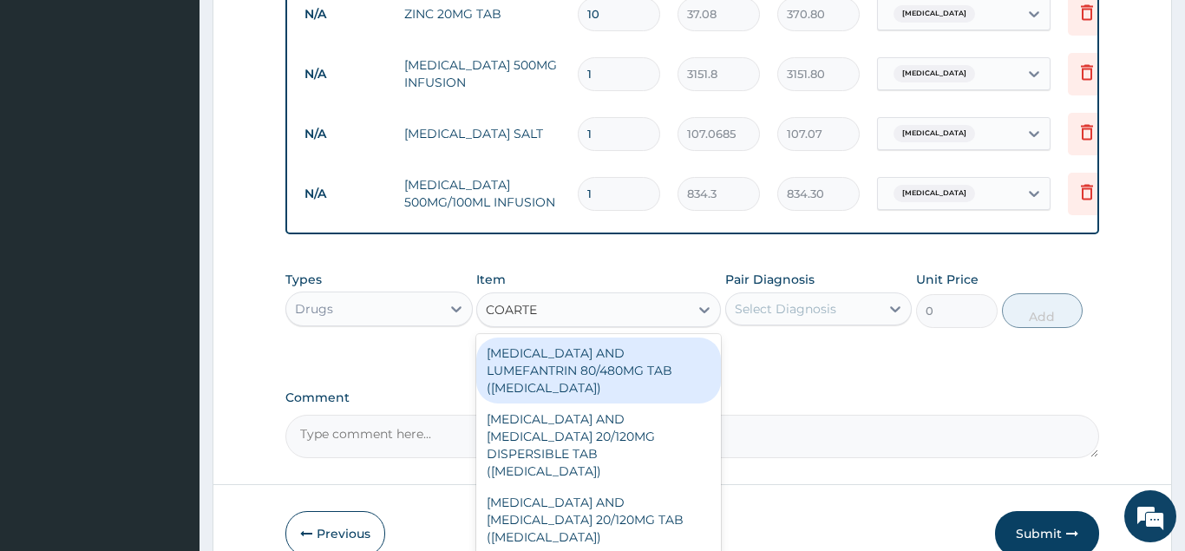
type input "COARTEM"
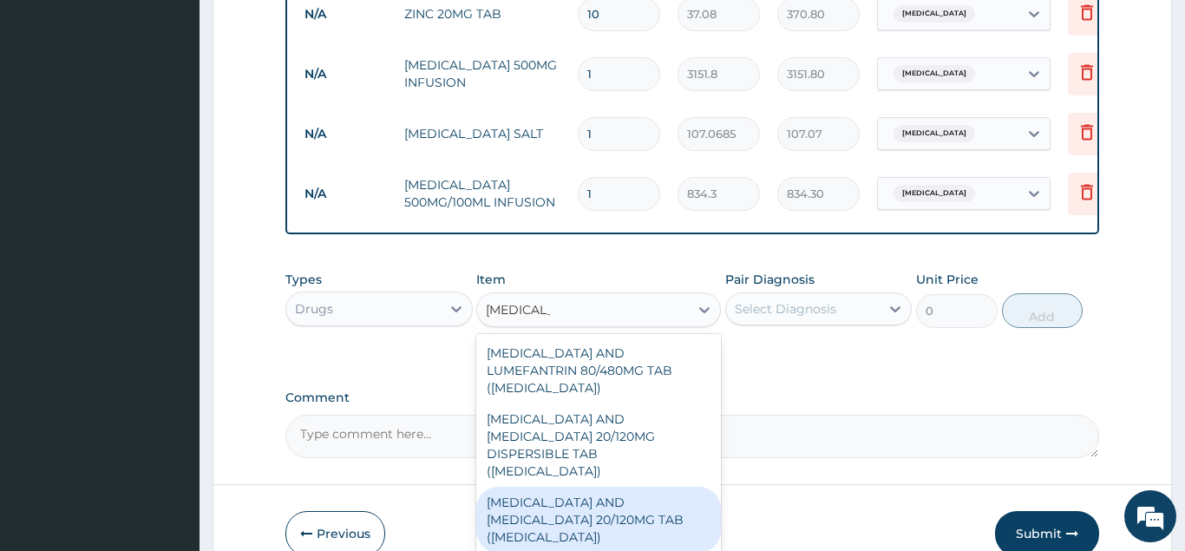
click at [564, 487] on div "ARTEMETHER AND LUMEFANTRINE 20/120MG TAB (COARTEM)" at bounding box center [598, 520] width 245 height 66
type input "18.54"
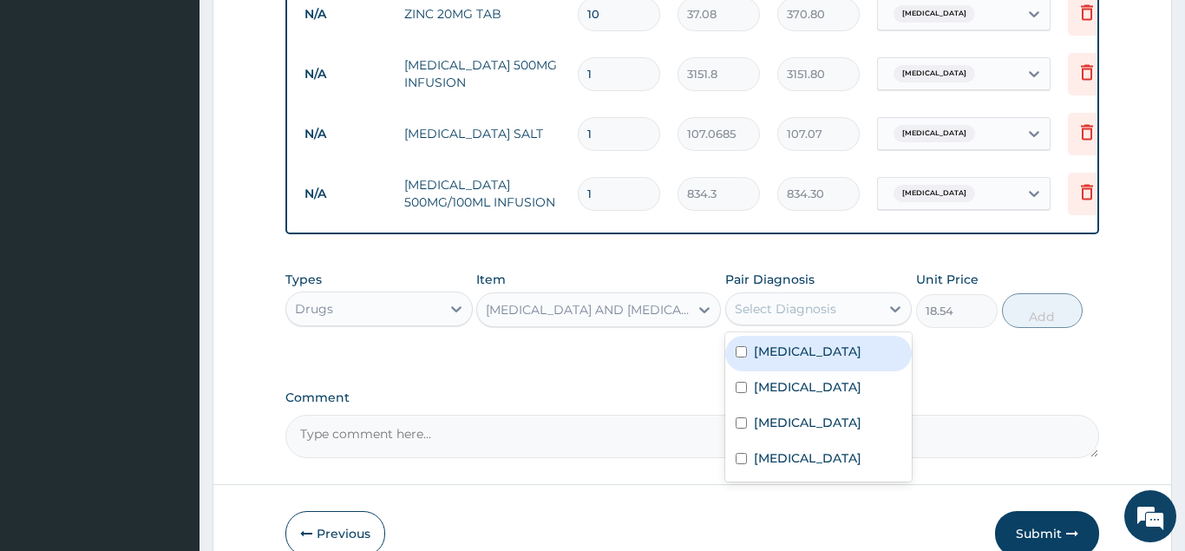
click at [839, 295] on div "Select Diagnosis" at bounding box center [803, 309] width 154 height 28
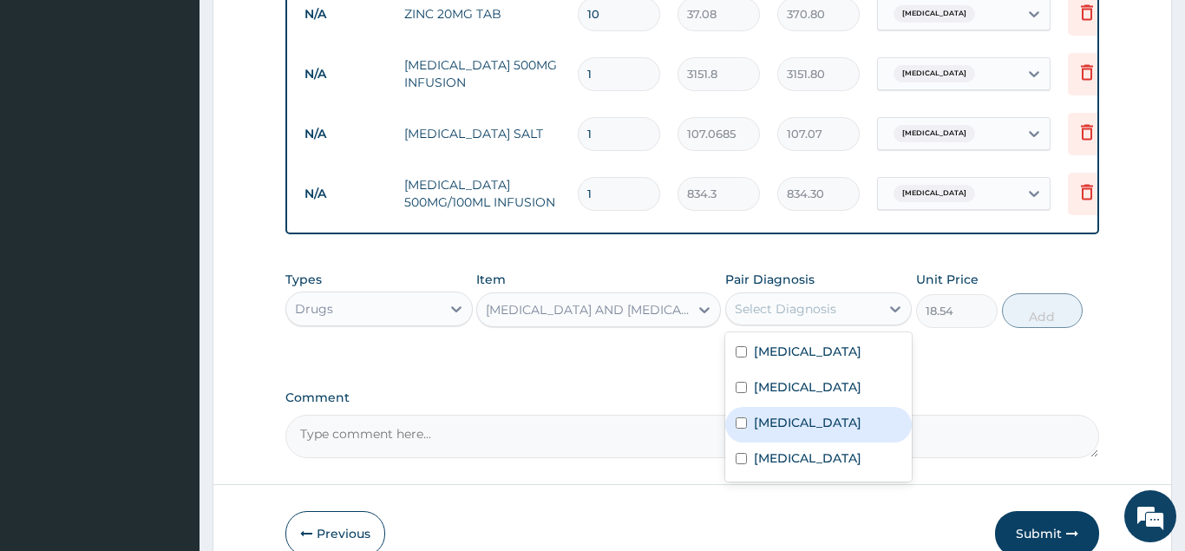
drag, startPoint x: 797, startPoint y: 401, endPoint x: 833, endPoint y: 382, distance: 40.4
click at [797, 414] on label "Malaria" at bounding box center [808, 422] width 108 height 17
checkbox input "true"
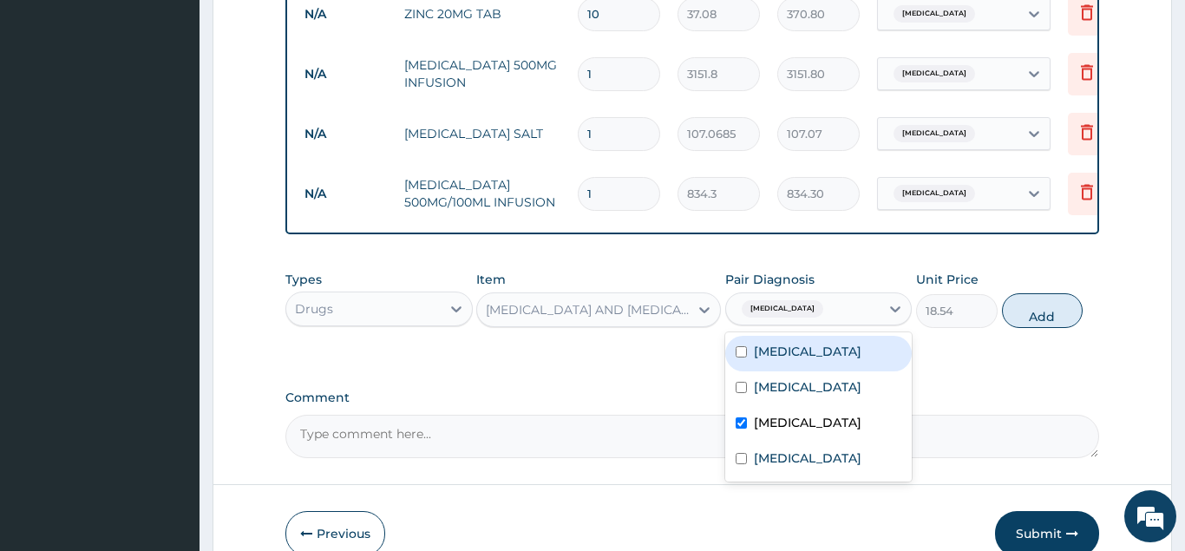
click at [626, 301] on div "ARTEMETHER AND LUMEFANTRINE 20/120MG TAB (COARTEM)" at bounding box center [588, 309] width 205 height 17
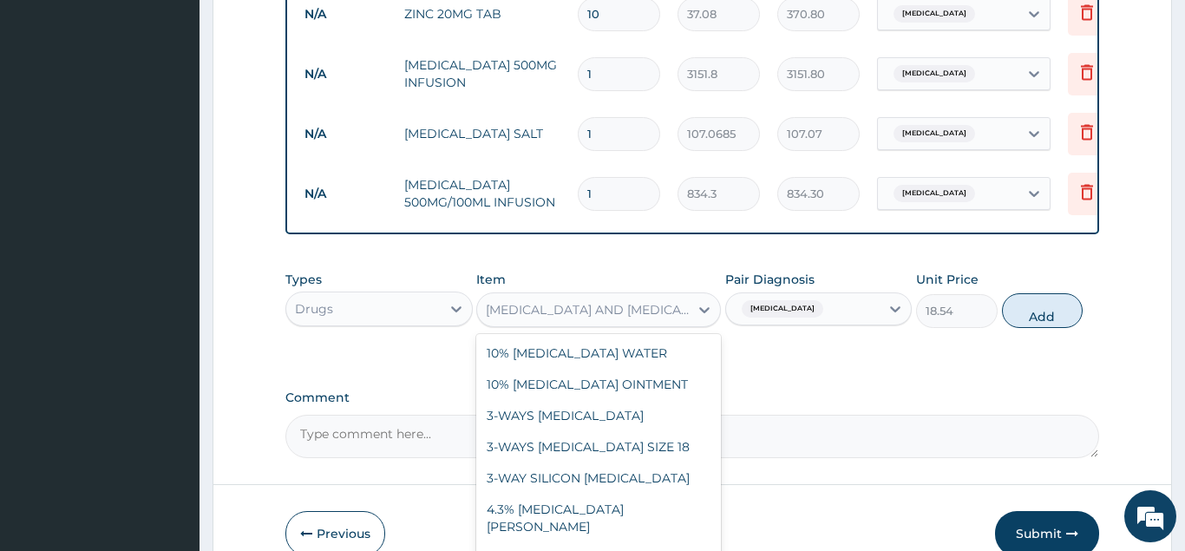
scroll to position [3846, 0]
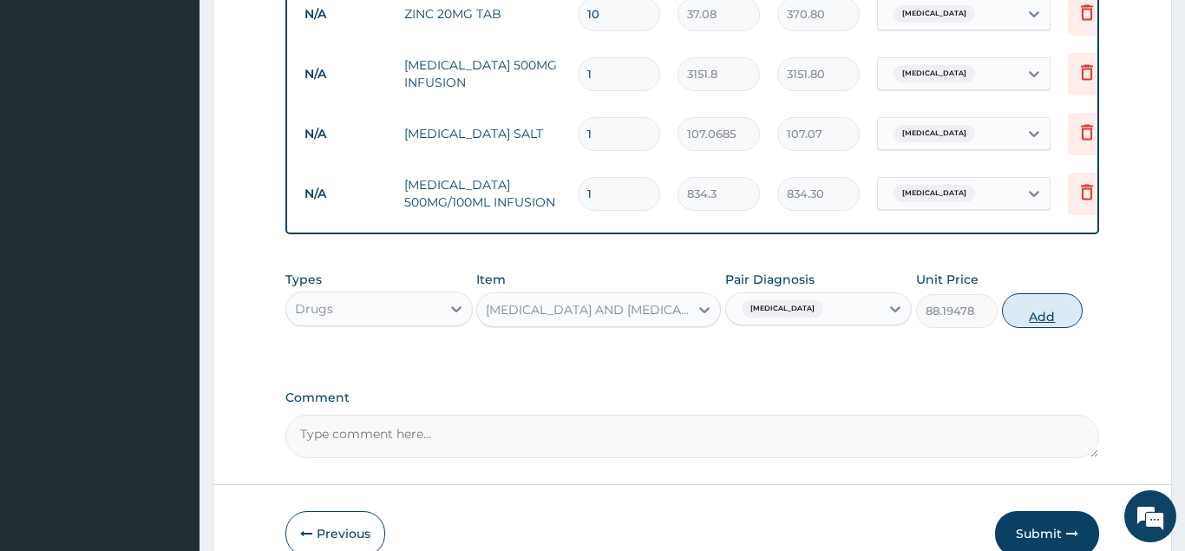
click at [1046, 293] on button "Add" at bounding box center [1043, 310] width 82 height 35
type input "0"
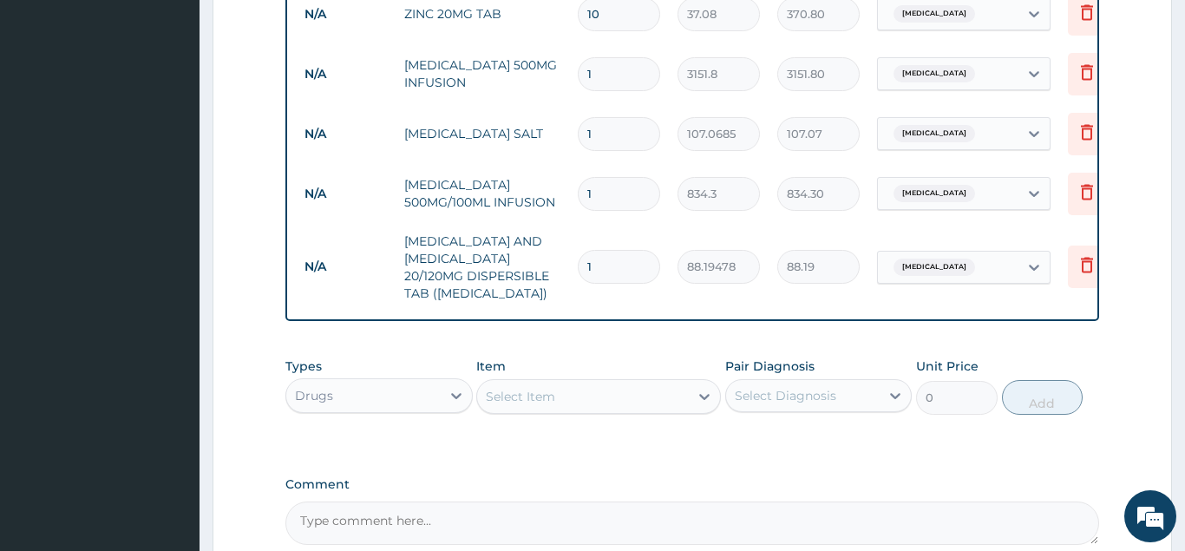
type input "0.00"
type input "6"
type input "529.17"
type input "6"
drag, startPoint x: 605, startPoint y: 102, endPoint x: 513, endPoint y: 115, distance: 93.7
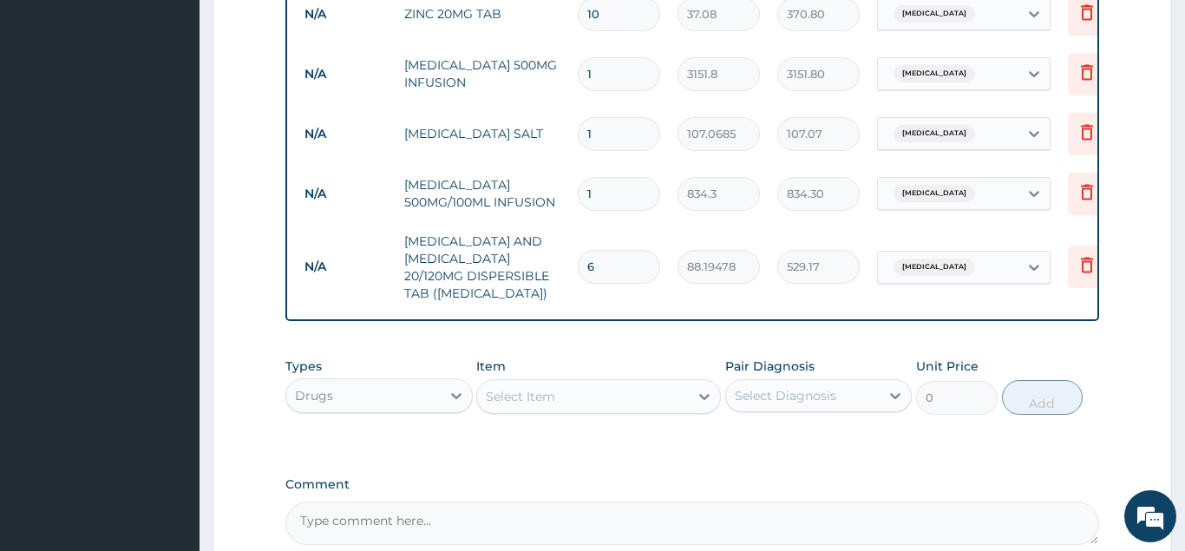
click at [578, 117] on input "1" at bounding box center [619, 134] width 82 height 34
type input "2"
type input "214.14"
type input "2"
click at [578, 178] on input "1" at bounding box center [619, 194] width 82 height 34
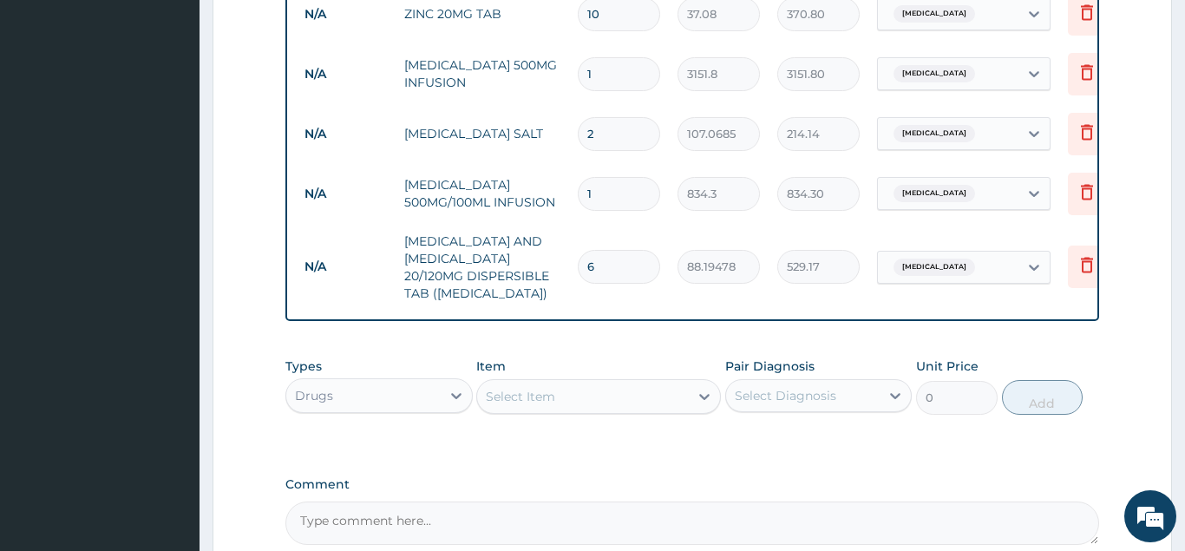
type input "2"
type input "1668.60"
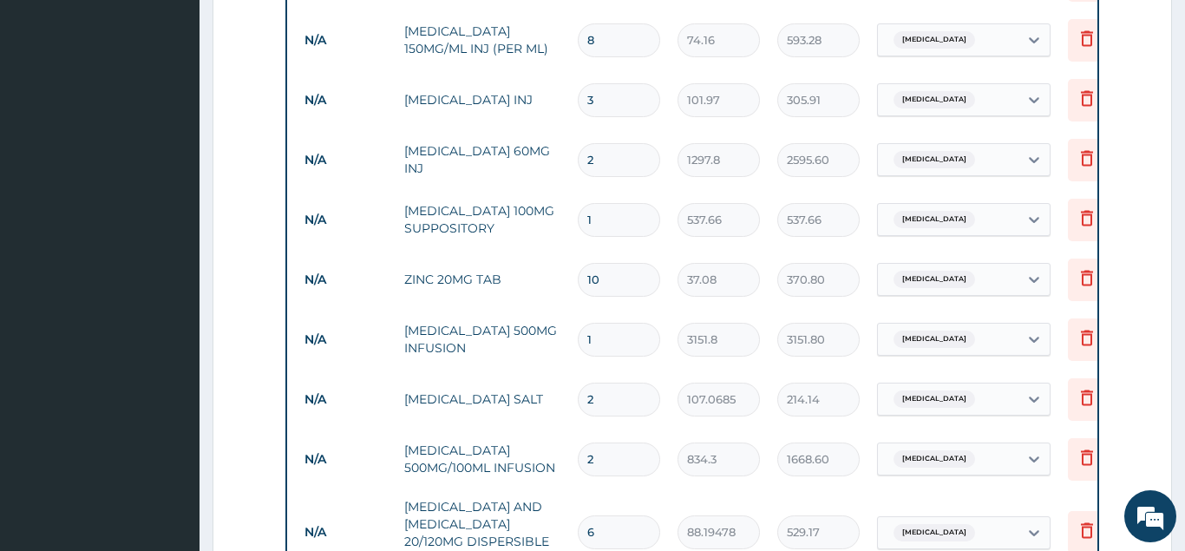
scroll to position [1101, 0]
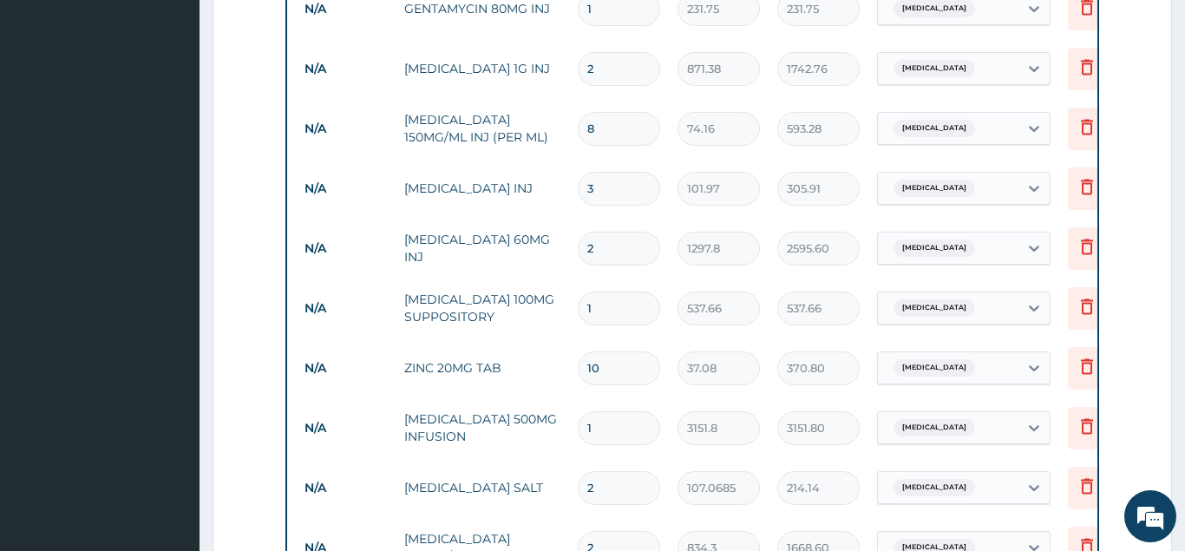
type input "2"
drag, startPoint x: 600, startPoint y: 105, endPoint x: 547, endPoint y: 112, distance: 53.4
click at [578, 112] on input "8" at bounding box center [619, 129] width 82 height 34
type input "1"
type input "74.16"
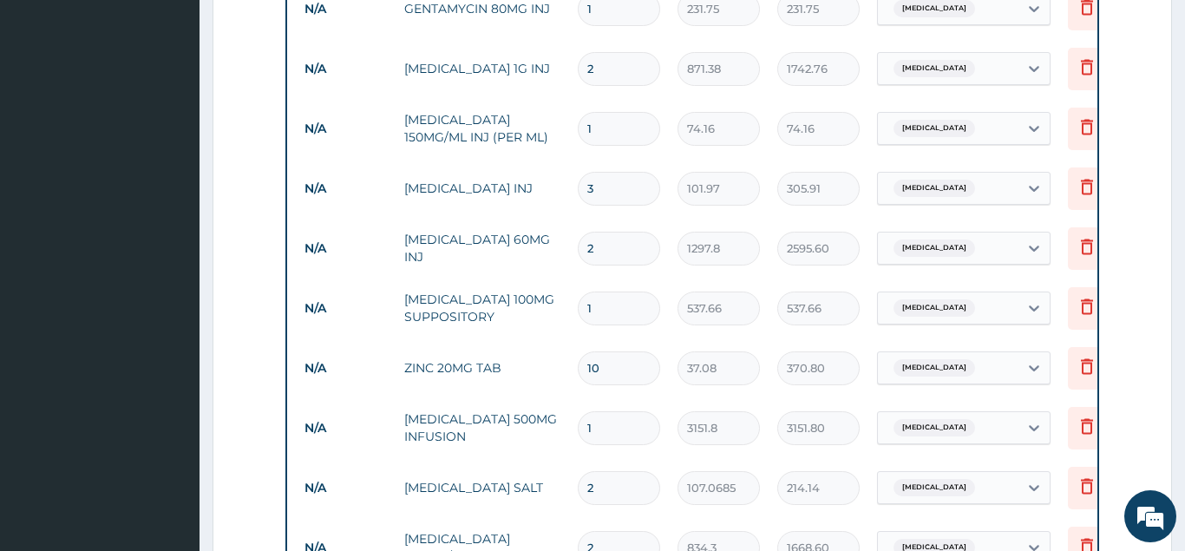
type input "12"
type input "889.92"
type input "12"
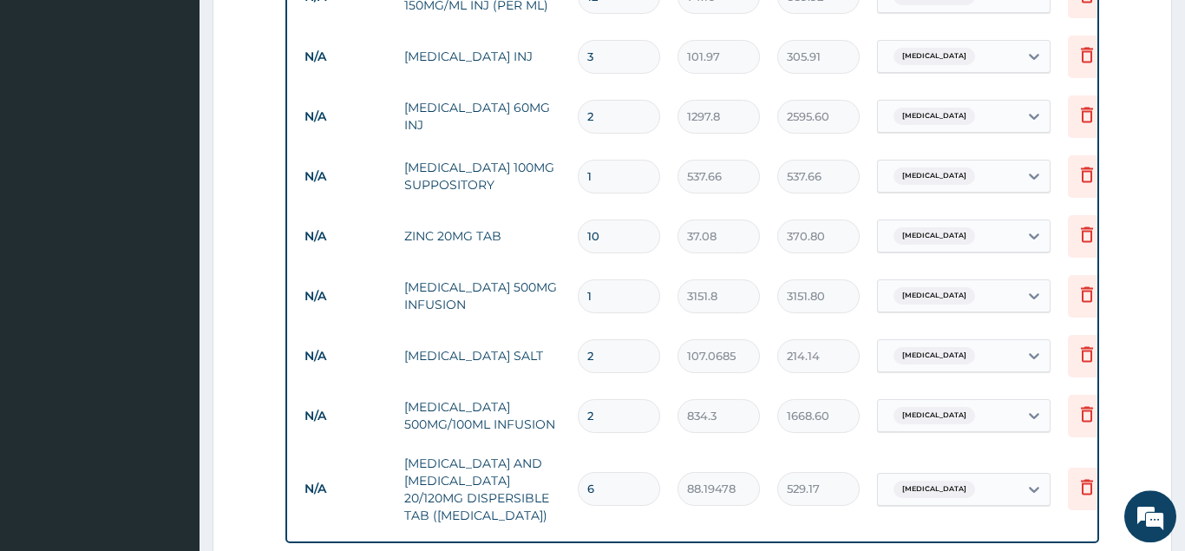
scroll to position [1367, 0]
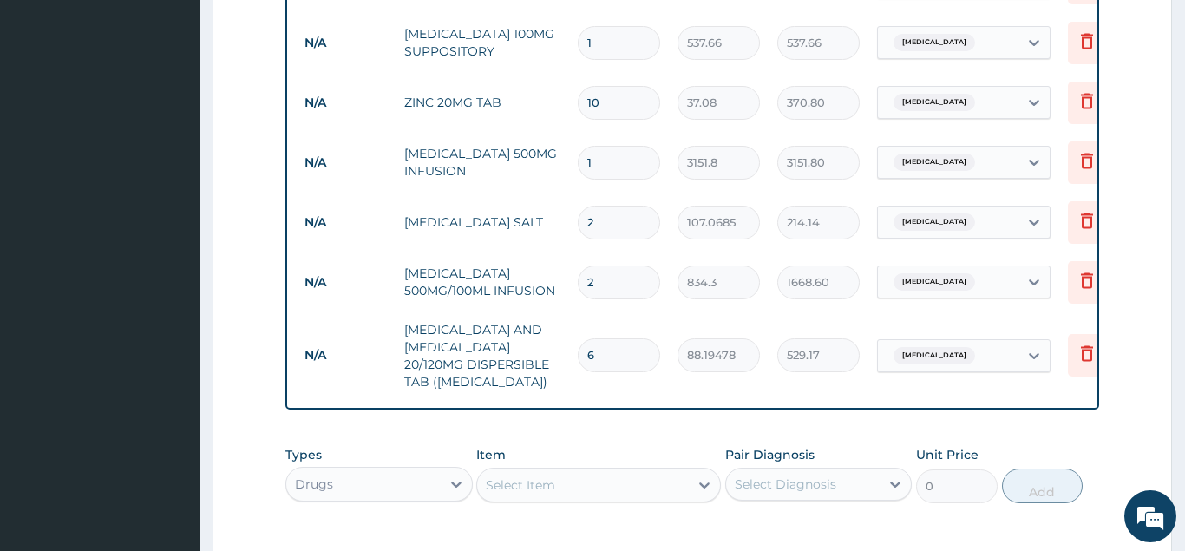
click at [530, 476] on div "Select Item" at bounding box center [520, 484] width 69 height 17
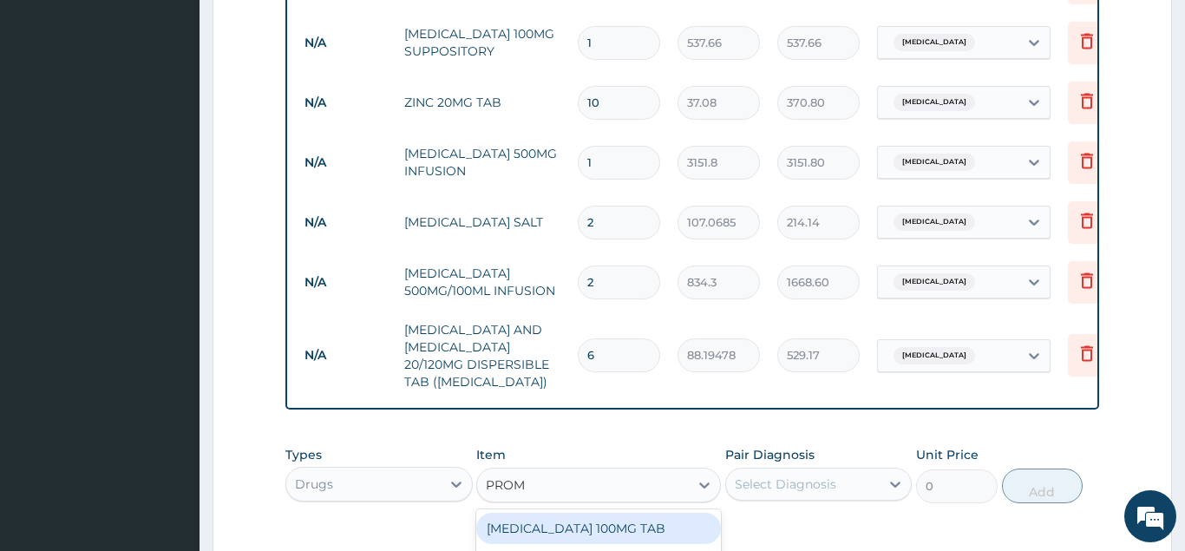
type input "PROME"
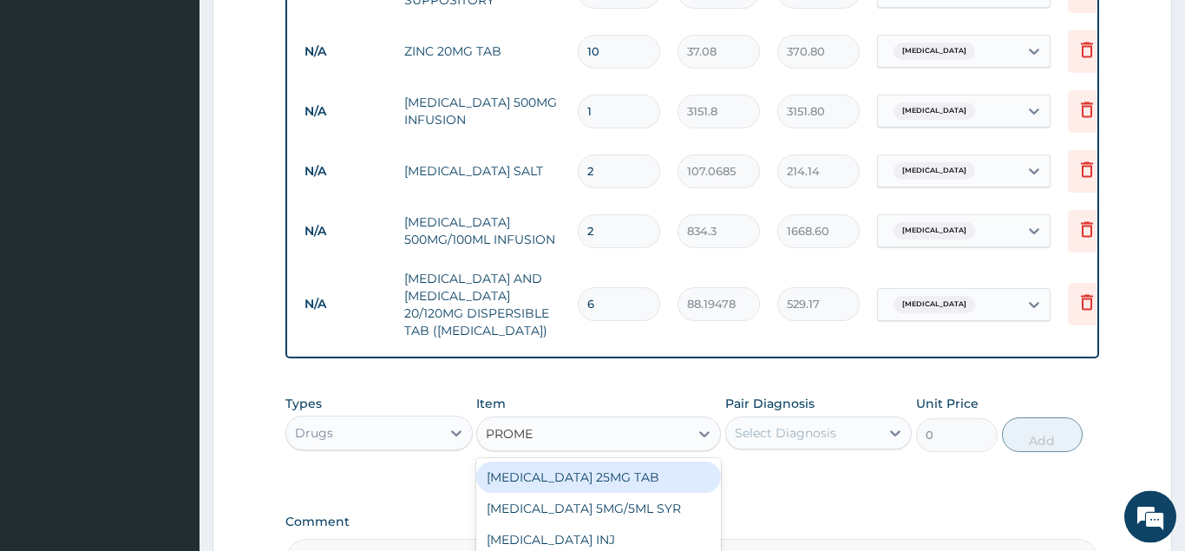
scroll to position [1455, 0]
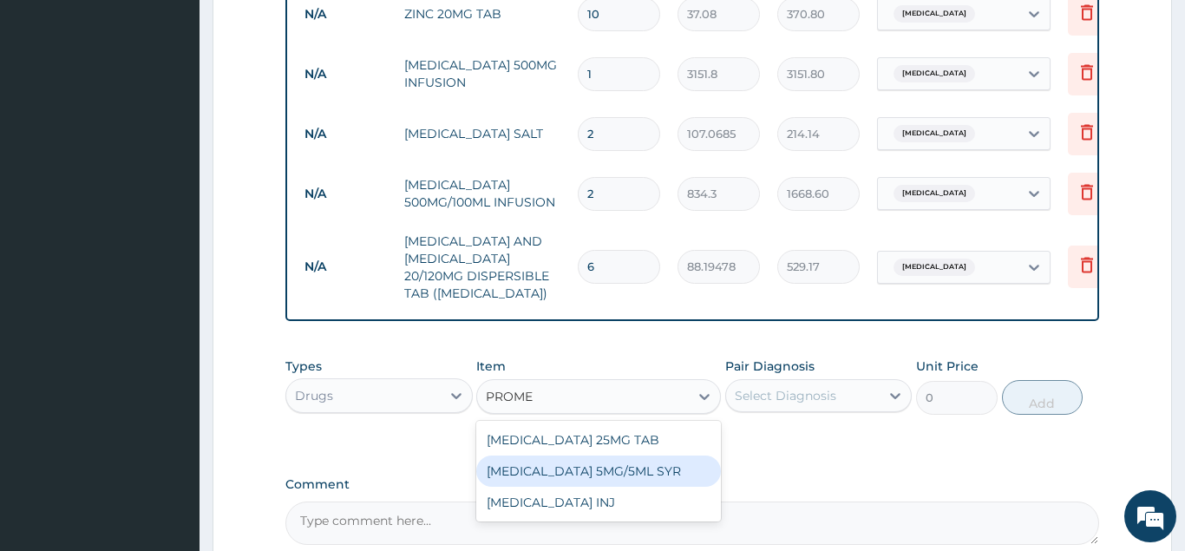
click at [640, 455] on div "PROMETHAZINE 5MG/5ML SYR" at bounding box center [598, 470] width 245 height 31
type input "368.83475"
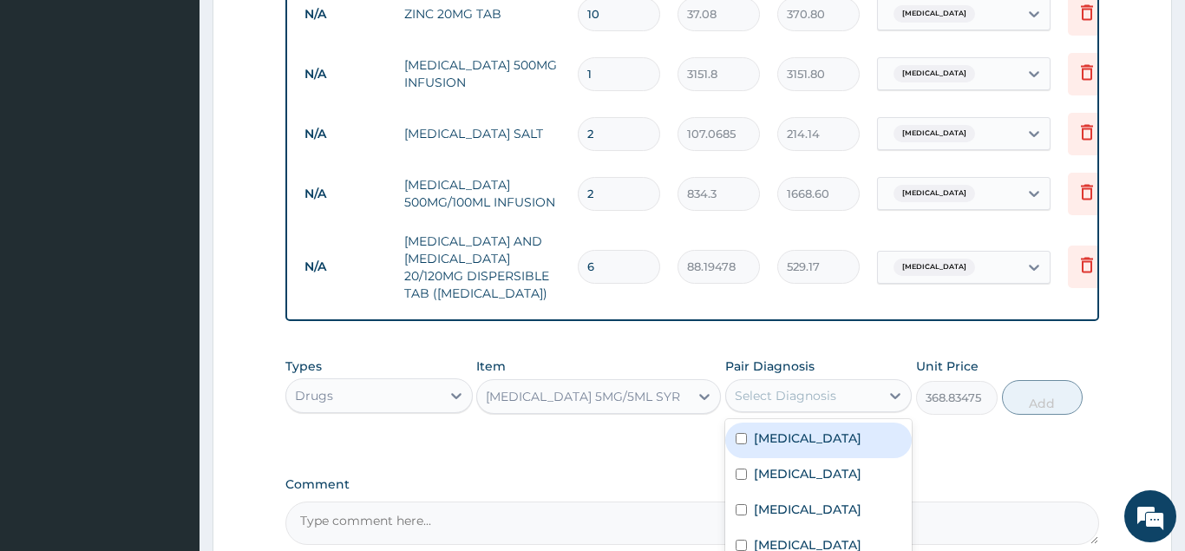
click at [794, 382] on div "Select Diagnosis" at bounding box center [803, 396] width 154 height 28
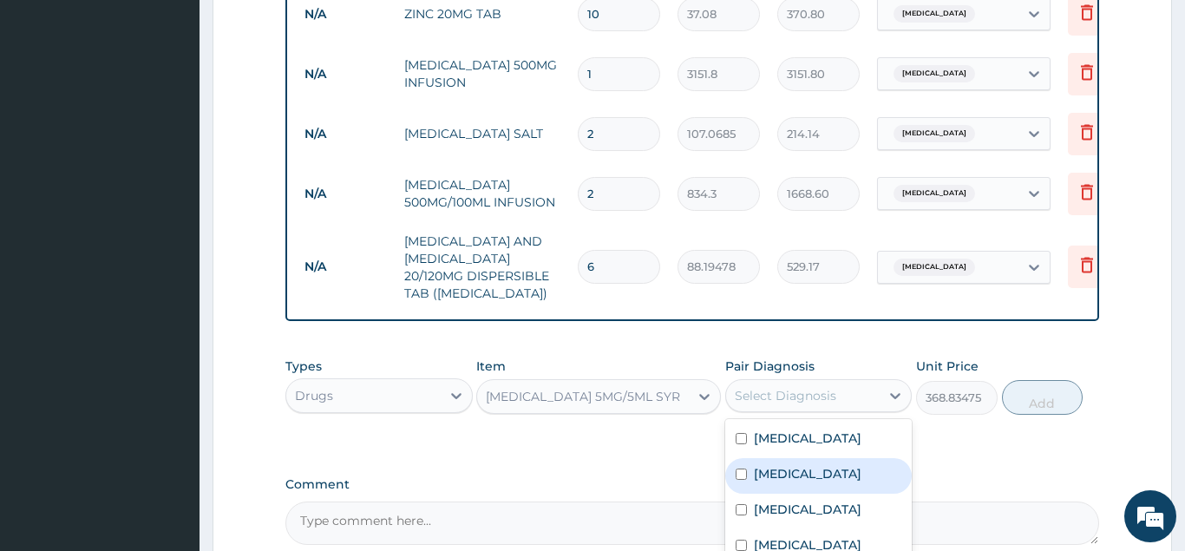
click at [788, 465] on label "Sepsis" at bounding box center [808, 473] width 108 height 17
checkbox input "true"
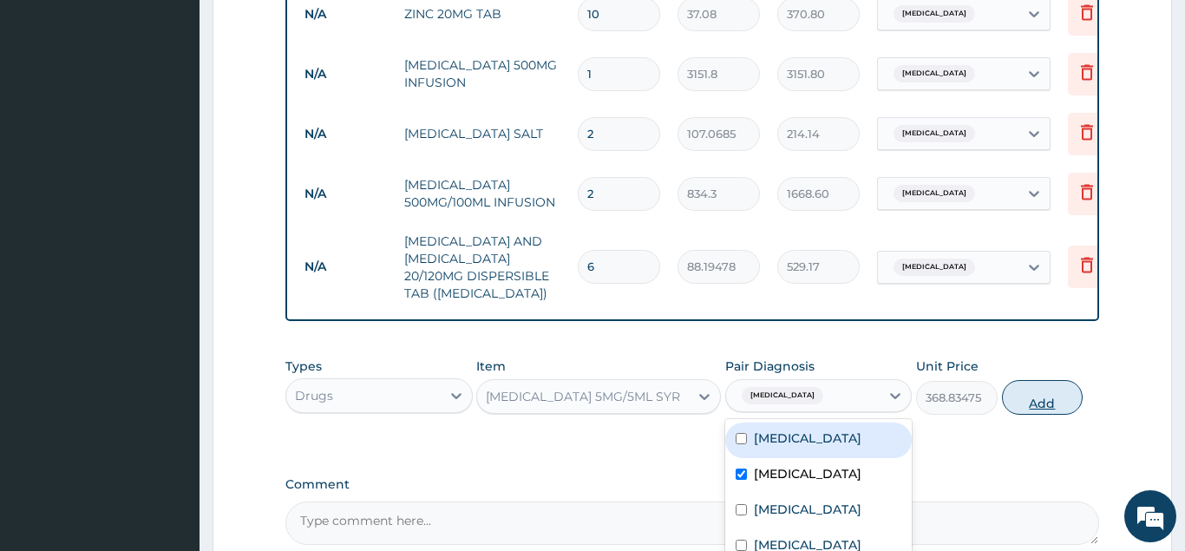
click at [1044, 380] on button "Add" at bounding box center [1043, 397] width 82 height 35
type input "0"
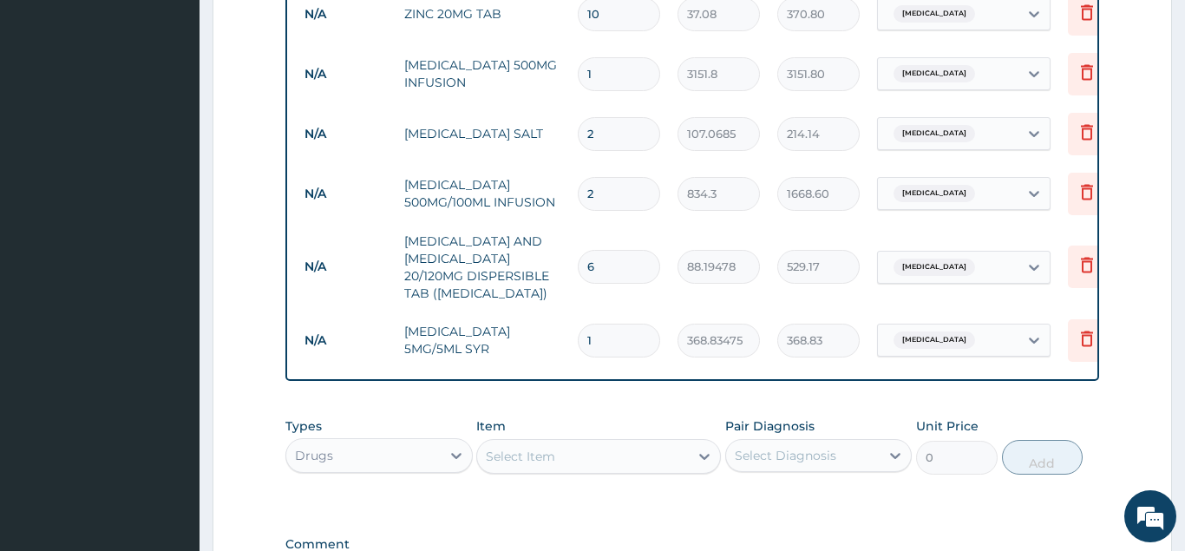
click at [418, 441] on div "Drugs" at bounding box center [363, 455] width 154 height 28
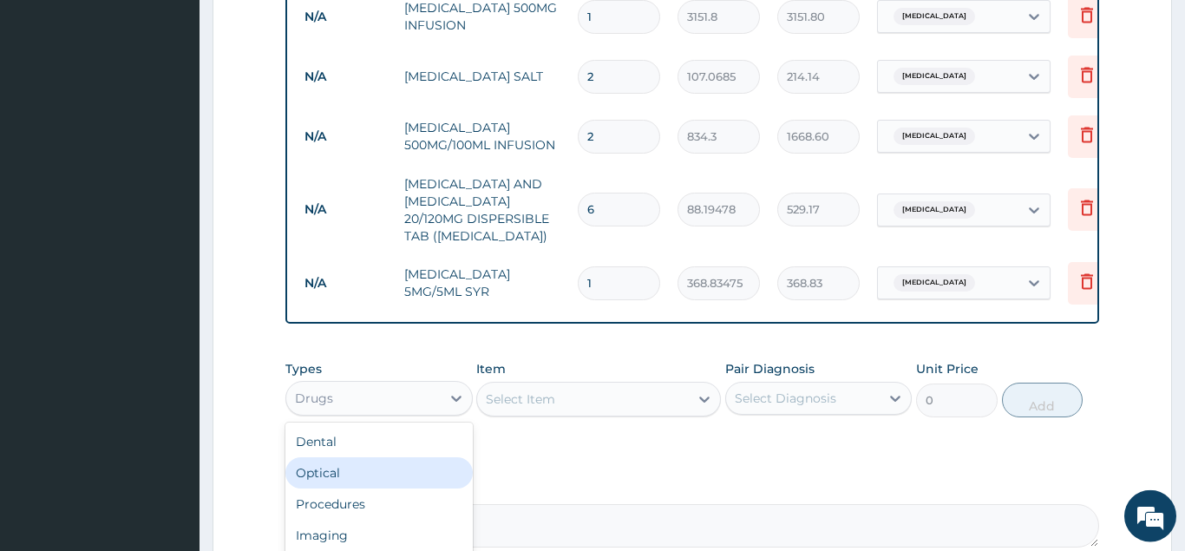
scroll to position [1544, 0]
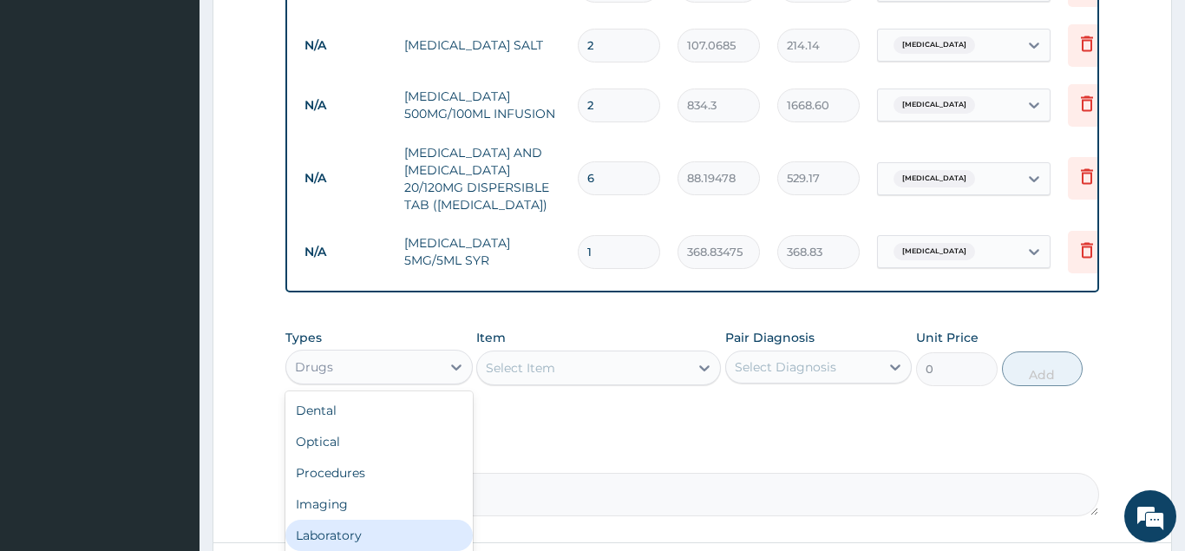
click at [349, 519] on div "Laboratory" at bounding box center [378, 534] width 187 height 31
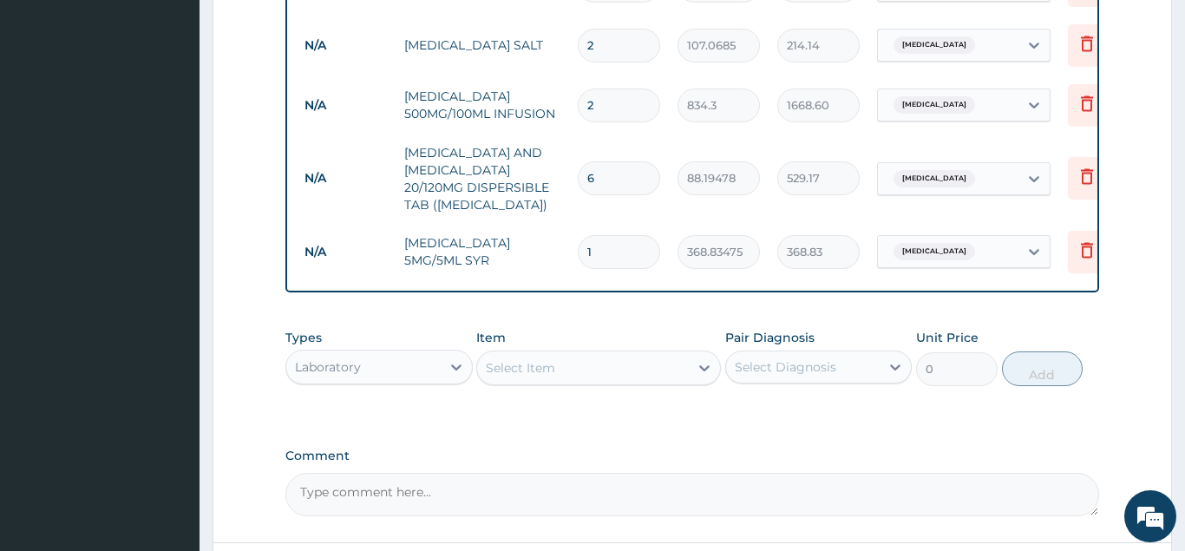
click at [554, 359] on div "Select Item" at bounding box center [520, 367] width 69 height 17
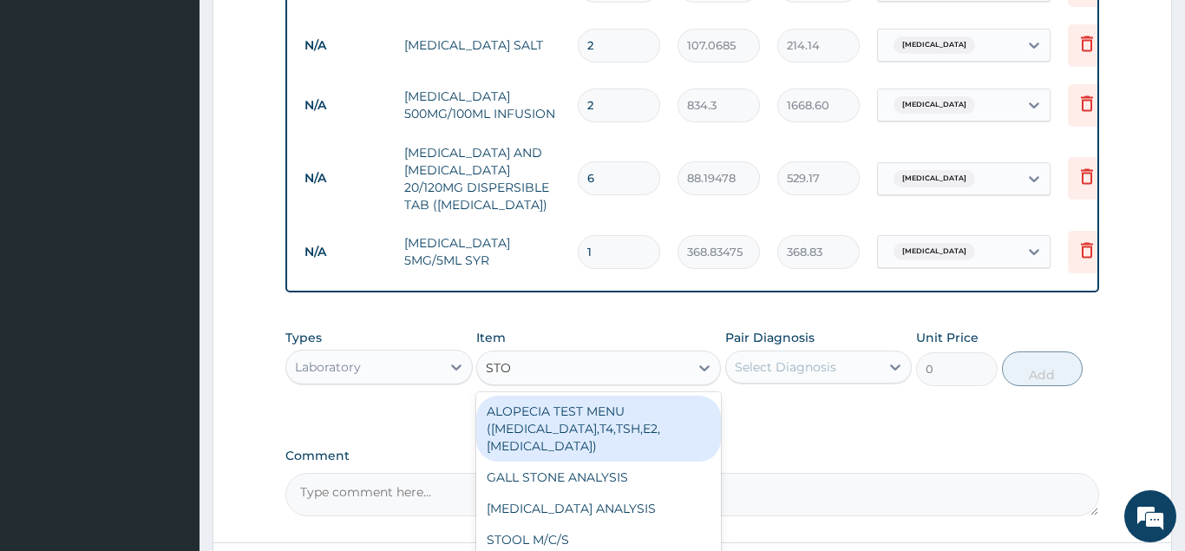
type input "STOO"
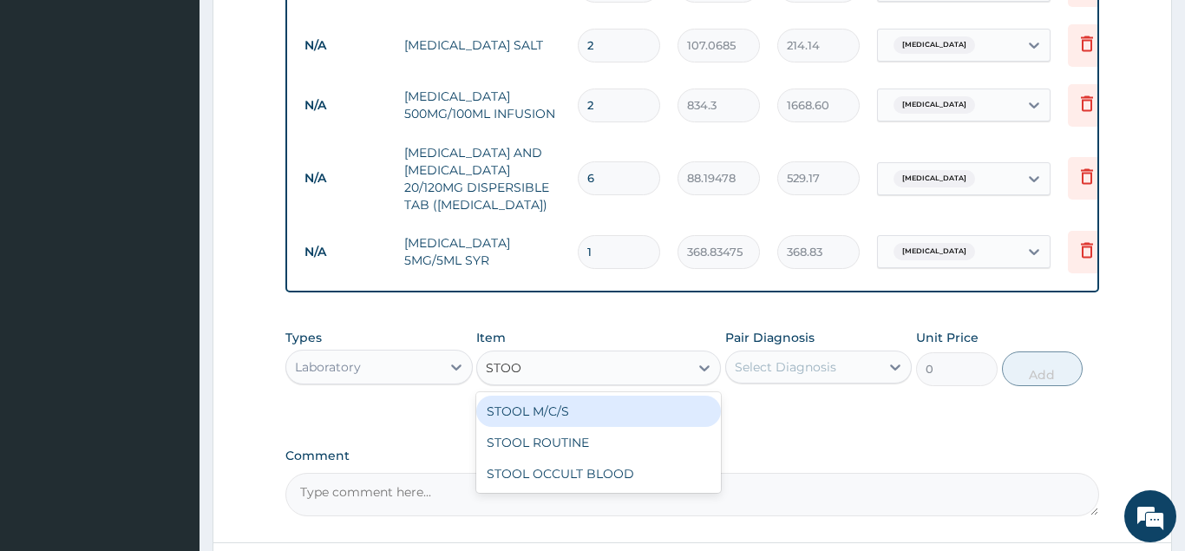
click at [535, 395] on div "STOOL M/C/S" at bounding box center [598, 410] width 245 height 31
type input "2400"
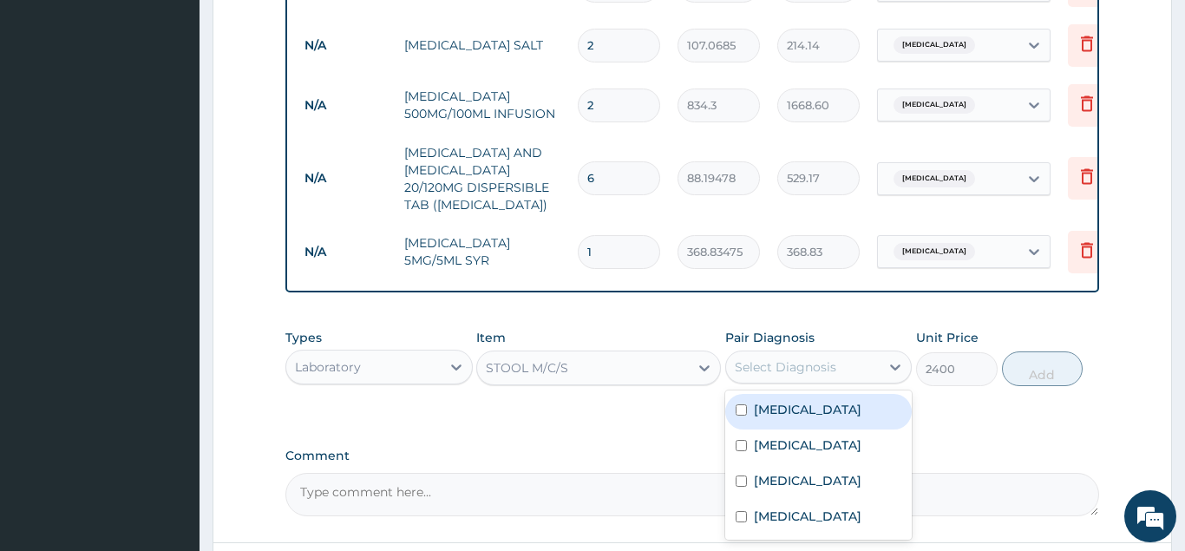
drag, startPoint x: 816, startPoint y: 340, endPoint x: 813, endPoint y: 372, distance: 32.3
click at [817, 358] on div "Select Diagnosis" at bounding box center [785, 366] width 101 height 17
click at [794, 401] on label "Diarrhea" at bounding box center [808, 409] width 108 height 17
checkbox input "true"
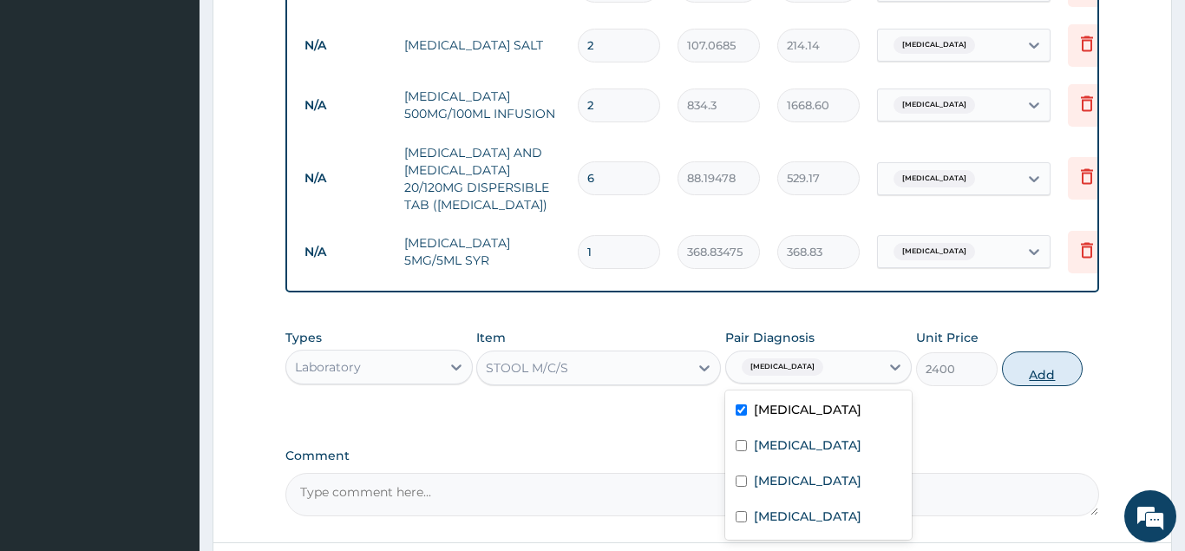
click at [1044, 351] on button "Add" at bounding box center [1043, 368] width 82 height 35
type input "0"
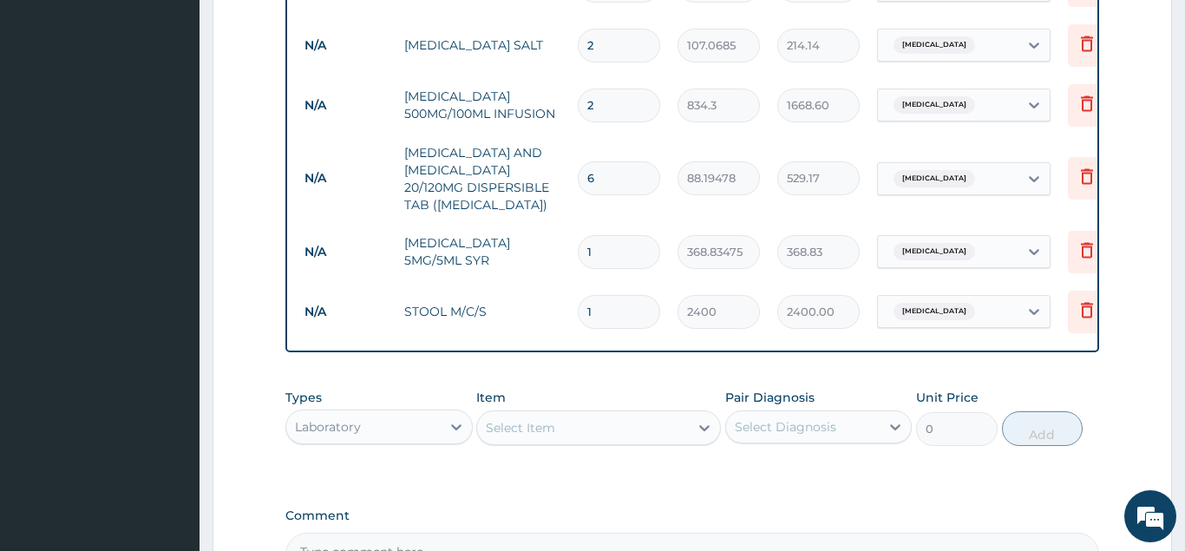
click at [569, 414] on div "Select Item" at bounding box center [583, 428] width 212 height 28
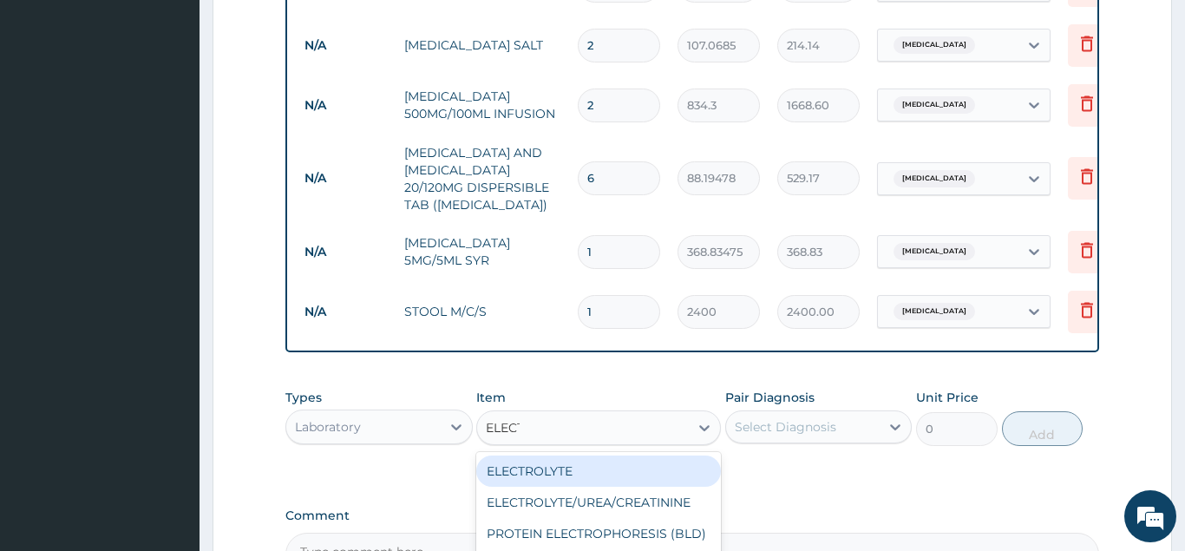
type input "ELECTR"
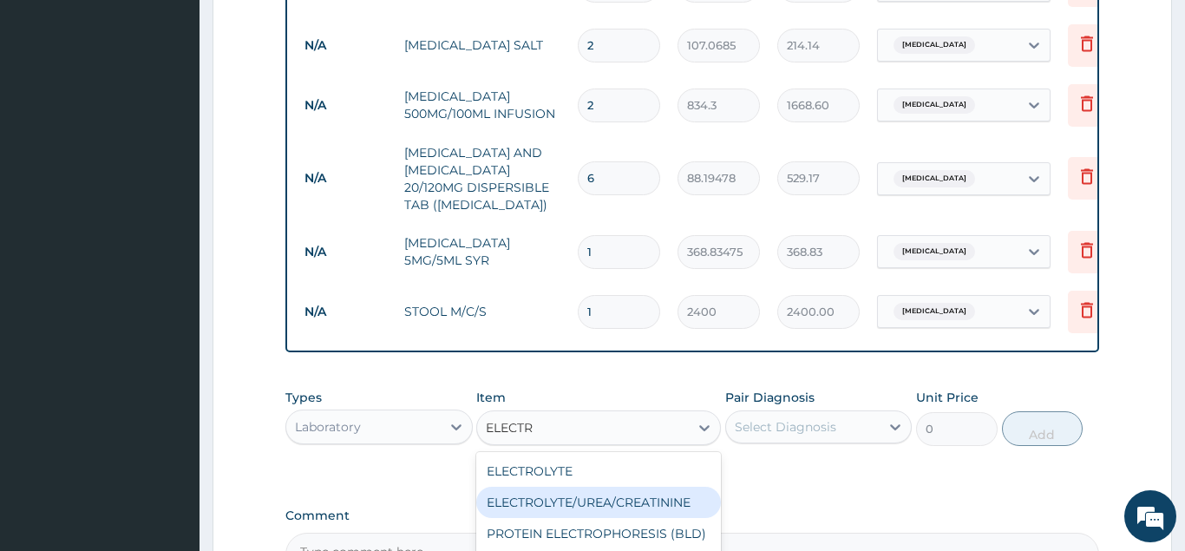
click at [593, 487] on div "ELECTROLYTE/UREA/CREATININE" at bounding box center [598, 502] width 245 height 31
type input "6000"
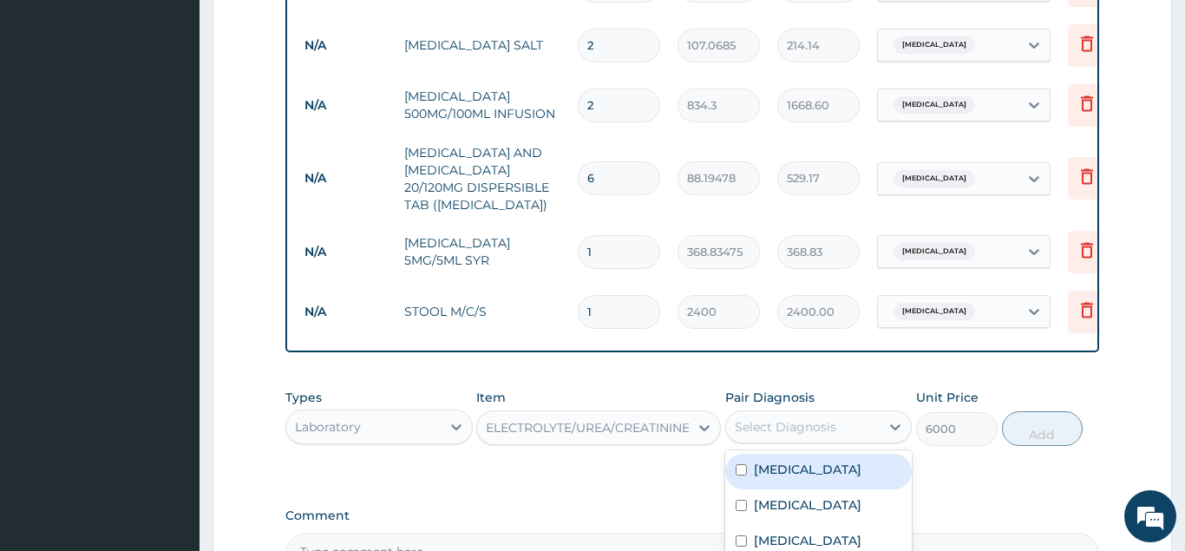
click at [804, 418] on div "Select Diagnosis" at bounding box center [785, 426] width 101 height 17
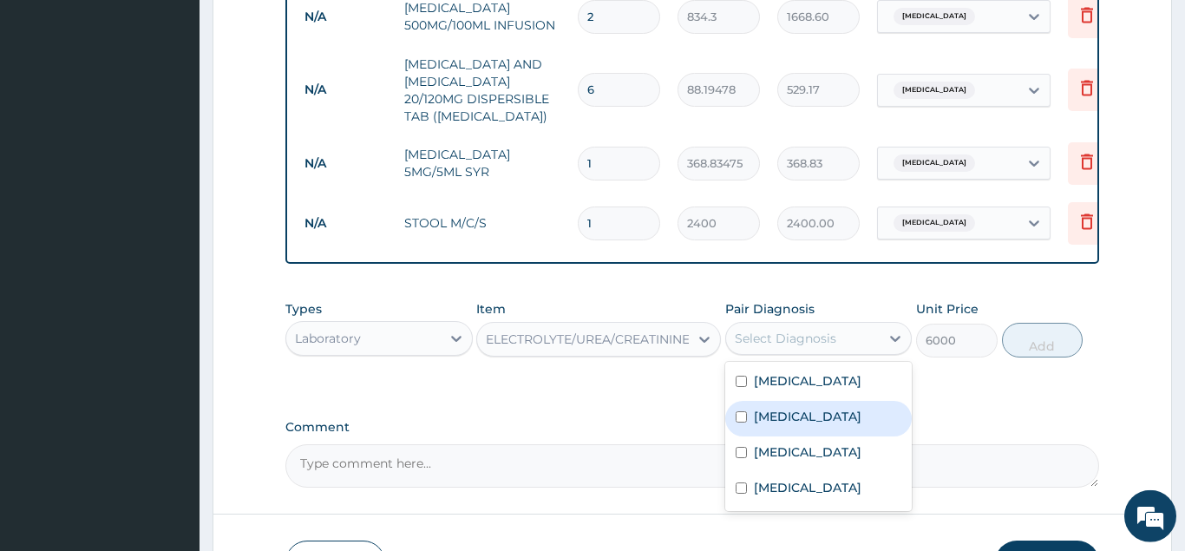
scroll to position [1721, 0]
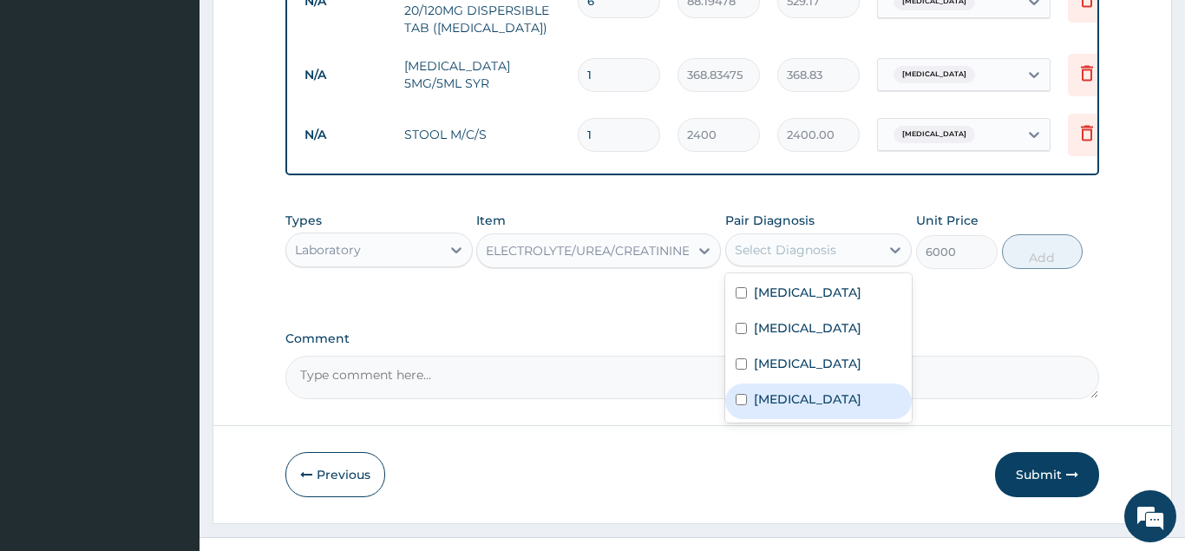
click at [823, 390] on label "Septicemic plague" at bounding box center [808, 398] width 108 height 17
checkbox input "true"
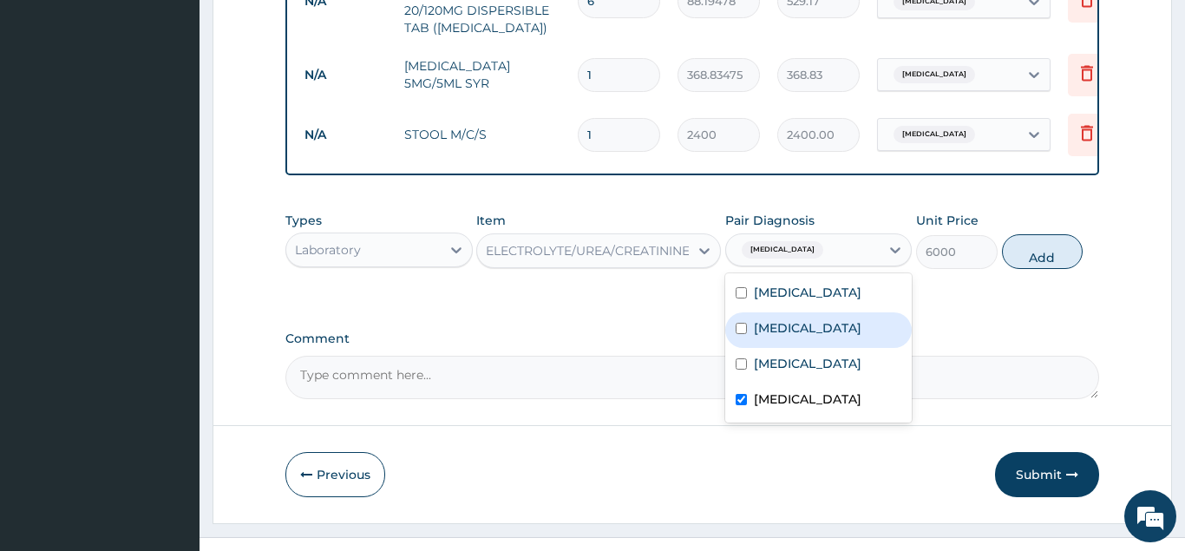
click at [818, 312] on div "Sepsis" at bounding box center [818, 330] width 187 height 36
checkbox input "true"
click at [1013, 234] on button "Add" at bounding box center [1043, 251] width 82 height 35
type input "0"
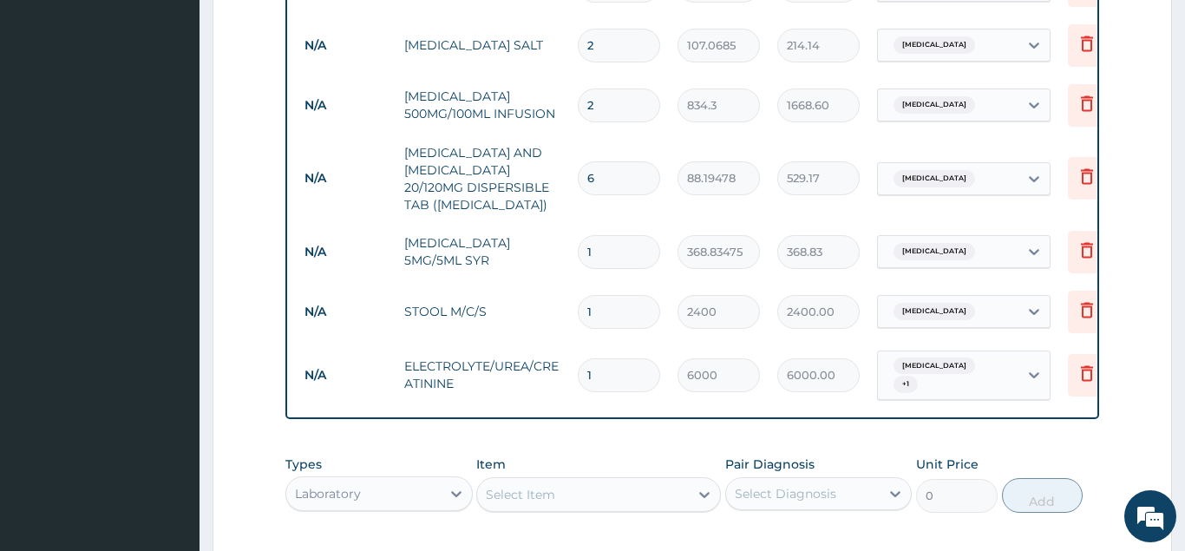
scroll to position [1788, 0]
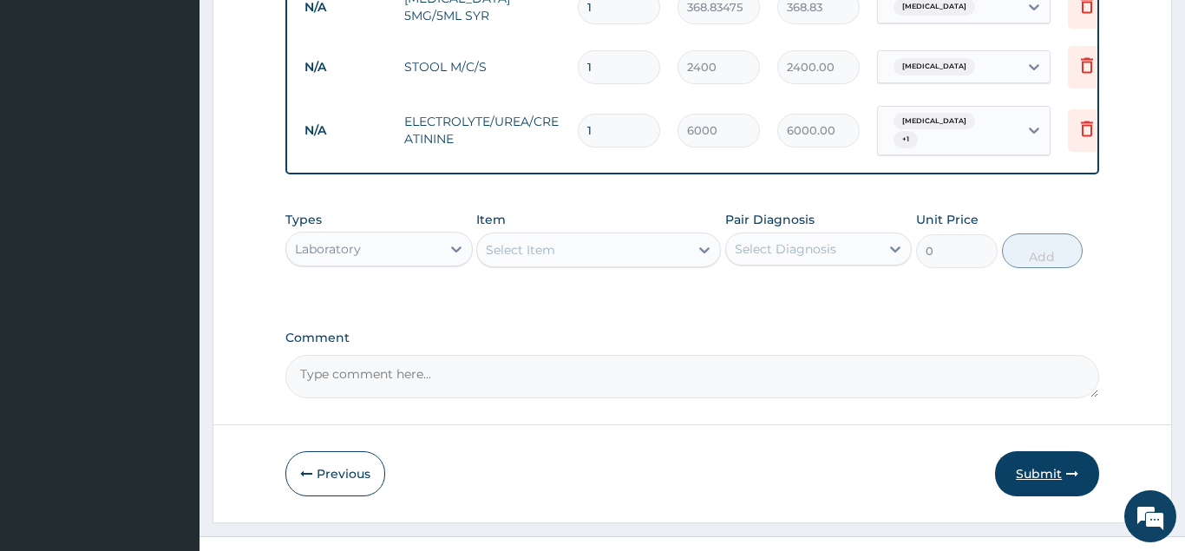
click at [1026, 453] on button "Submit" at bounding box center [1047, 473] width 104 height 45
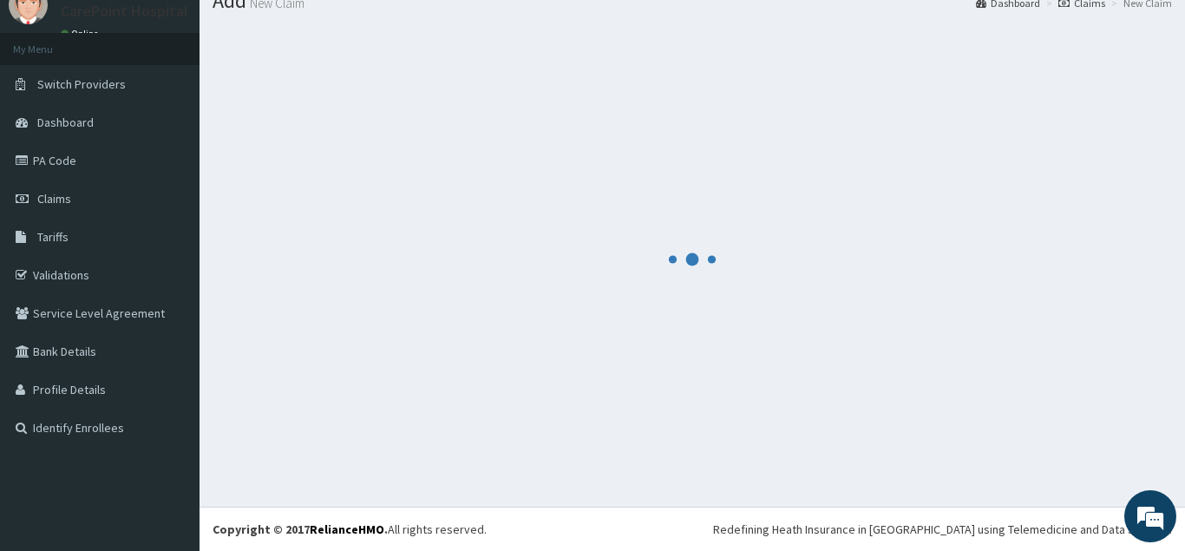
scroll to position [67, 0]
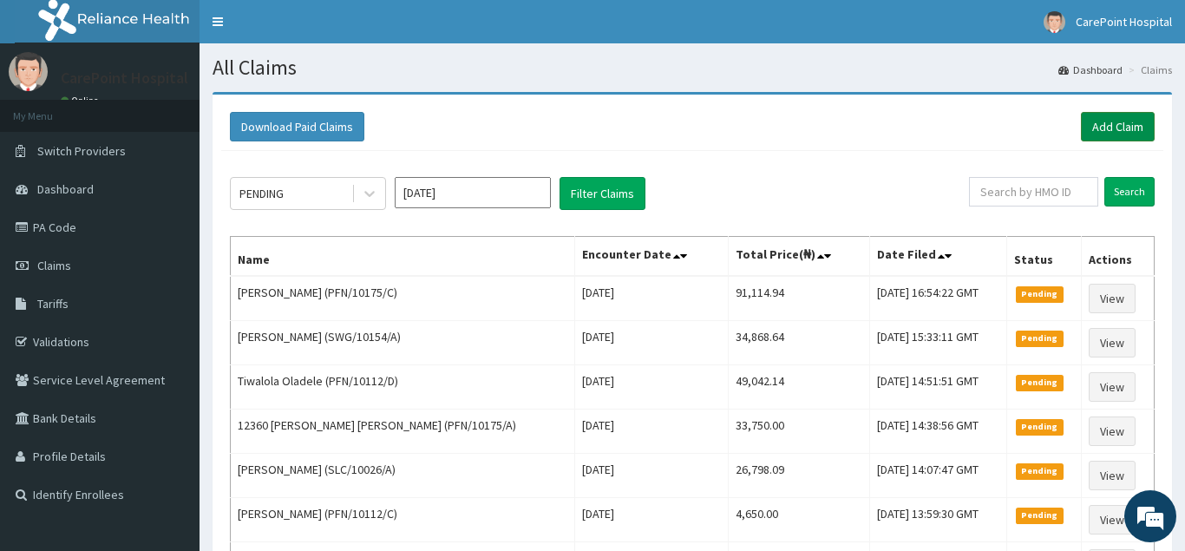
click at [1125, 130] on link "Add Claim" at bounding box center [1118, 126] width 74 height 29
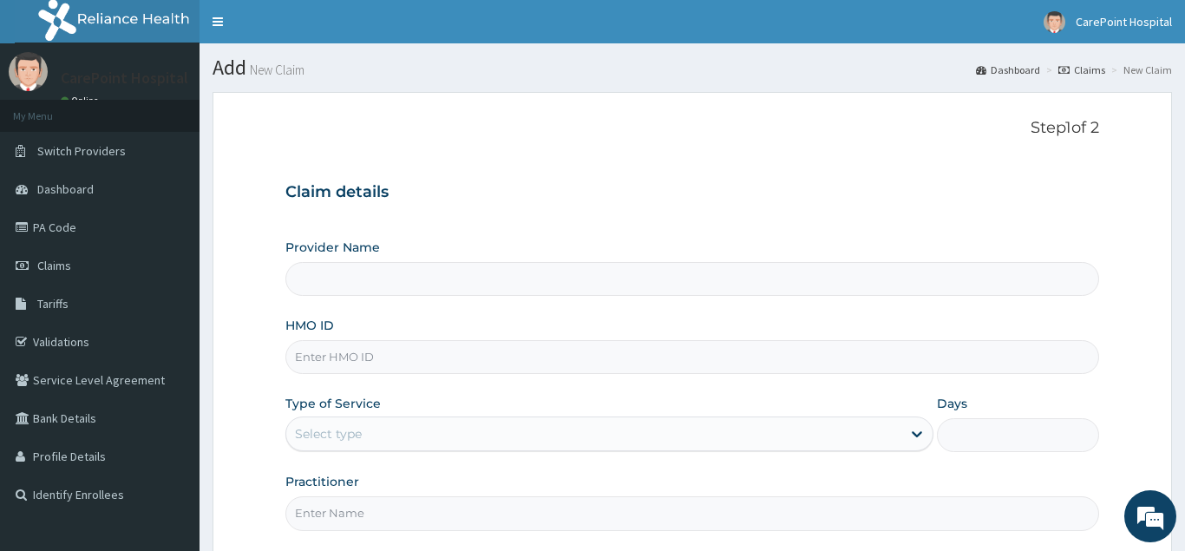
click at [365, 367] on input "HMO ID" at bounding box center [691, 357] width 813 height 34
type input "CarePoint Hospital, Egbeda (Shefi Hospital)"
paste input "SYS/10025/A"
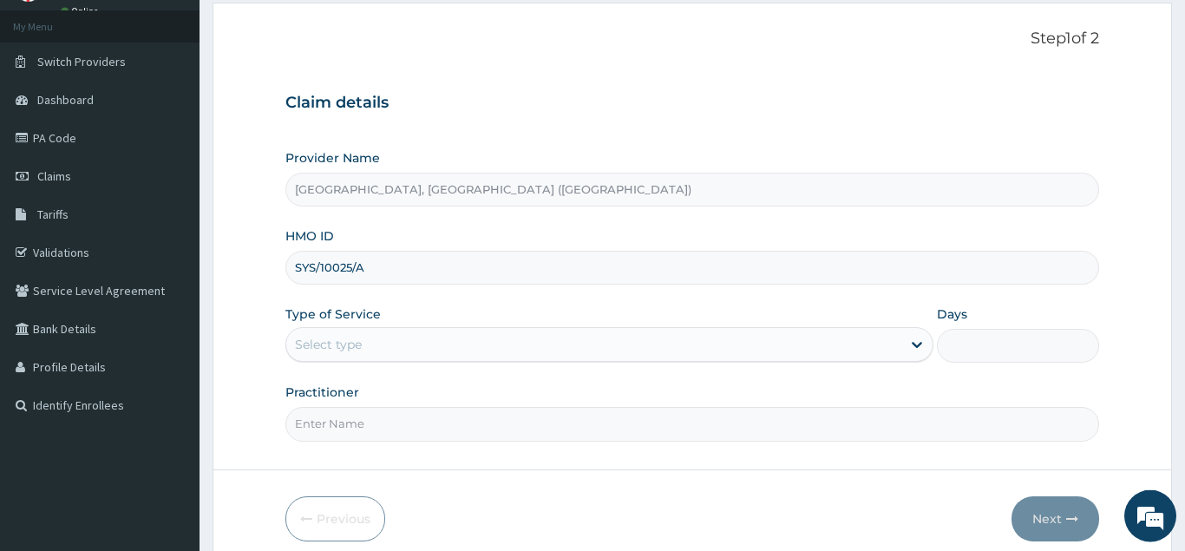
scroll to position [164, 0]
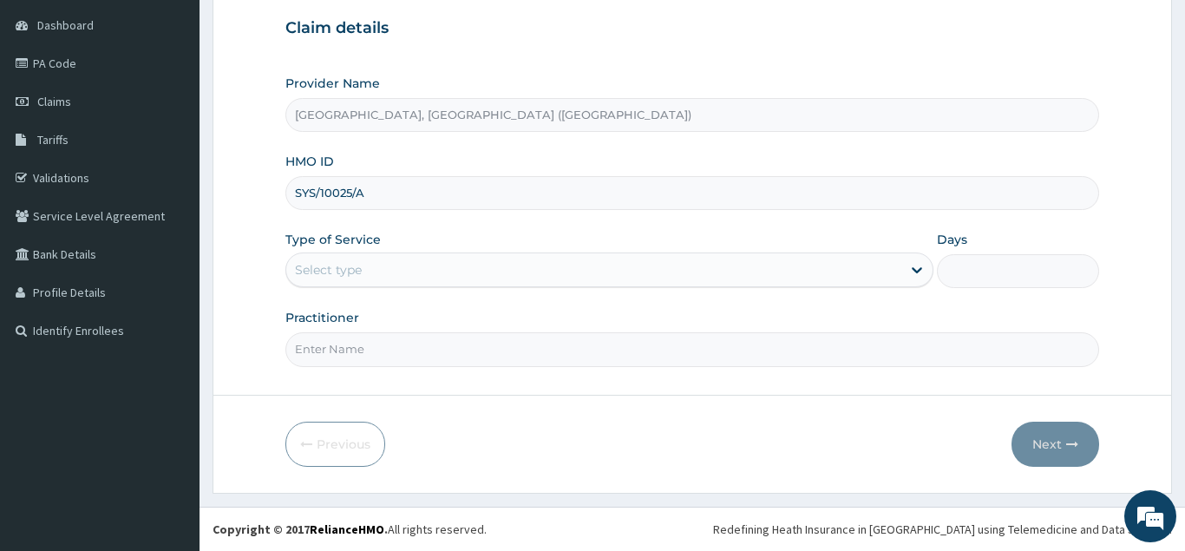
type input "SYS/10025/A"
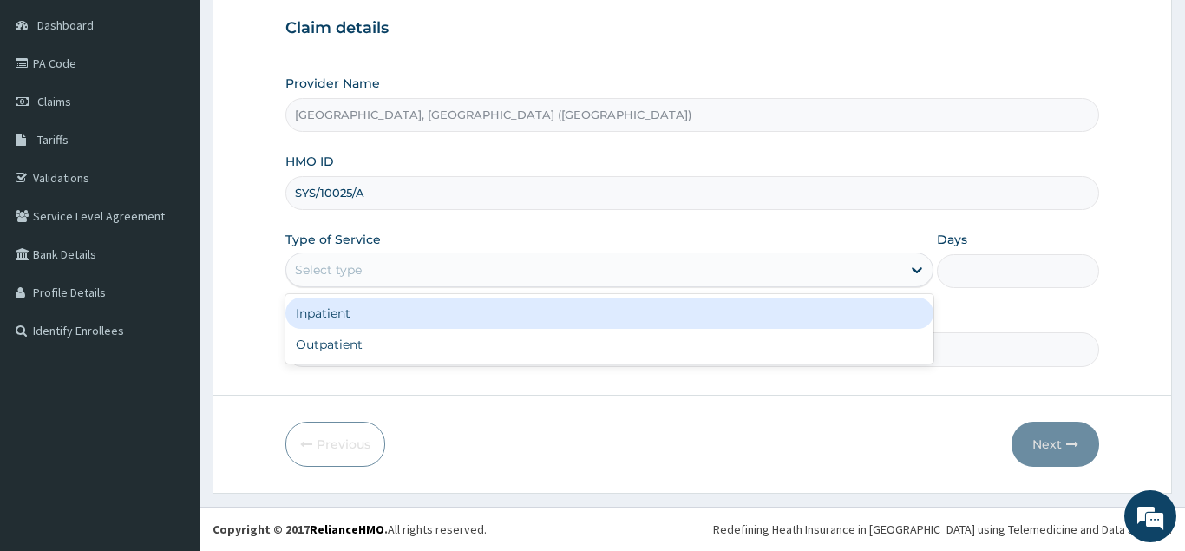
drag, startPoint x: 358, startPoint y: 274, endPoint x: 320, endPoint y: 366, distance: 99.5
click at [358, 275] on div "Select type" at bounding box center [328, 269] width 67 height 17
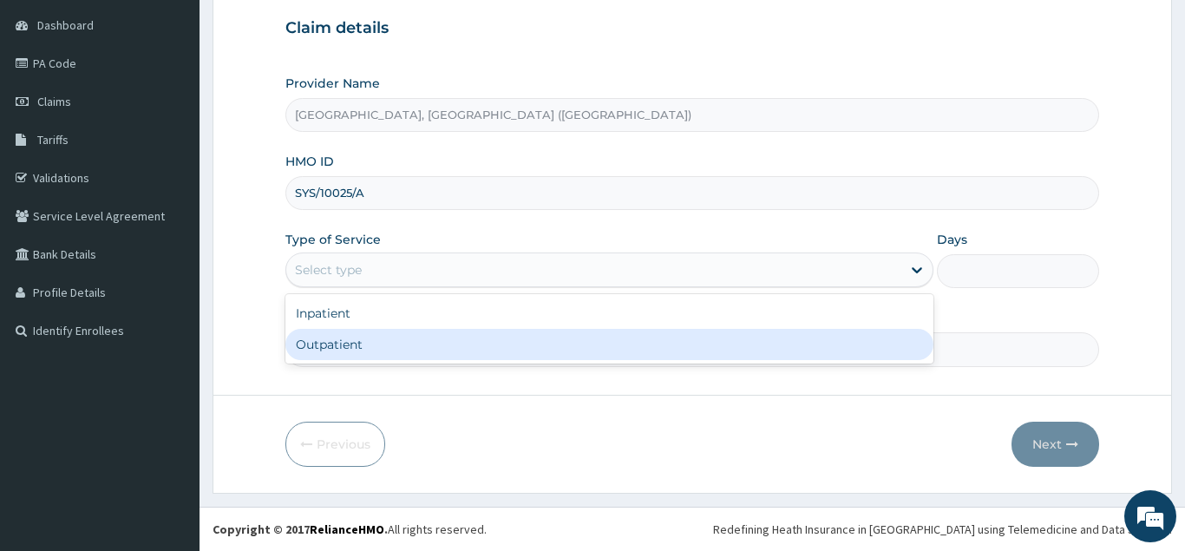
click at [345, 349] on div "Outpatient" at bounding box center [609, 344] width 649 height 31
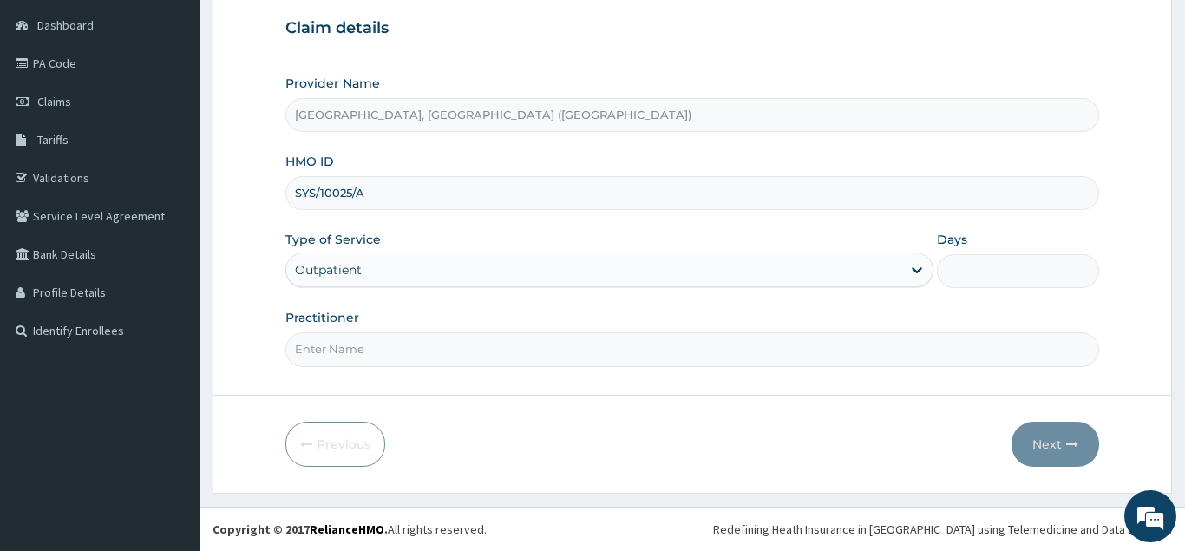
type input "1"
click at [349, 354] on input "Practitioner" at bounding box center [691, 349] width 813 height 34
type input "DR WONDER"
click at [1054, 441] on button "Next" at bounding box center [1055, 443] width 88 height 45
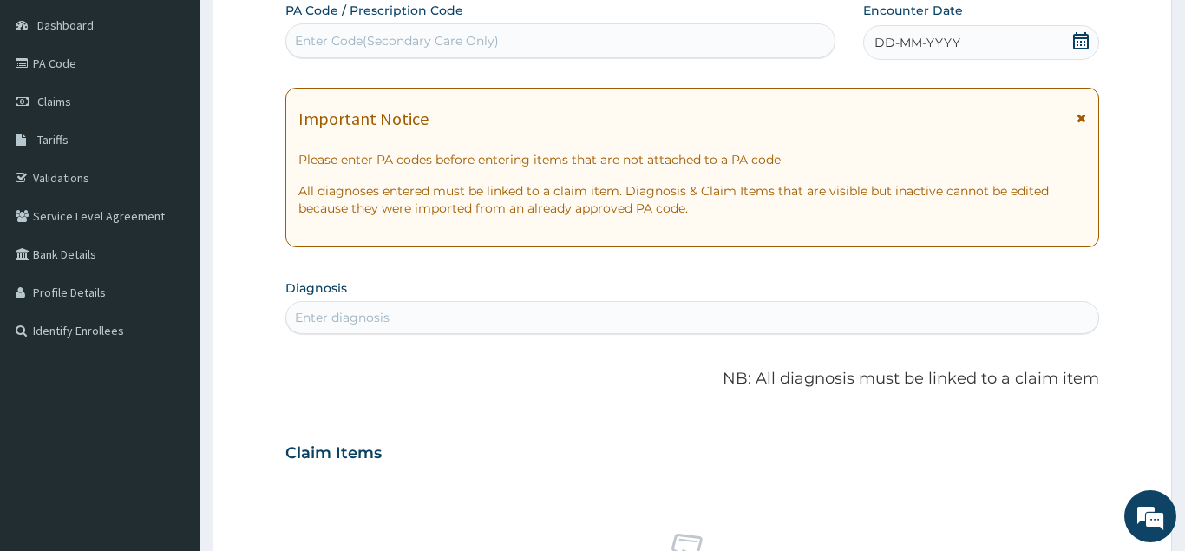
scroll to position [0, 0]
click at [456, 47] on div "Enter Code(Secondary Care Only)" at bounding box center [397, 40] width 204 height 17
paste input "PA/4C2779"
type input "PA/4C2779"
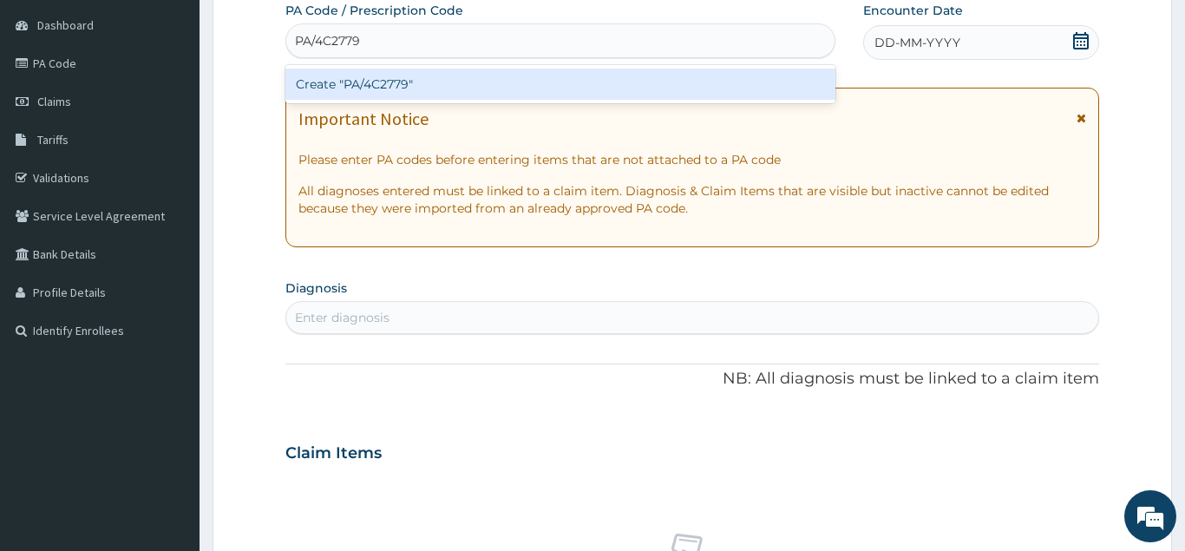
click at [446, 86] on div "Create "PA/4C2779"" at bounding box center [560, 84] width 550 height 31
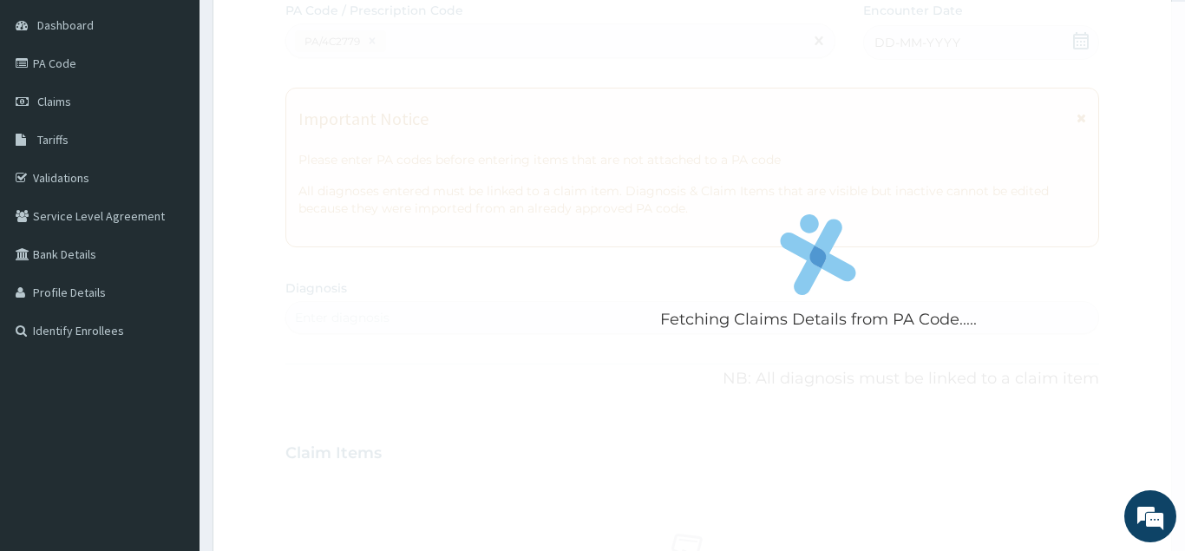
scroll to position [447, 0]
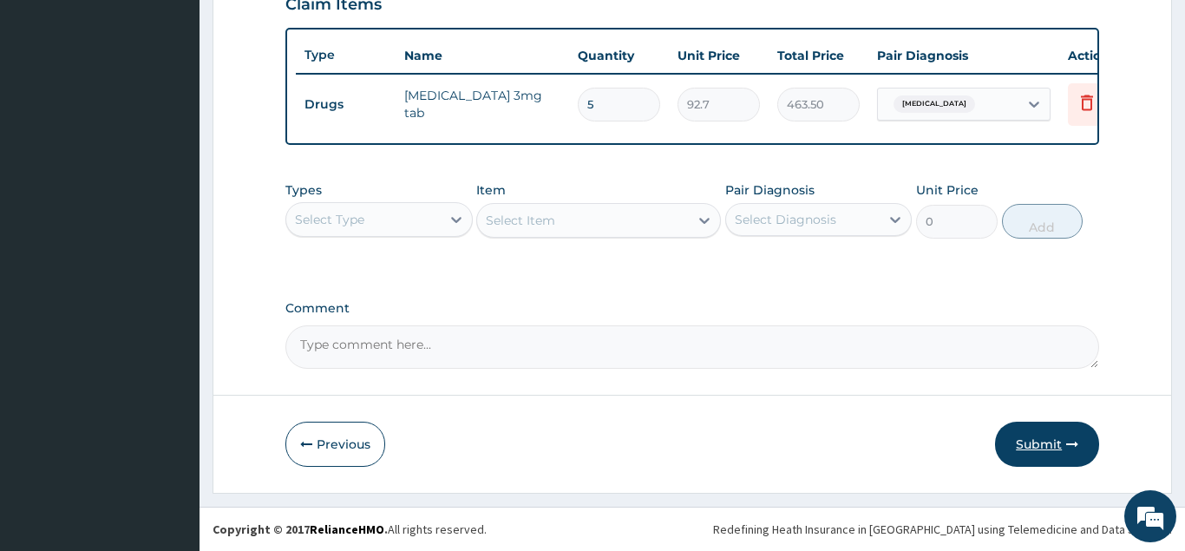
click at [1003, 460] on button "Submit" at bounding box center [1047, 443] width 104 height 45
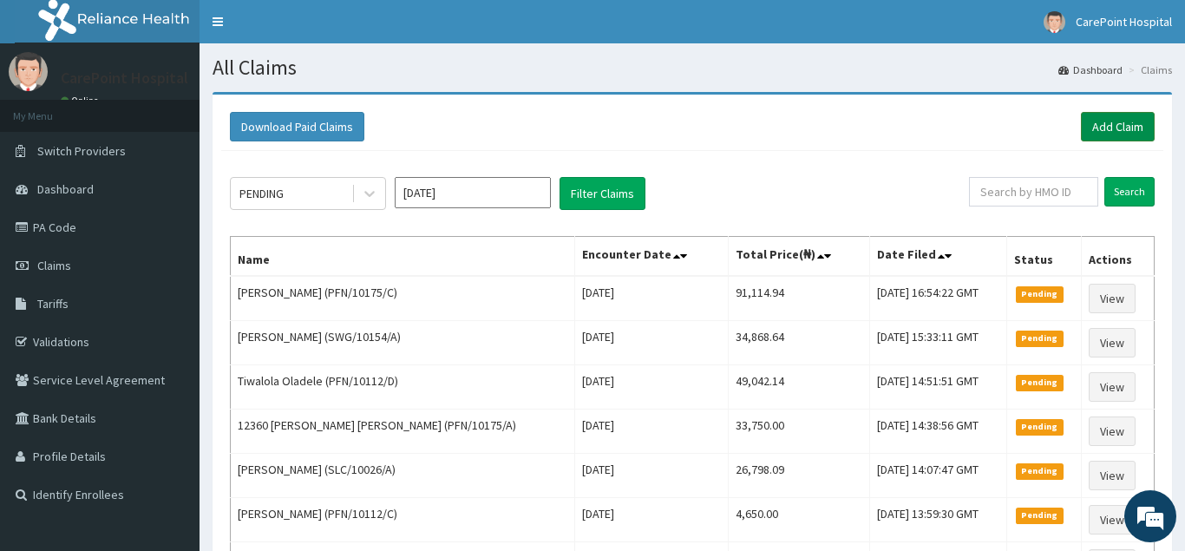
click at [1129, 130] on link "Add Claim" at bounding box center [1118, 126] width 74 height 29
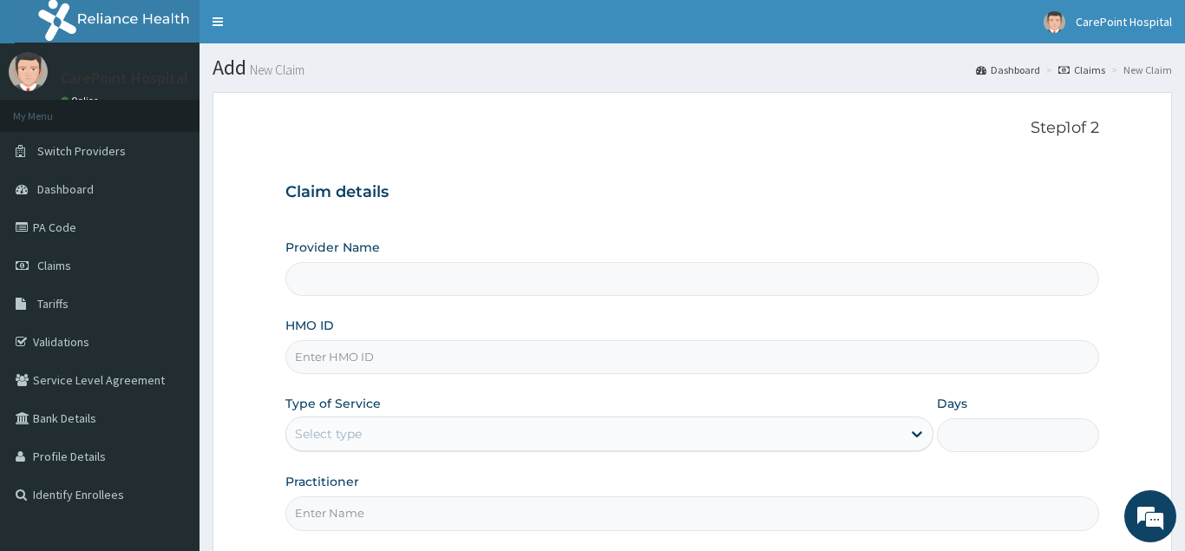
type input "[GEOGRAPHIC_DATA], [GEOGRAPHIC_DATA] ([GEOGRAPHIC_DATA])"
click at [307, 352] on input "HMO ID" at bounding box center [691, 357] width 813 height 34
paste input "SLC/10026/A"
type input "SLC/10026/A"
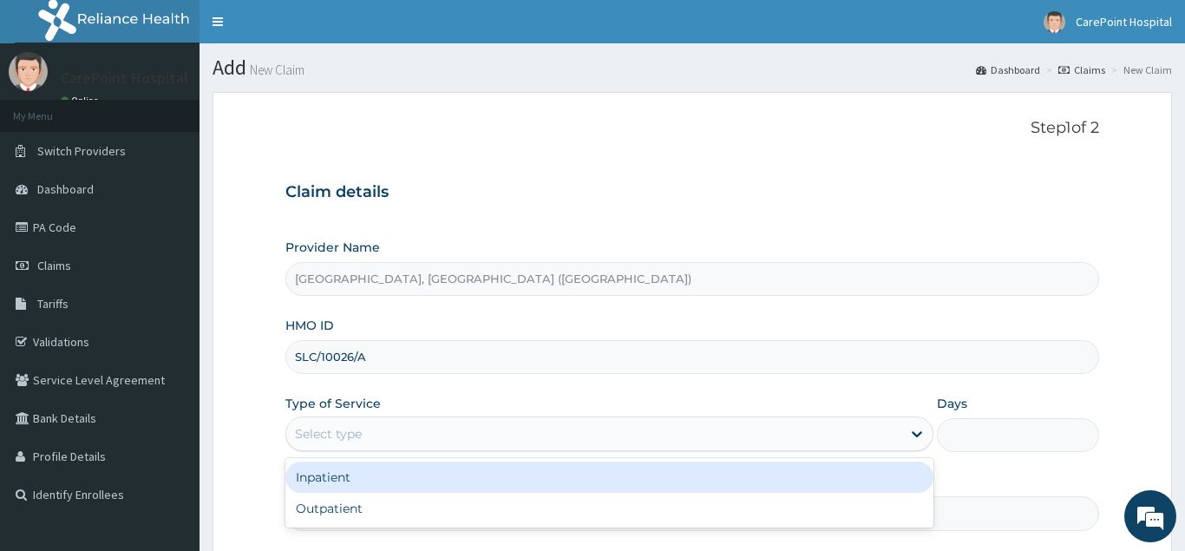
click at [340, 439] on div "Select type" at bounding box center [328, 433] width 67 height 17
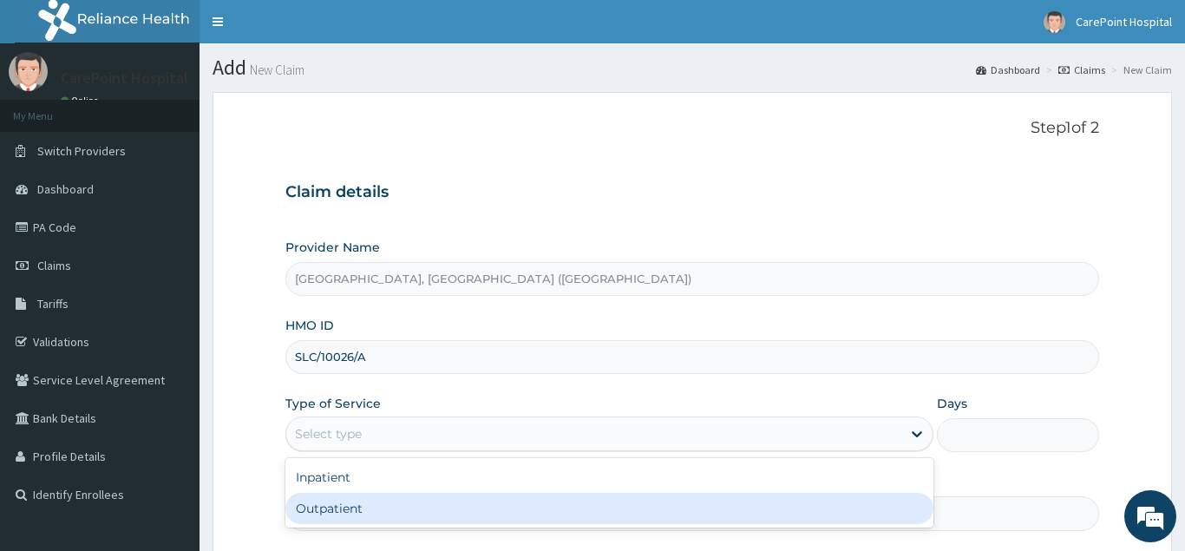
click at [338, 511] on div "Outpatient" at bounding box center [609, 508] width 649 height 31
type input "1"
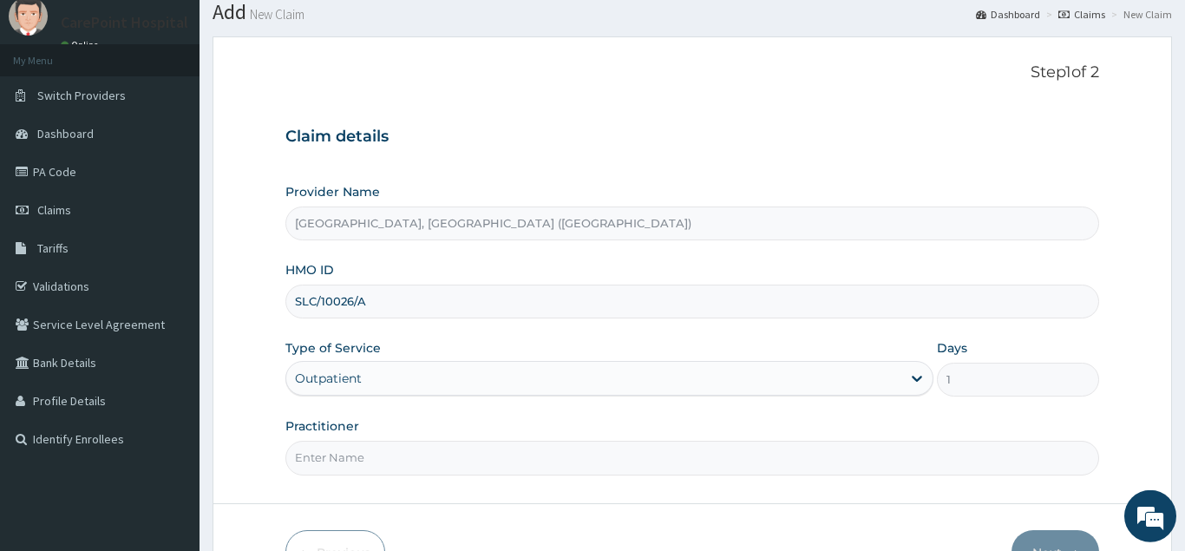
scroll to position [88, 0]
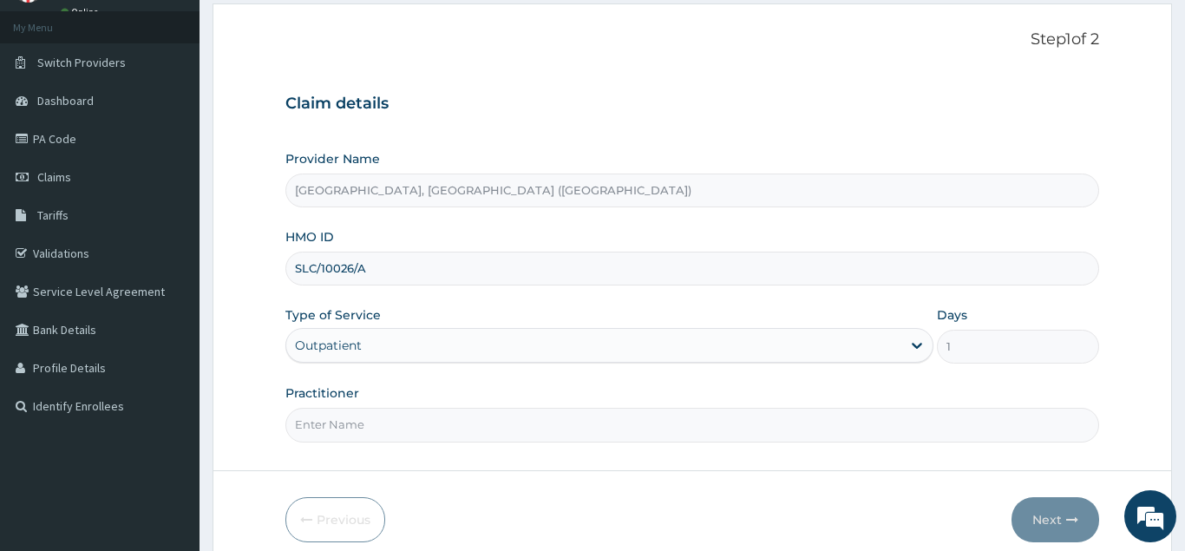
click at [362, 436] on input "Practitioner" at bounding box center [691, 425] width 813 height 34
type input "[PERSON_NAME]"
click at [1068, 510] on button "Next" at bounding box center [1055, 519] width 88 height 45
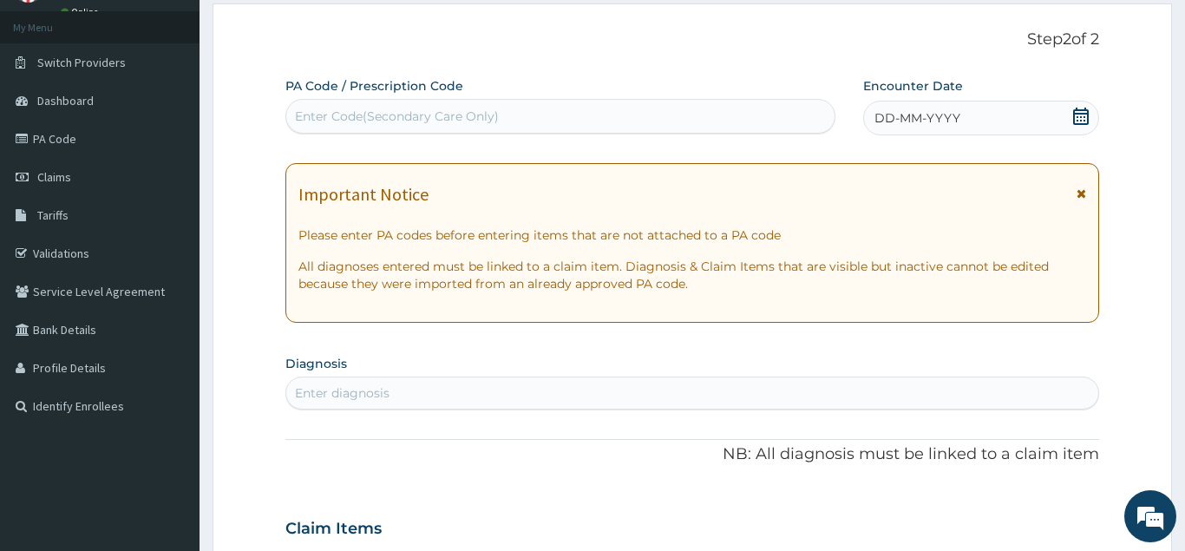
scroll to position [0, 0]
click at [484, 123] on div "Enter Code(Secondary Care Only)" at bounding box center [397, 116] width 204 height 17
paste input "PA/139331"
type input "PA/139331"
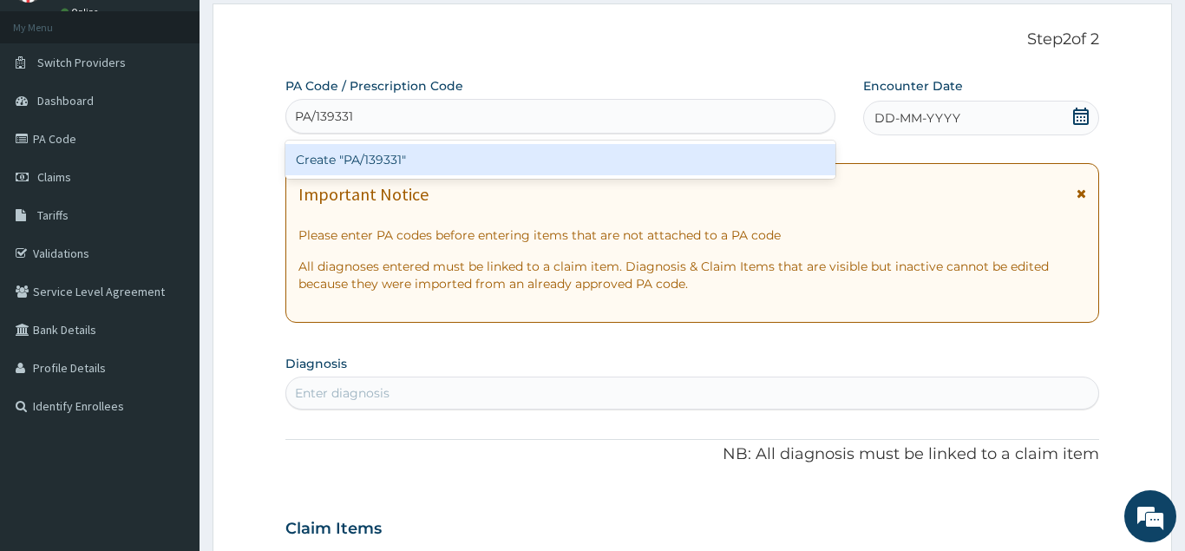
click at [451, 154] on div "Create "PA/139331"" at bounding box center [560, 159] width 550 height 31
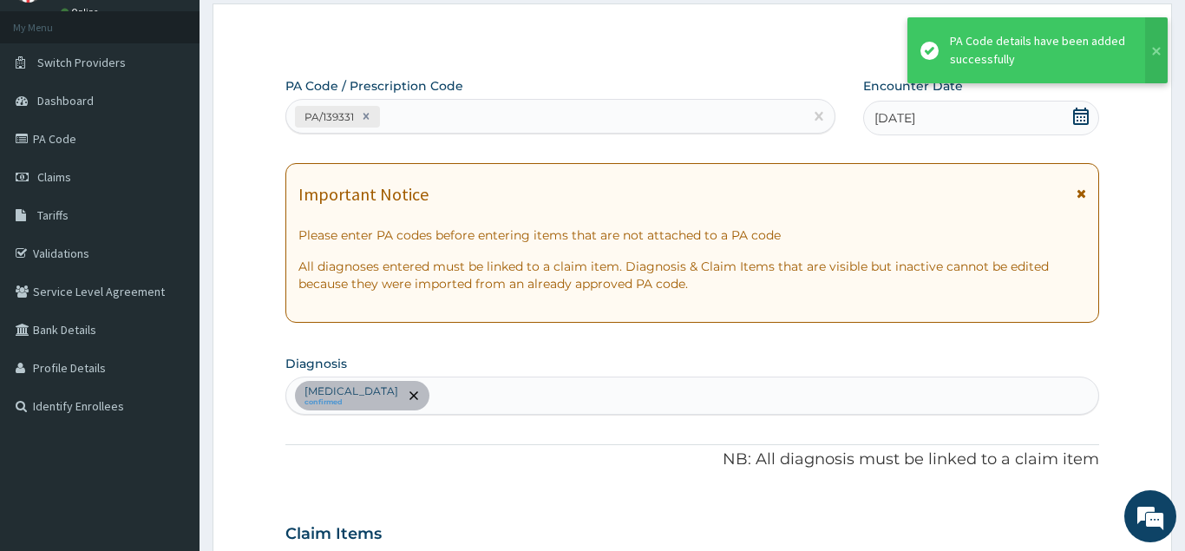
scroll to position [447, 0]
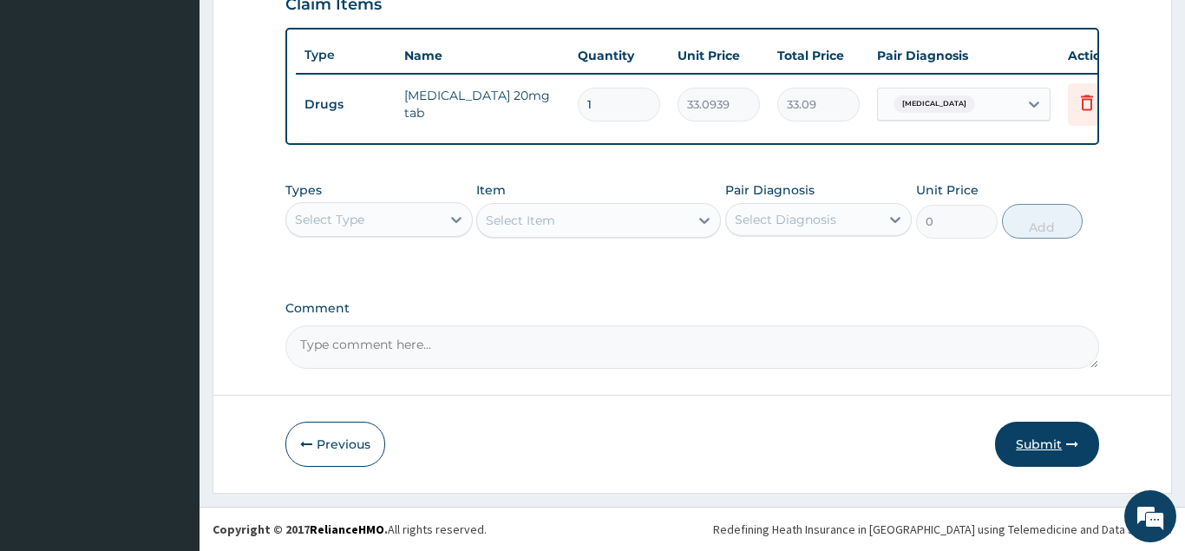
drag, startPoint x: 1039, startPoint y: 437, endPoint x: 1010, endPoint y: 441, distance: 28.8
click at [1039, 439] on button "Submit" at bounding box center [1047, 443] width 104 height 45
